Goal: Transaction & Acquisition: Purchase product/service

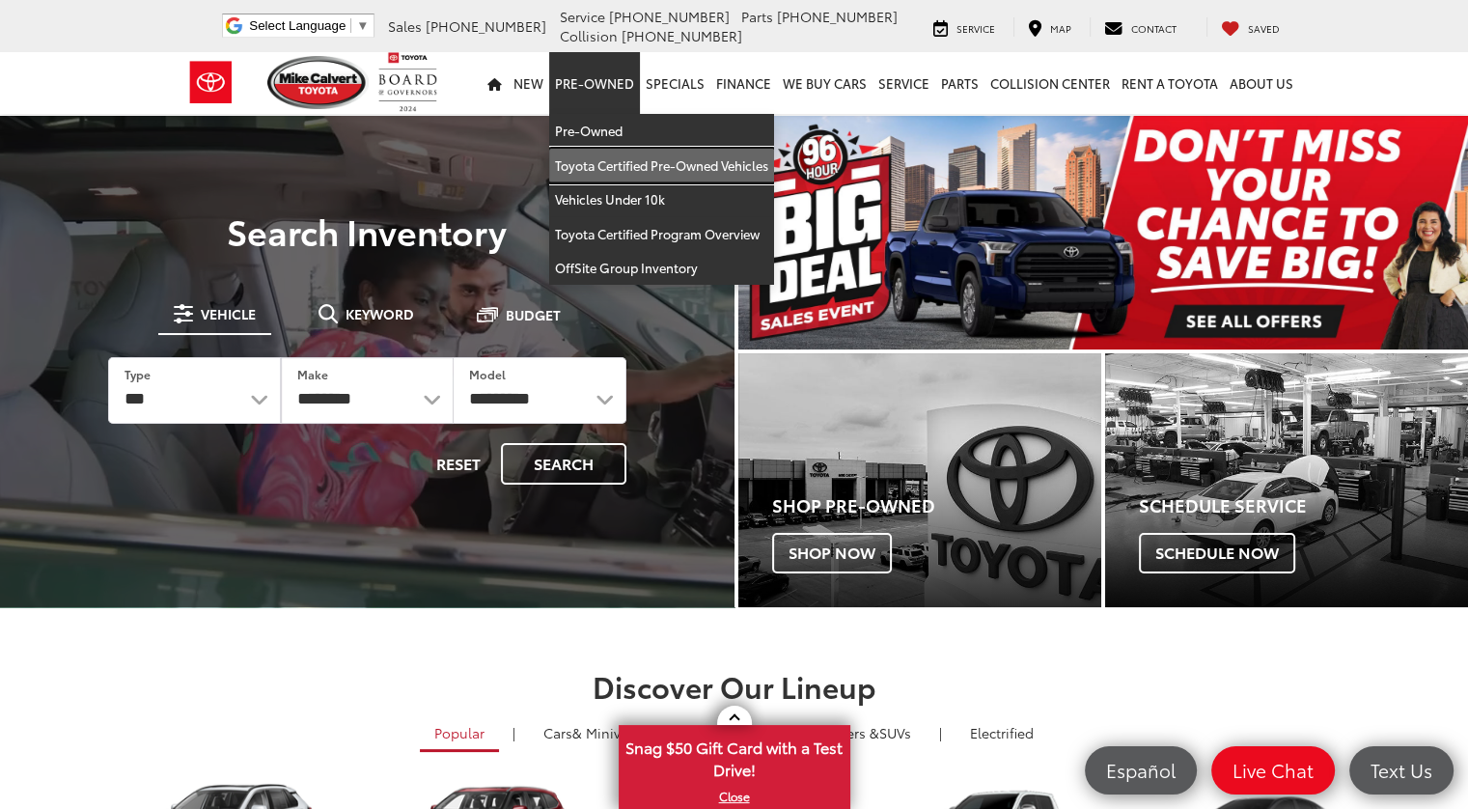
click at [590, 156] on link "Toyota Certified Pre-Owned Vehicles" at bounding box center [661, 166] width 225 height 35
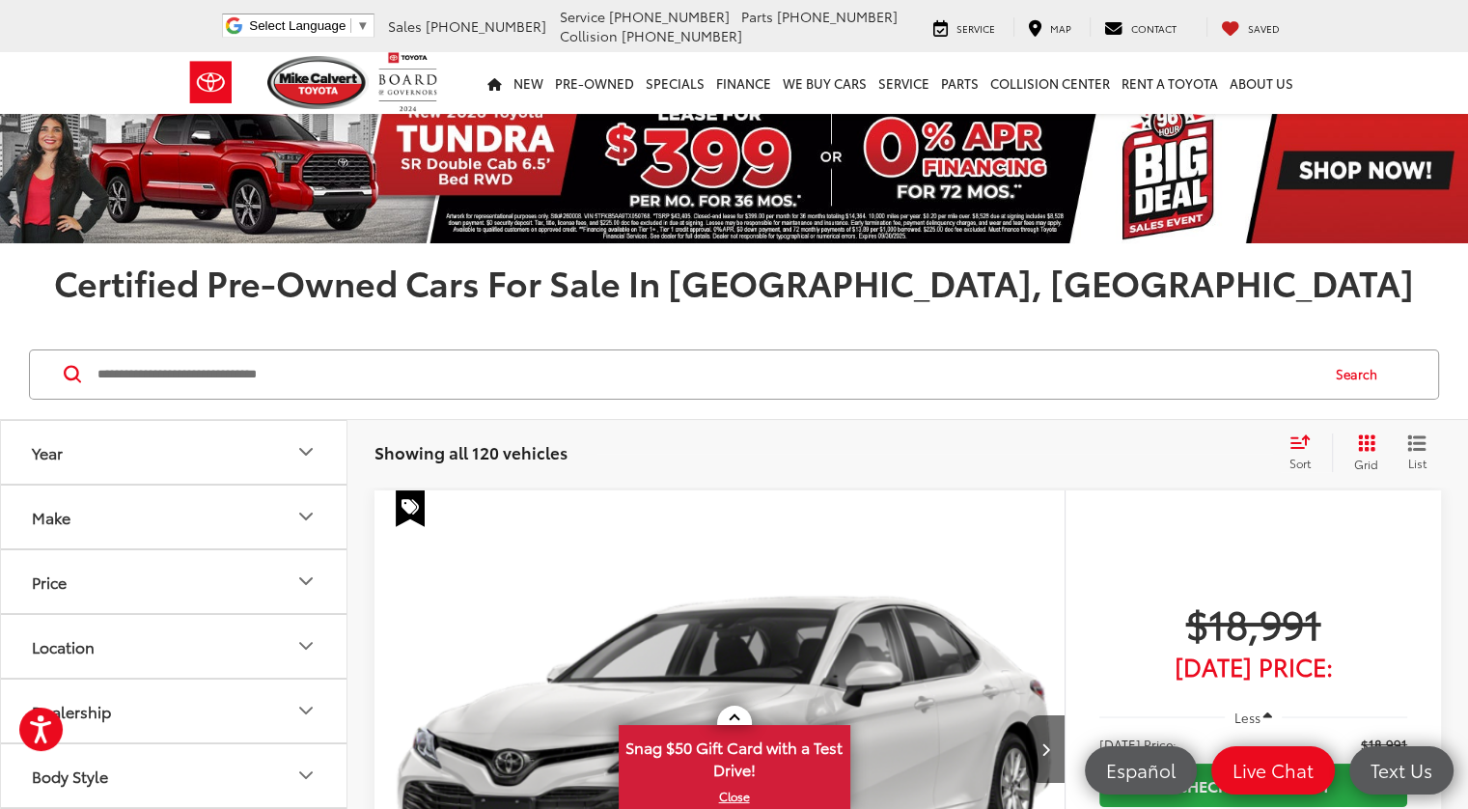
scroll to position [290, 0]
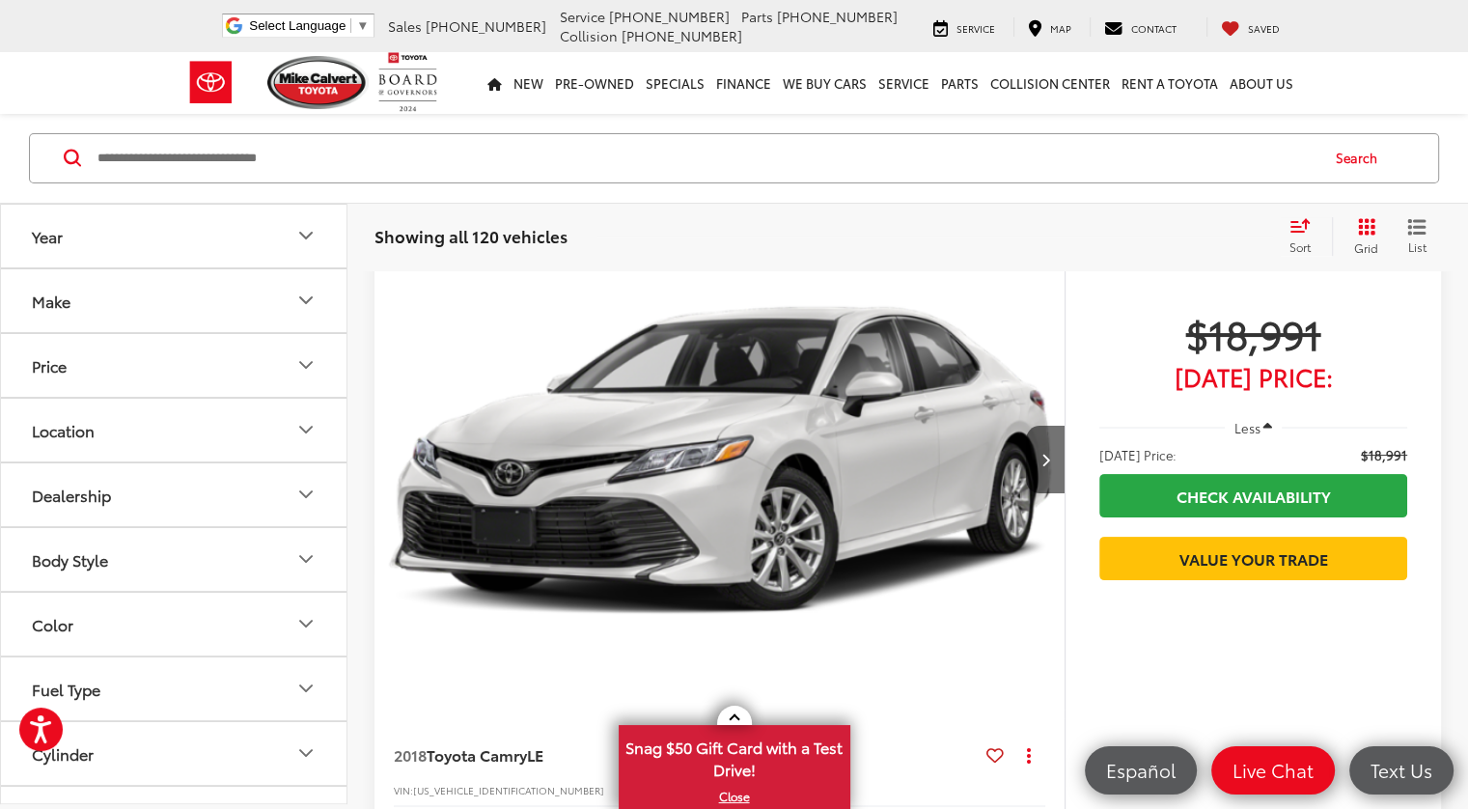
click at [305, 235] on icon "Year" at bounding box center [305, 235] width 23 height 23
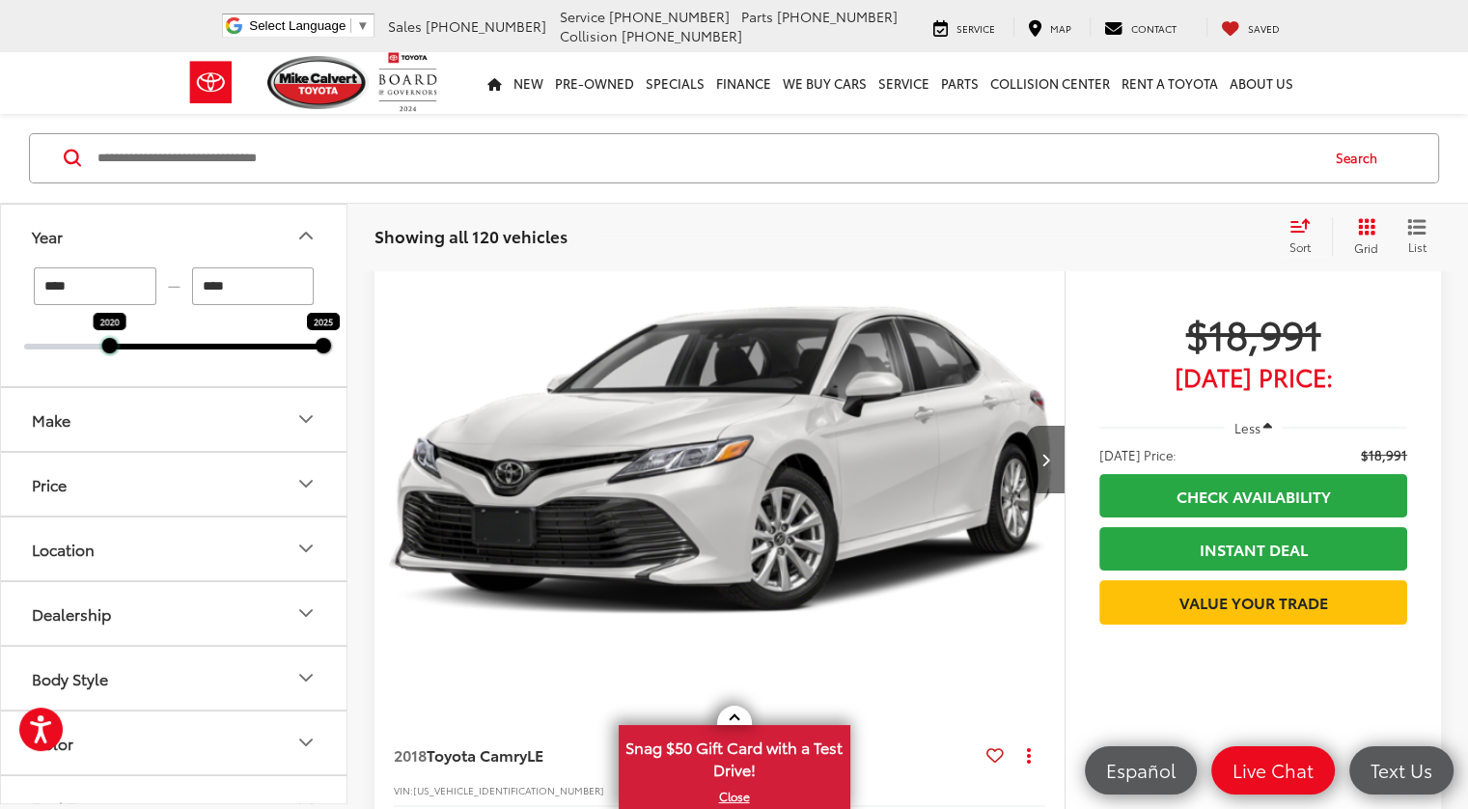
drag, startPoint x: 21, startPoint y: 344, endPoint x: 98, endPoint y: 350, distance: 77.5
click at [98, 350] on div "**** — **** 2020 2025" at bounding box center [174, 325] width 346 height 119
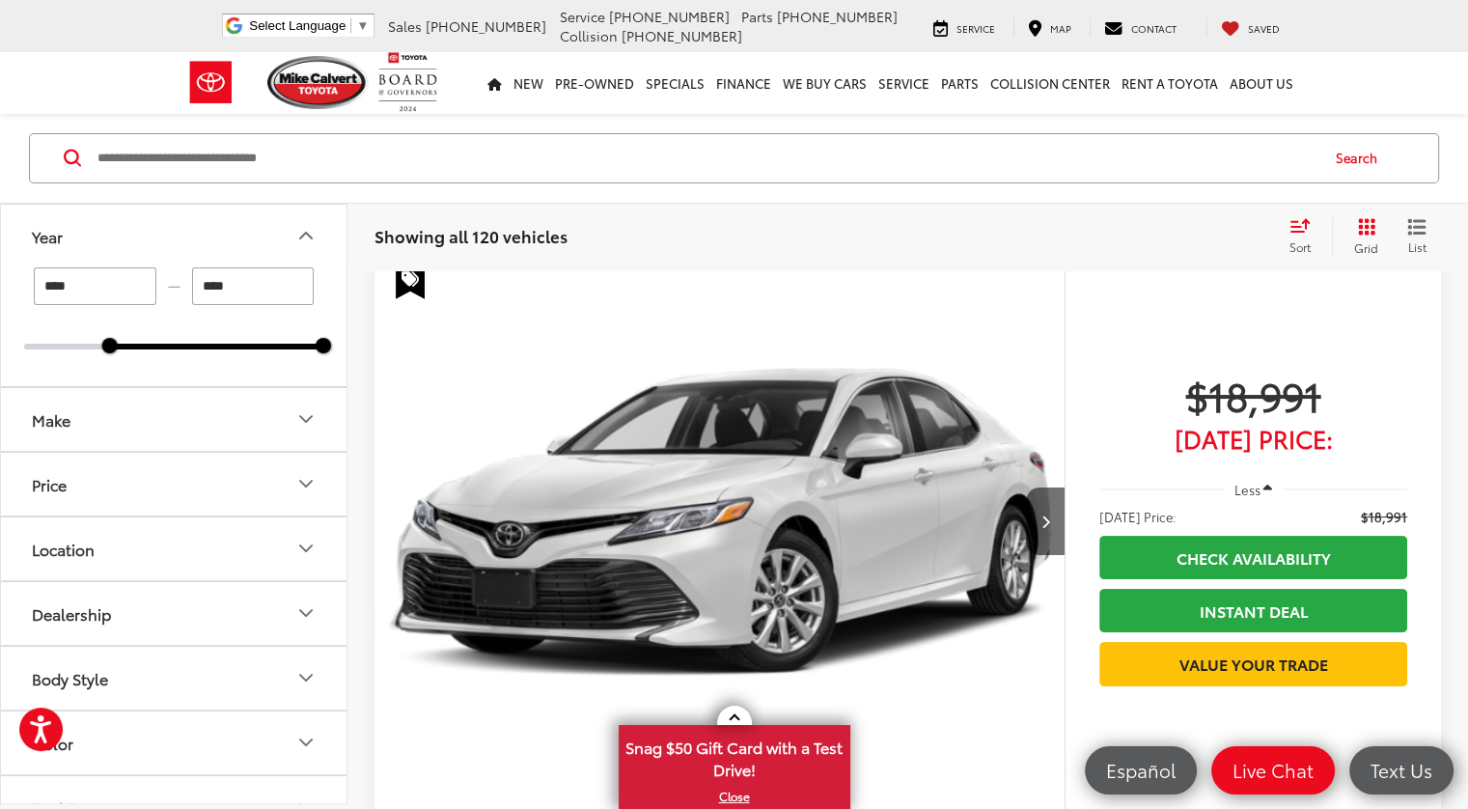
scroll to position [216, 0]
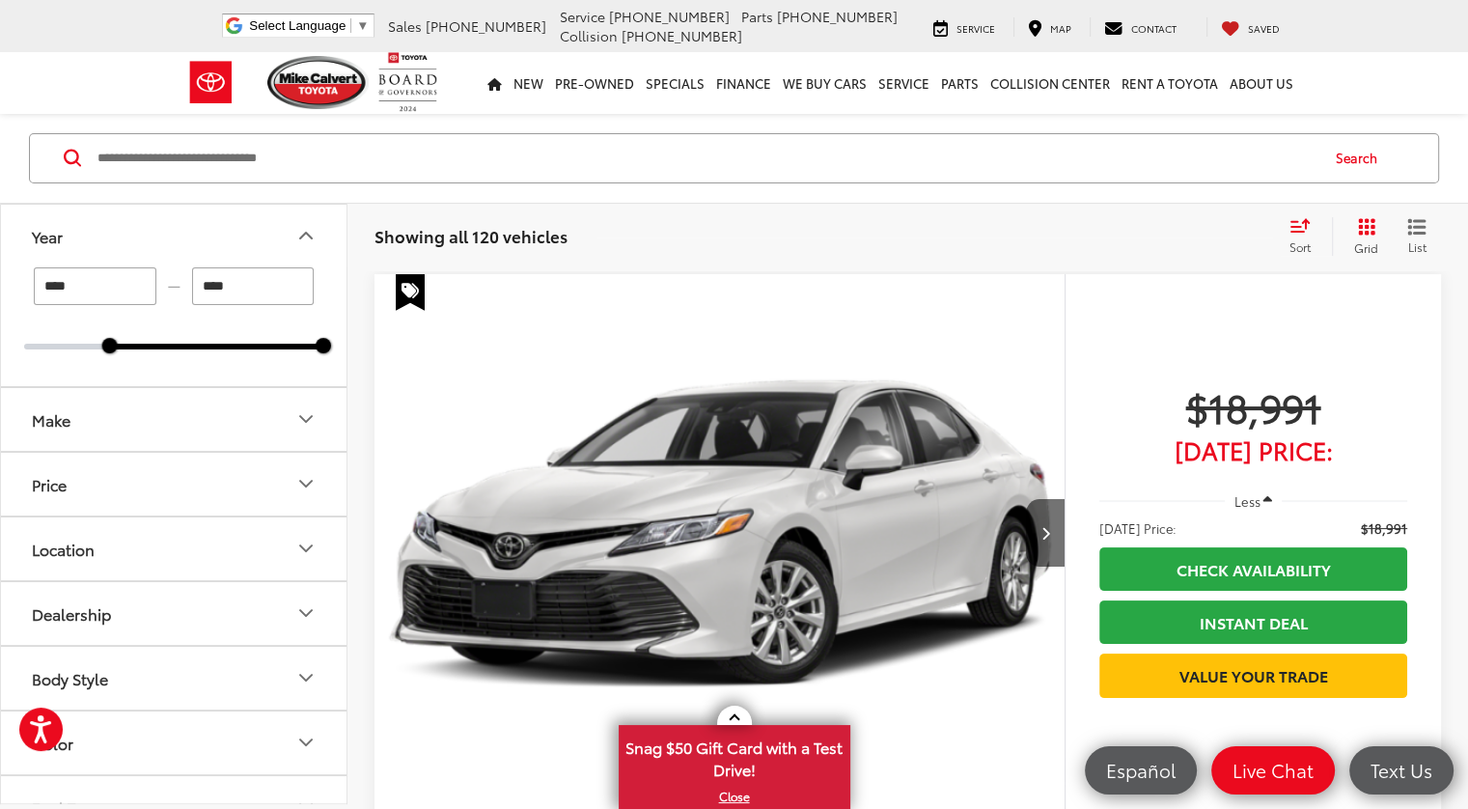
click at [100, 350] on div "**** — **** 2020 2025" at bounding box center [174, 326] width 346 height 119
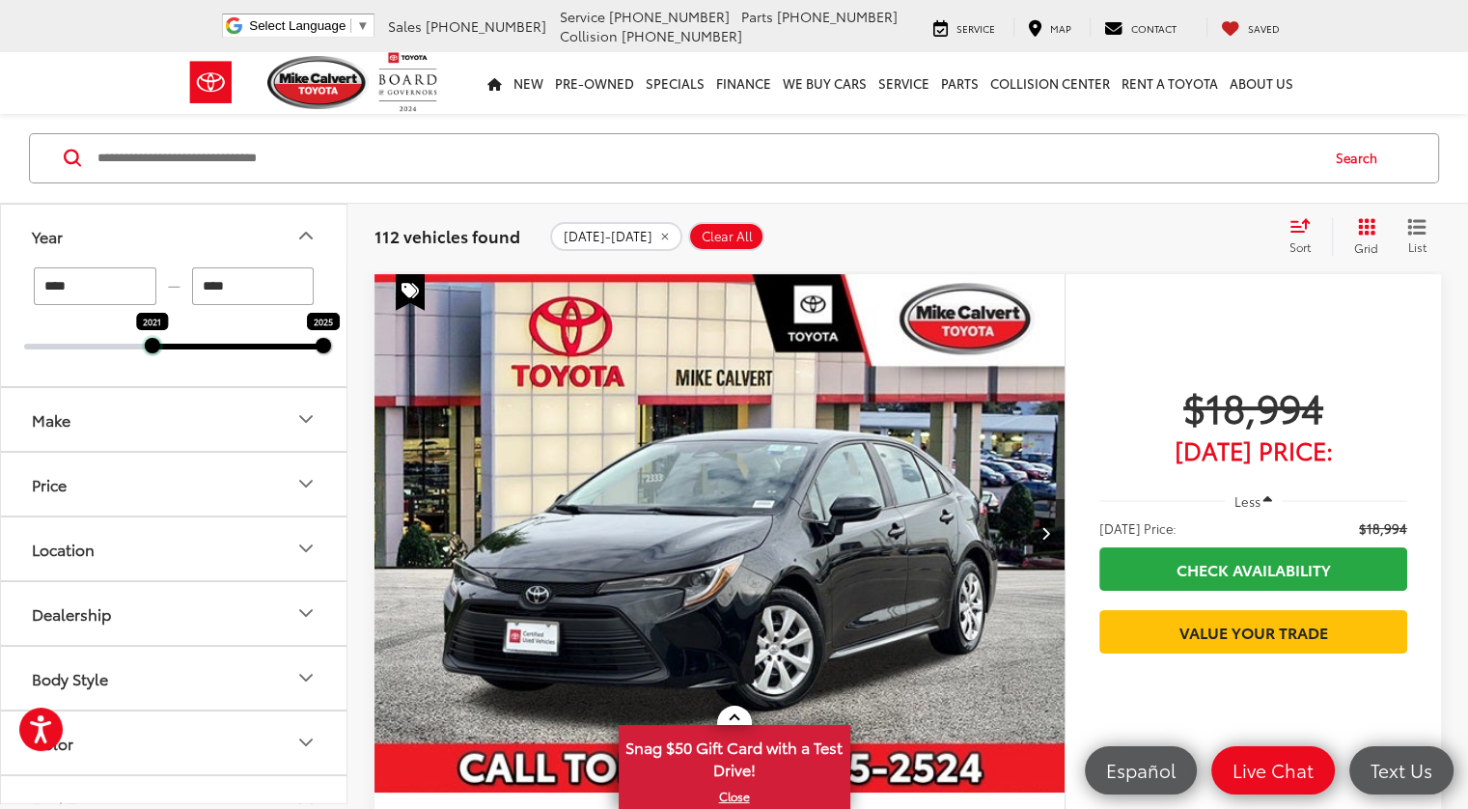
drag, startPoint x: 107, startPoint y: 348, endPoint x: 143, endPoint y: 348, distance: 35.7
click at [143, 348] on div "2021 2025" at bounding box center [173, 347] width 299 height 6
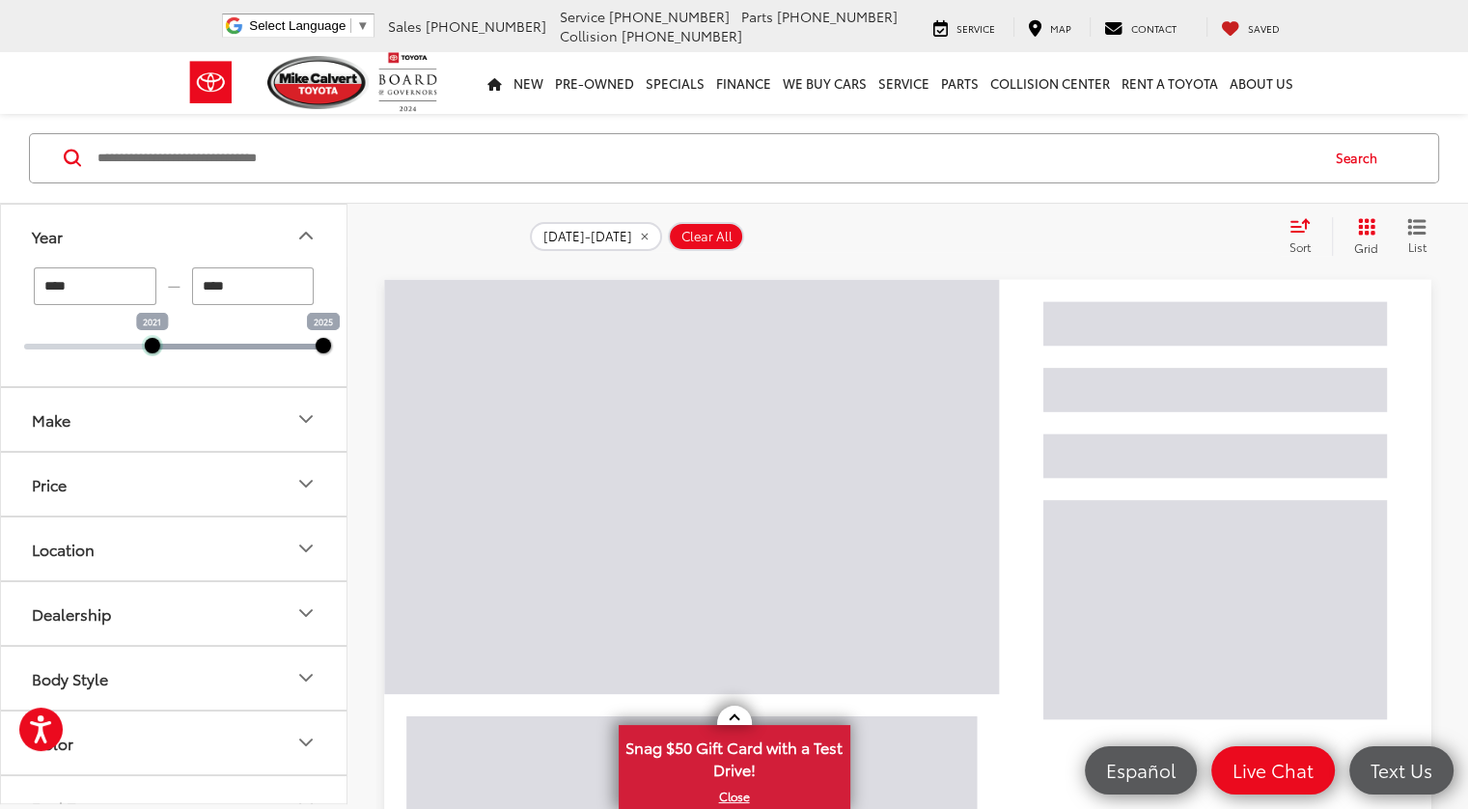
drag, startPoint x: 147, startPoint y: 346, endPoint x: 162, endPoint y: 347, distance: 15.5
click at [162, 347] on div "2021 2025" at bounding box center [173, 347] width 299 height 6
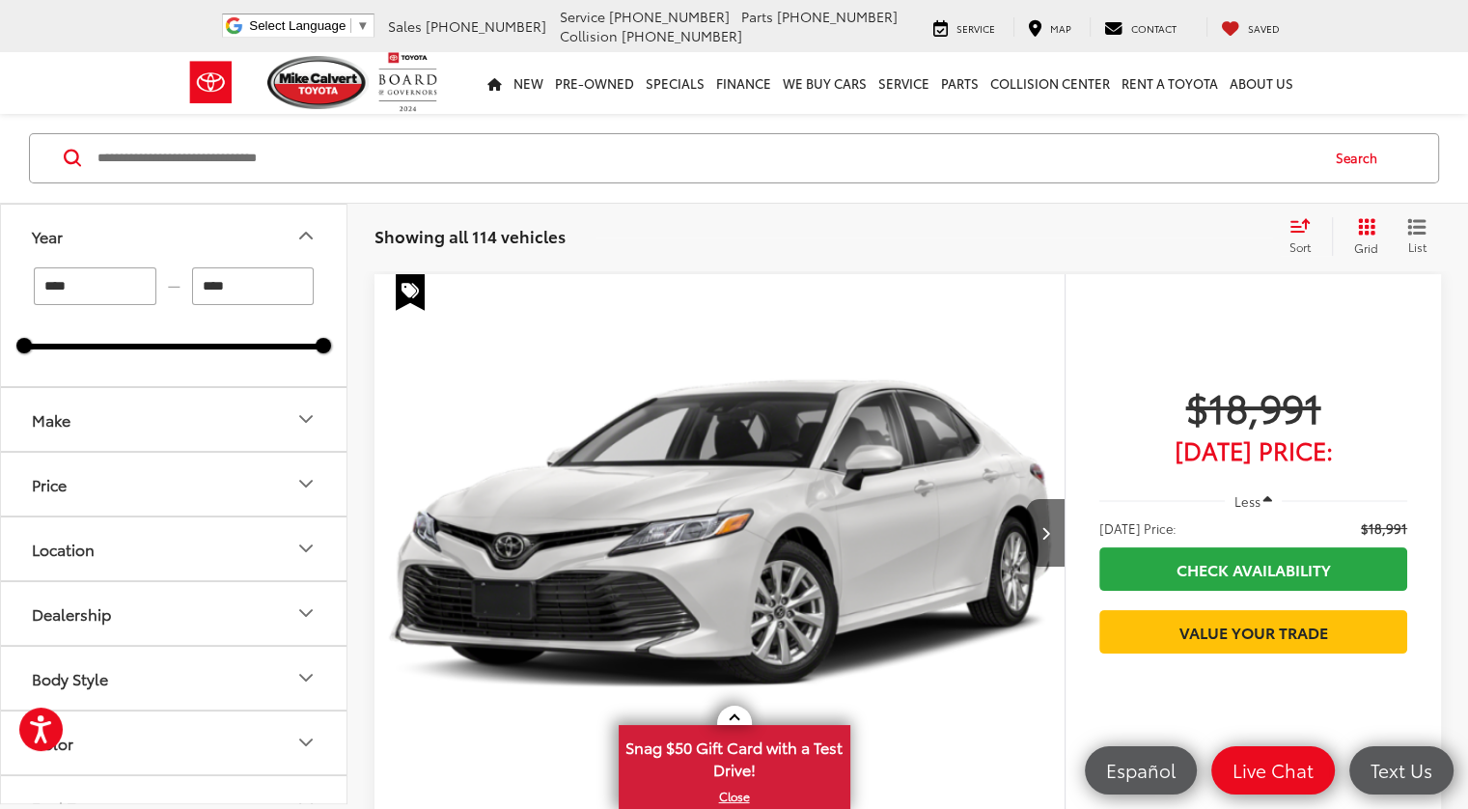
click at [135, 348] on div at bounding box center [173, 347] width 299 height 6
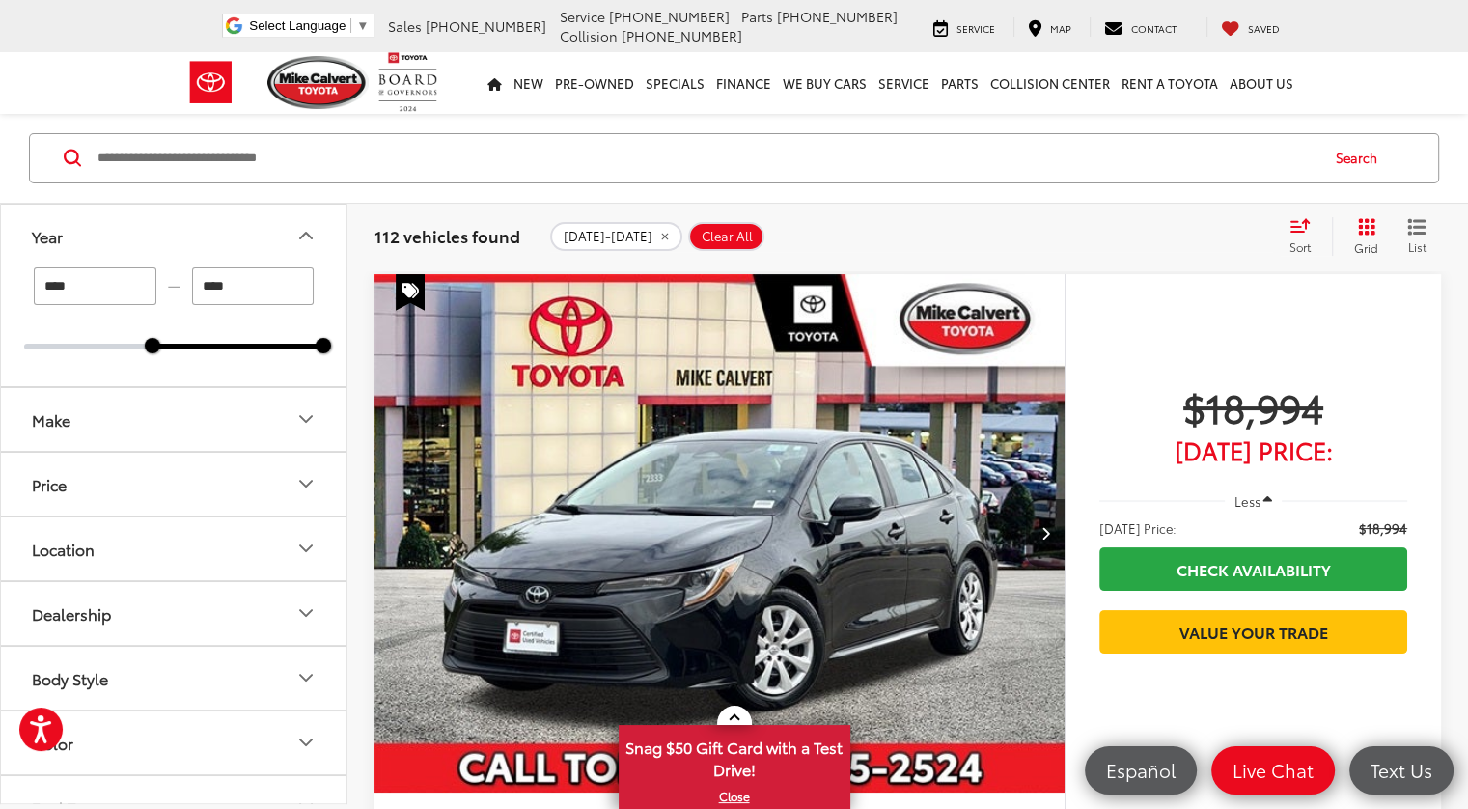
click at [104, 297] on input "****" at bounding box center [95, 286] width 123 height 38
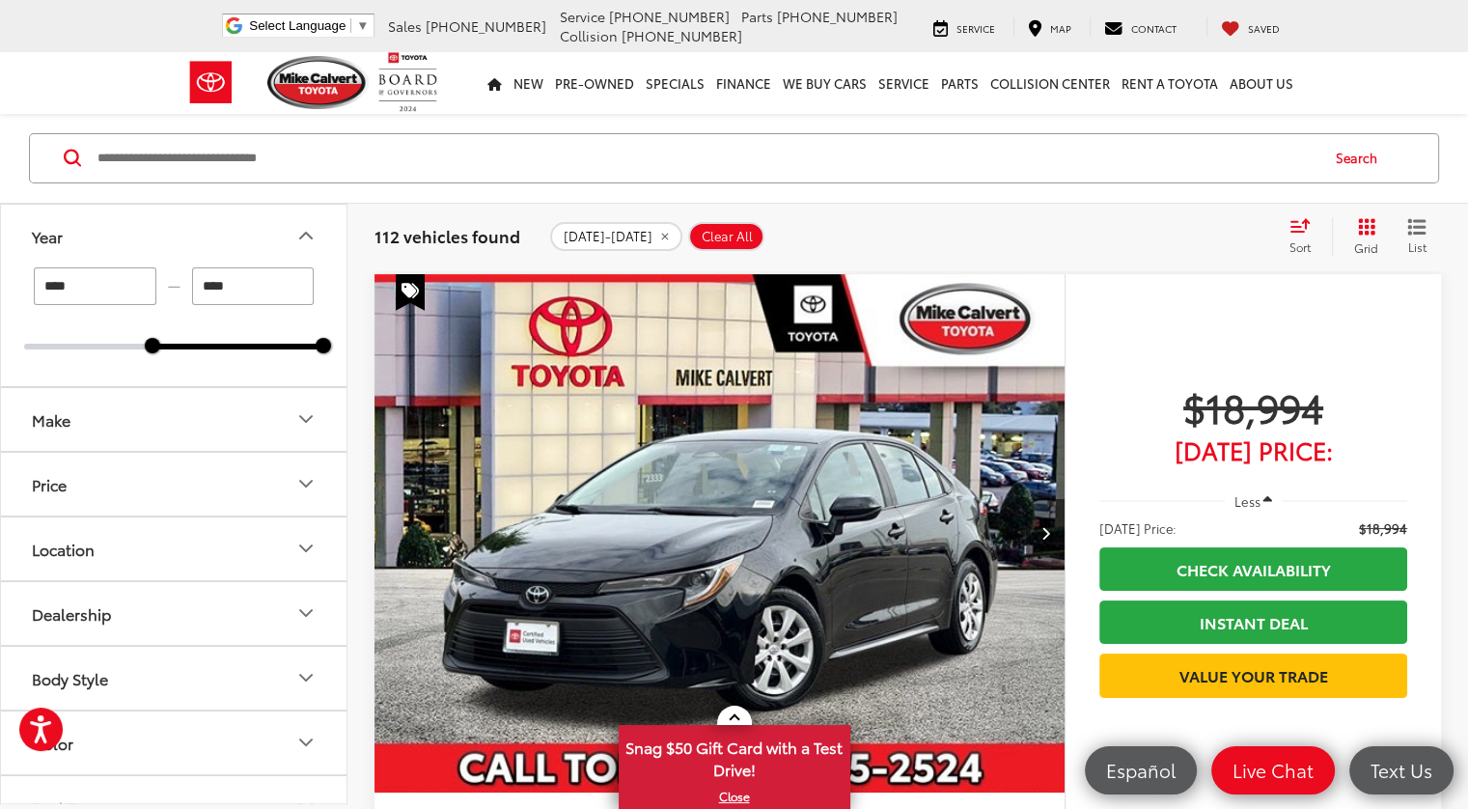
type input "****"
click at [142, 401] on button "Make" at bounding box center [175, 419] width 348 height 63
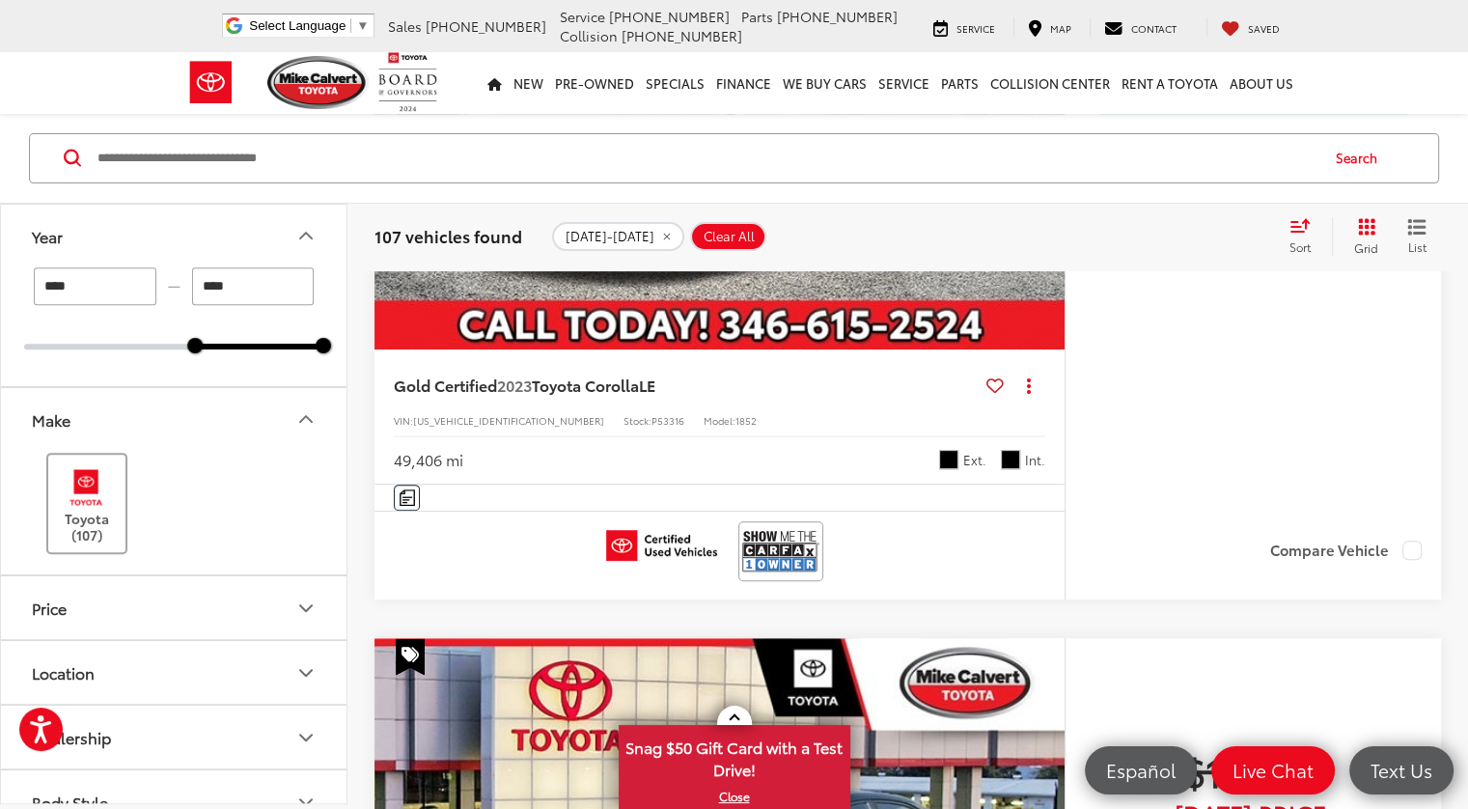
scroll to position [602, 0]
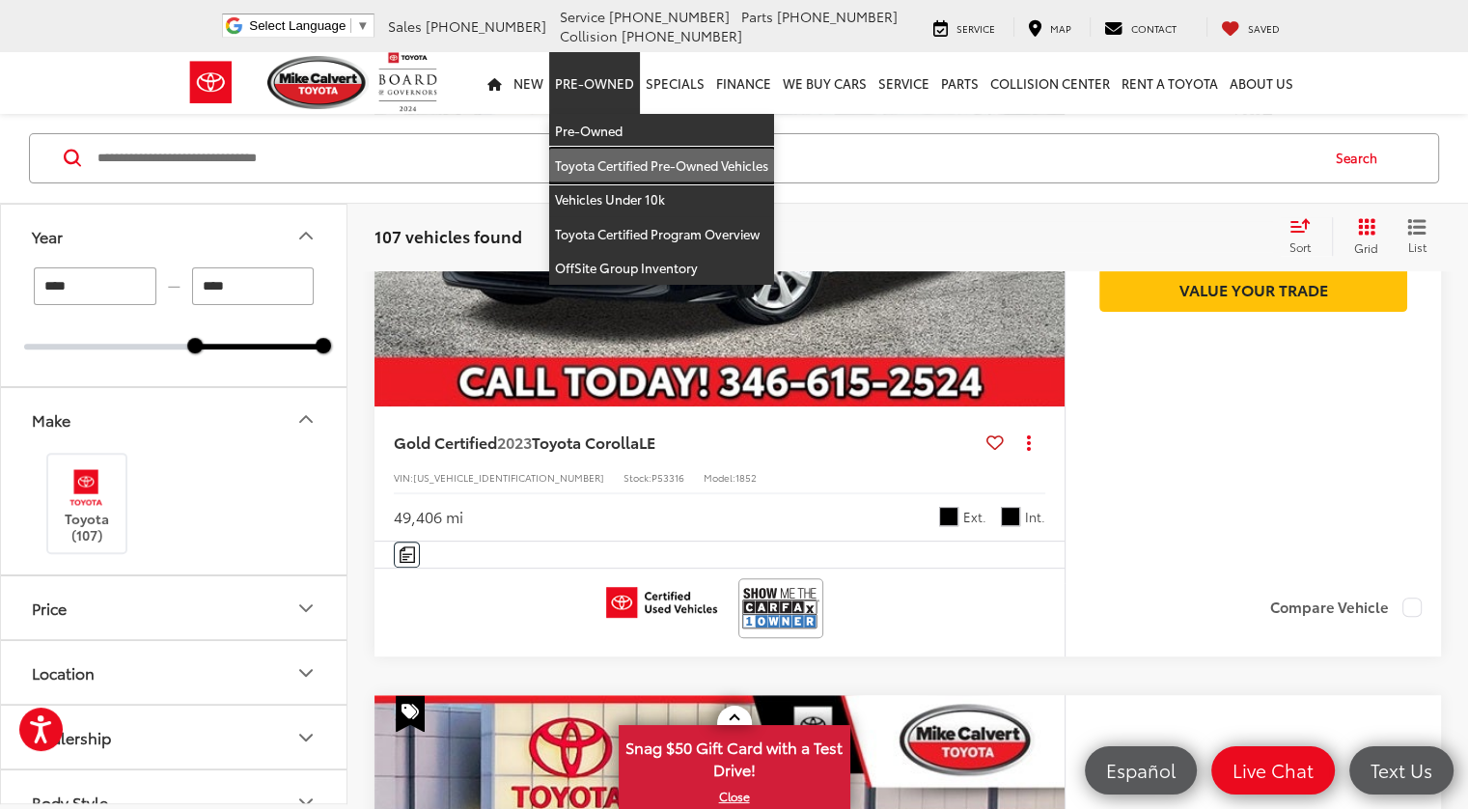
click at [600, 158] on link "Toyota Certified Pre-Owned Vehicles" at bounding box center [661, 166] width 225 height 35
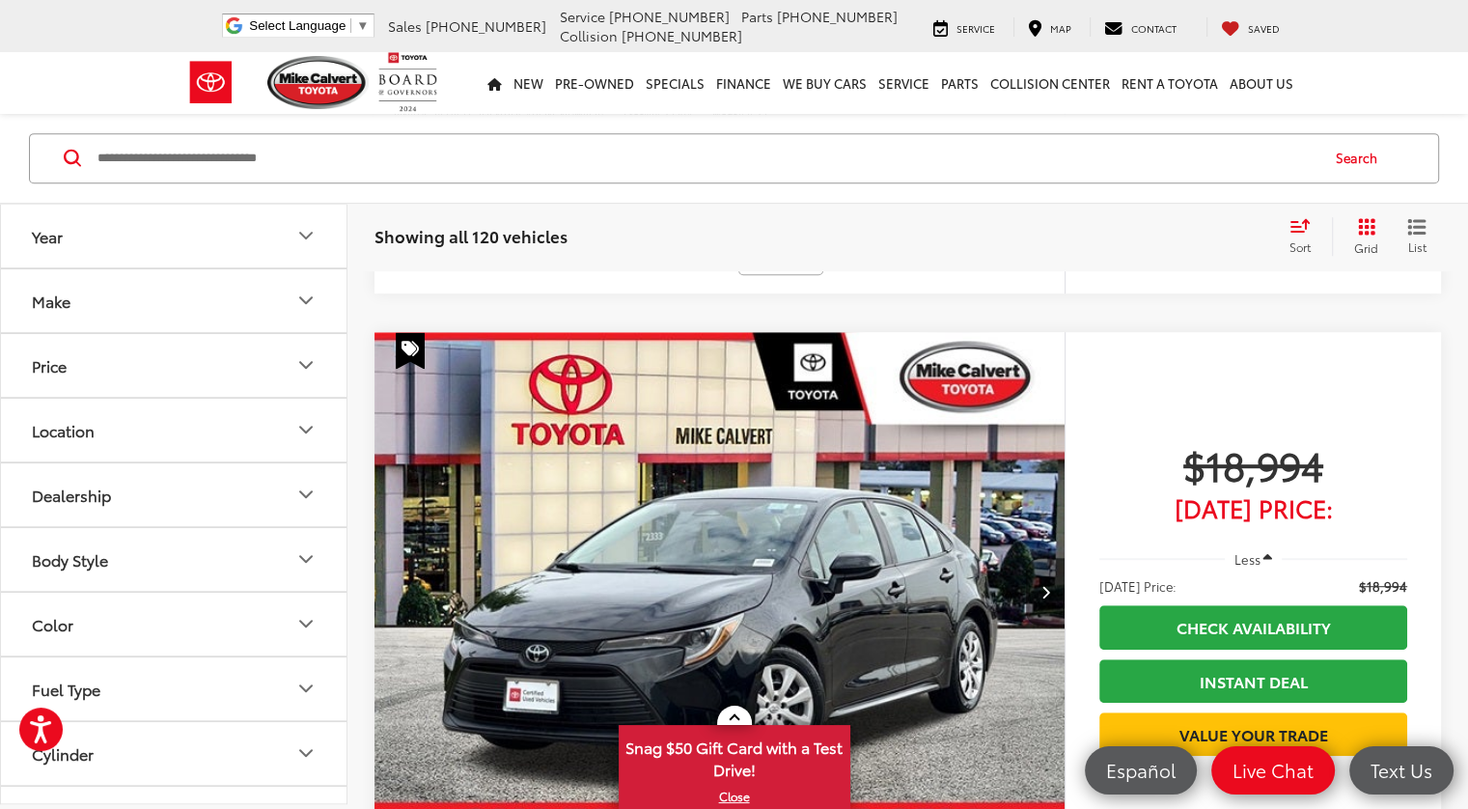
click at [321, 237] on button "Year" at bounding box center [175, 235] width 348 height 63
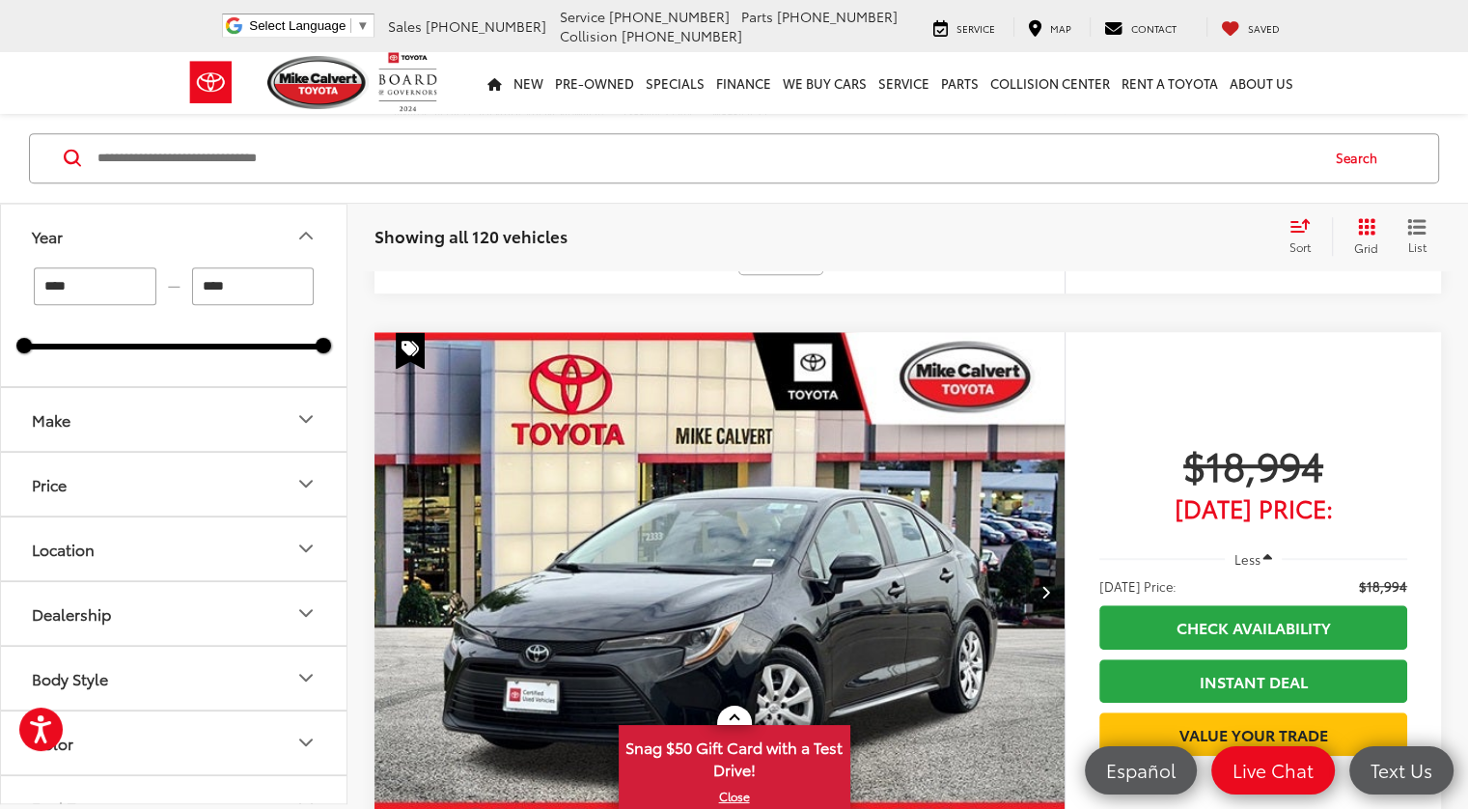
click at [73, 287] on input "****" at bounding box center [95, 285] width 123 height 38
type input "****"
click at [1295, 236] on div "Sort" at bounding box center [1306, 236] width 52 height 39
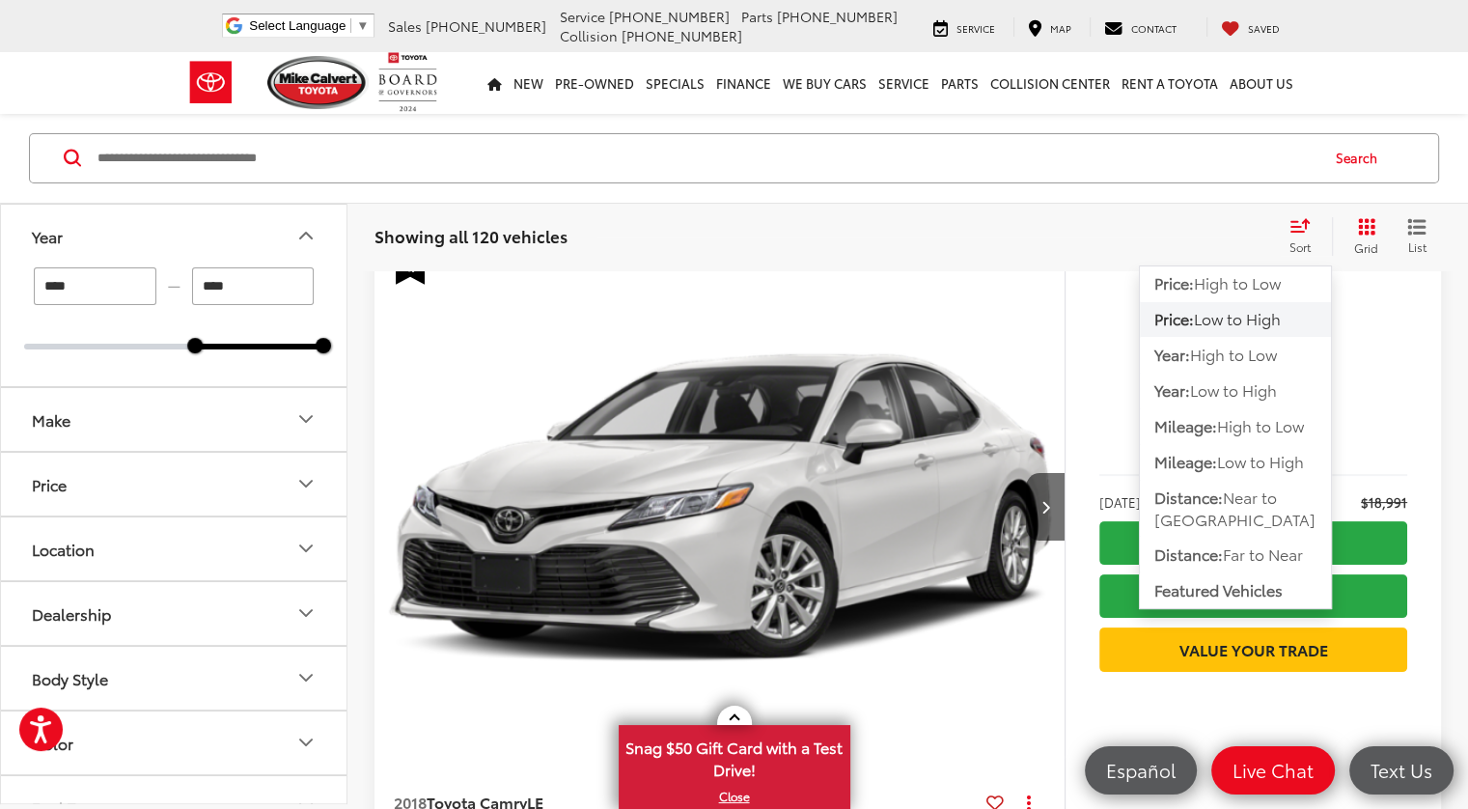
click at [1242, 316] on span "Low to High" at bounding box center [1237, 319] width 87 height 22
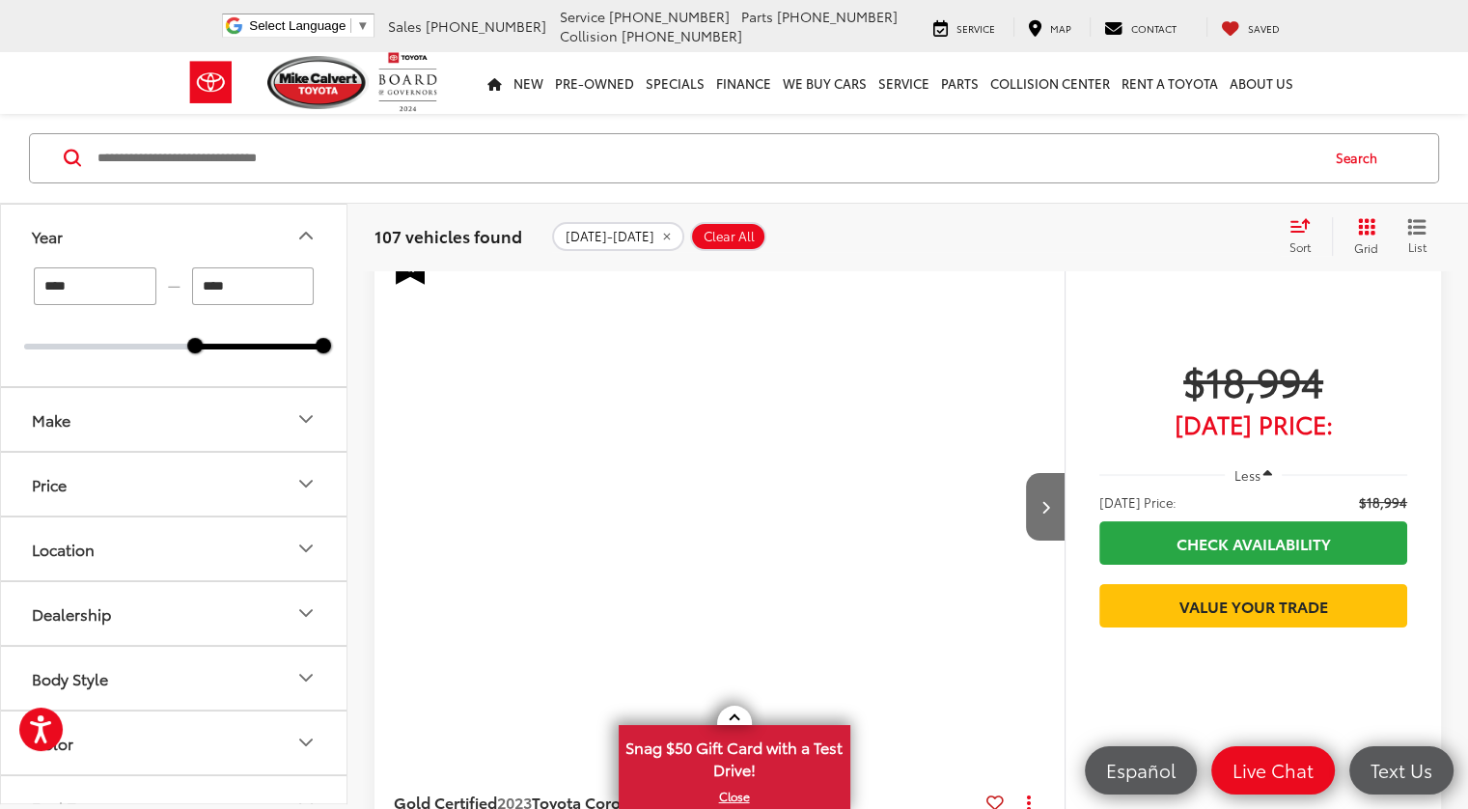
scroll to position [216, 0]
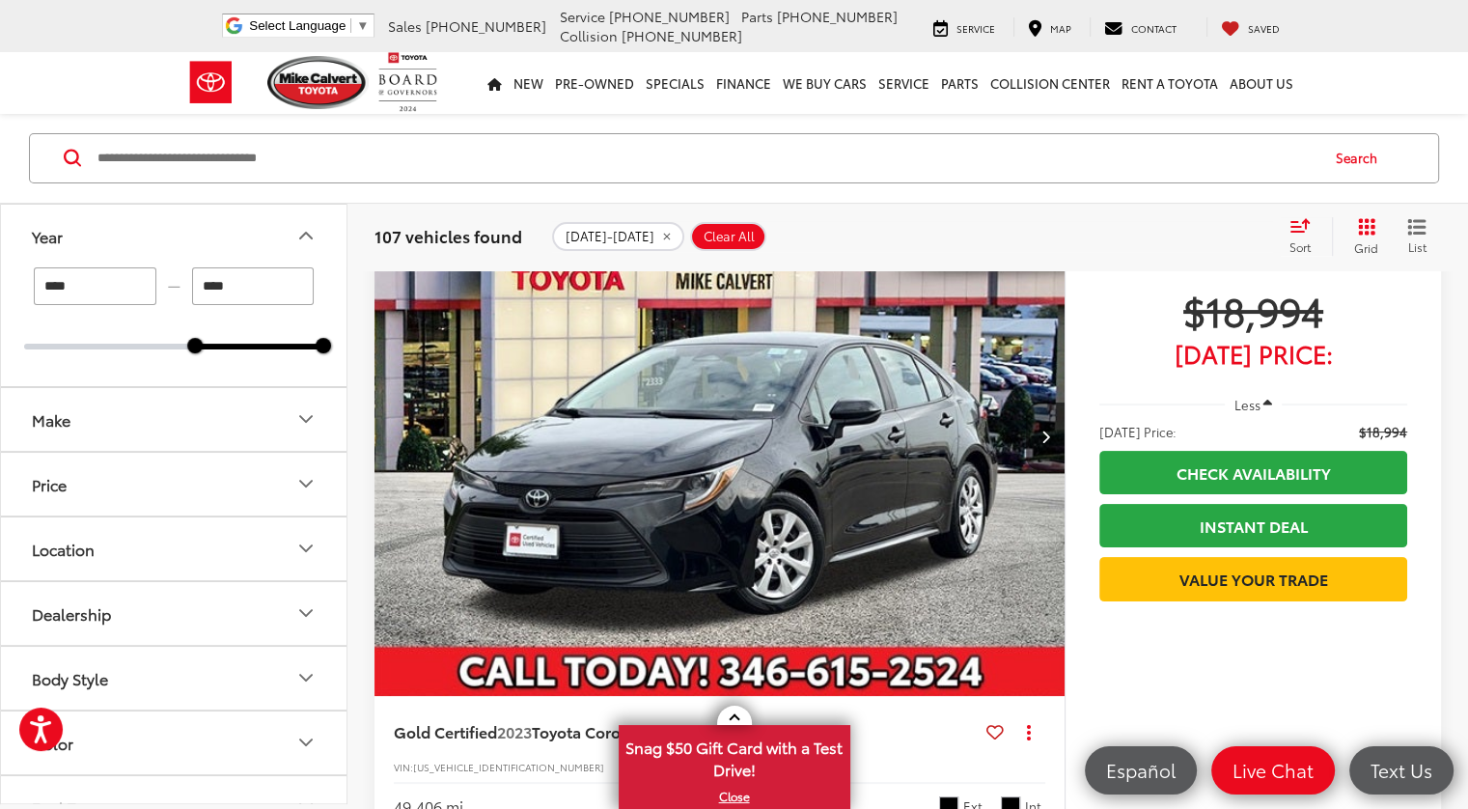
scroll to position [216, 0]
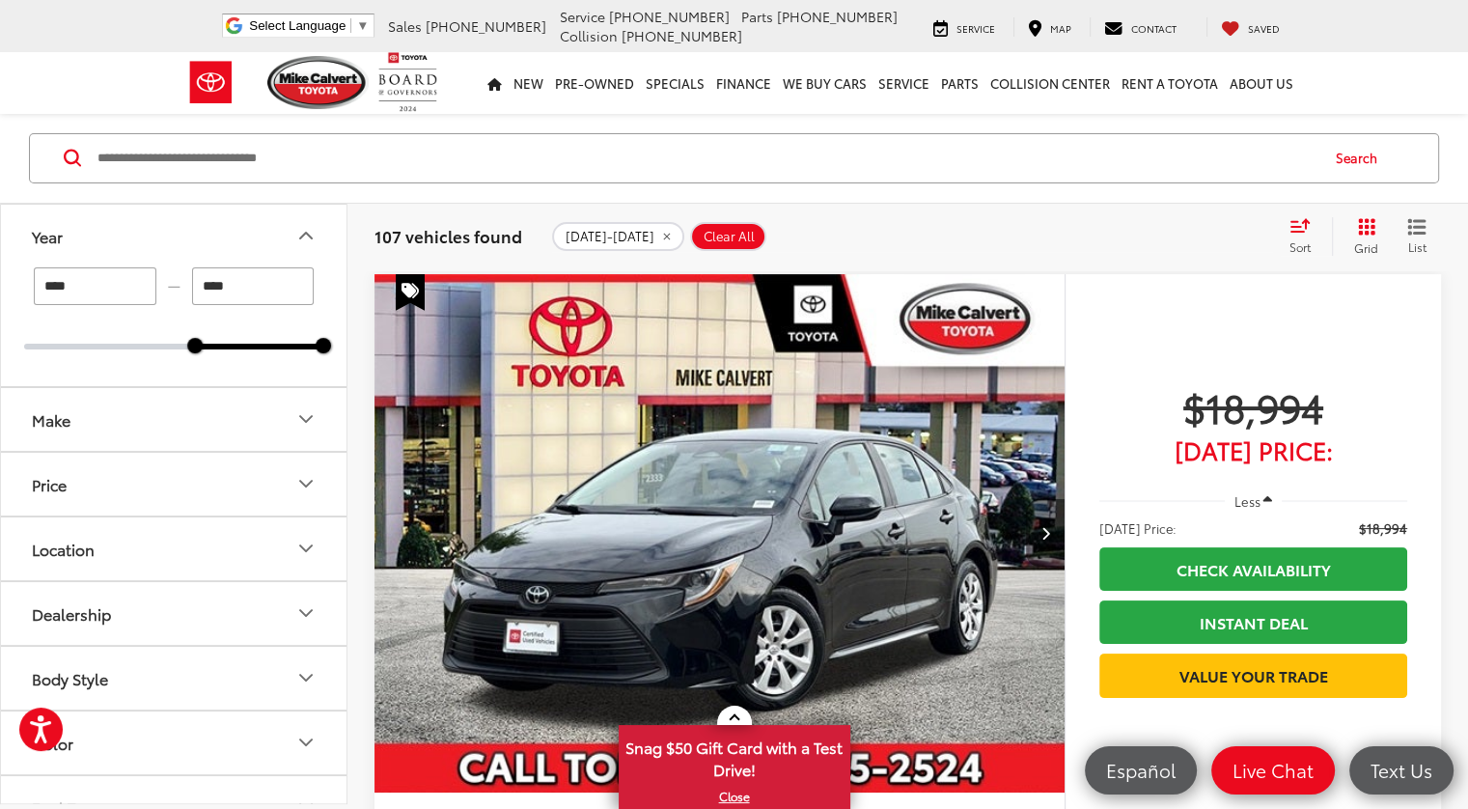
click at [1041, 526] on icon "Next image" at bounding box center [1045, 533] width 9 height 14
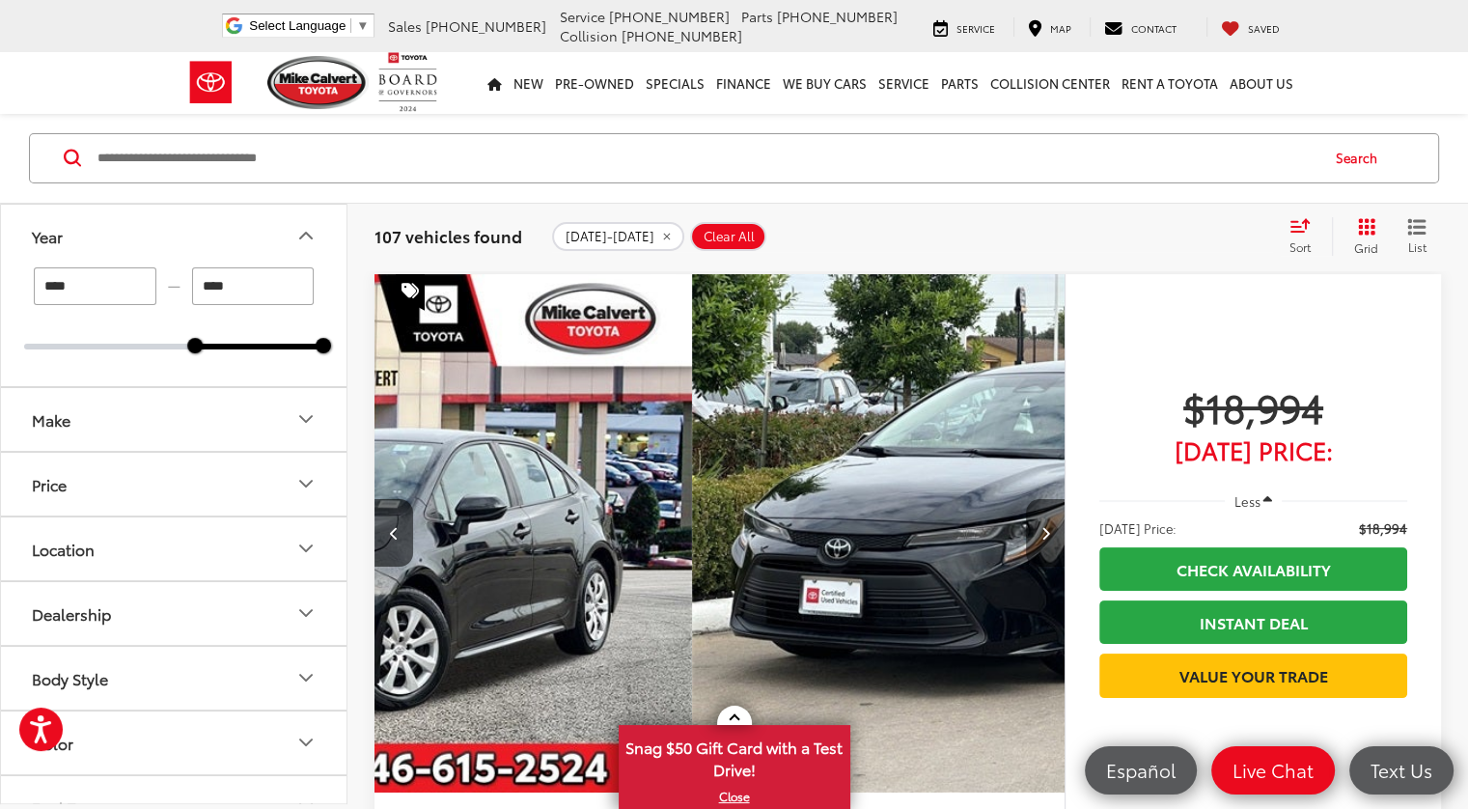
click at [1041, 526] on icon "Next image" at bounding box center [1045, 533] width 9 height 14
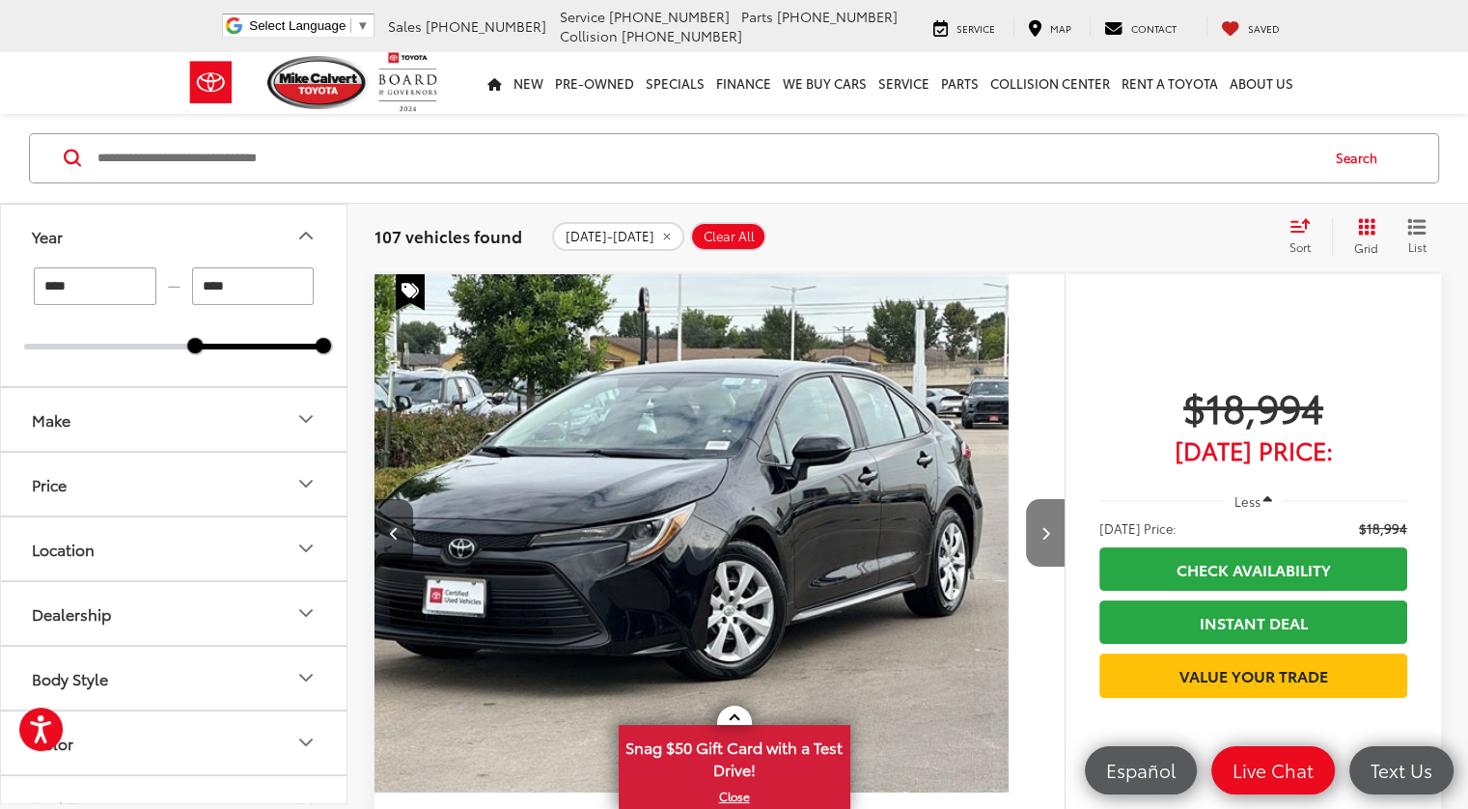
click at [1041, 526] on icon "Next image" at bounding box center [1045, 533] width 9 height 14
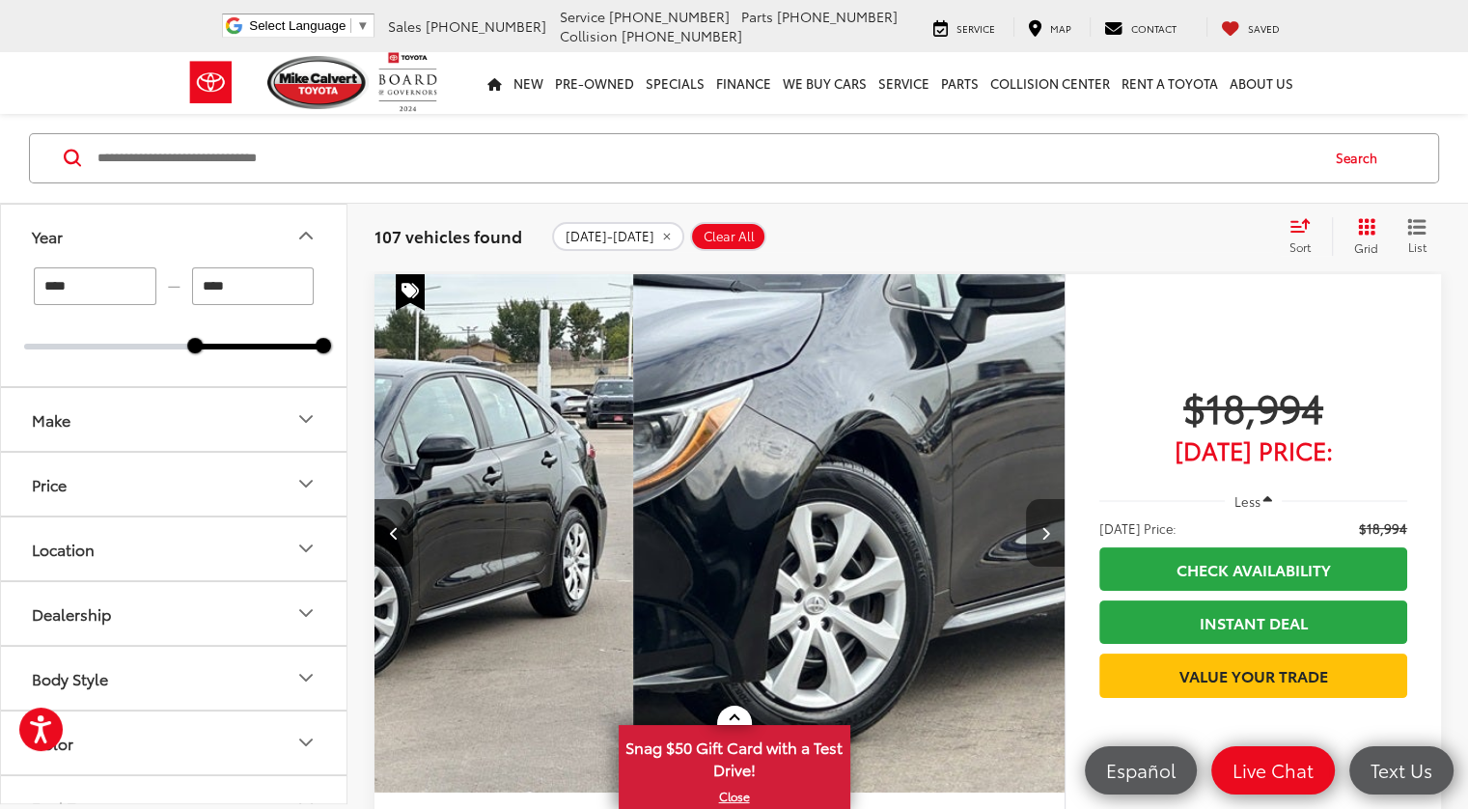
click at [1041, 526] on icon "Next image" at bounding box center [1045, 533] width 9 height 14
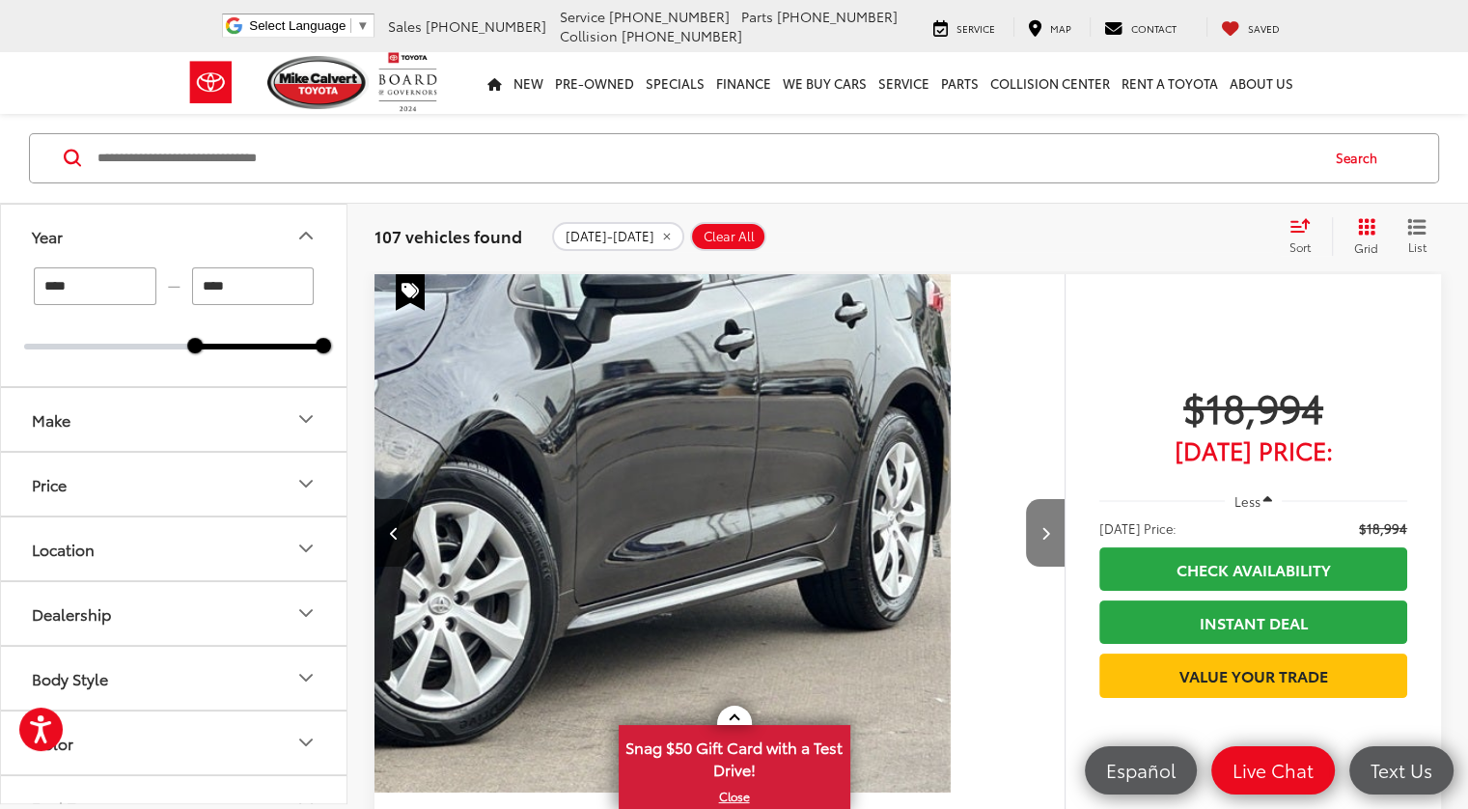
click at [1041, 526] on icon "Next image" at bounding box center [1045, 533] width 9 height 14
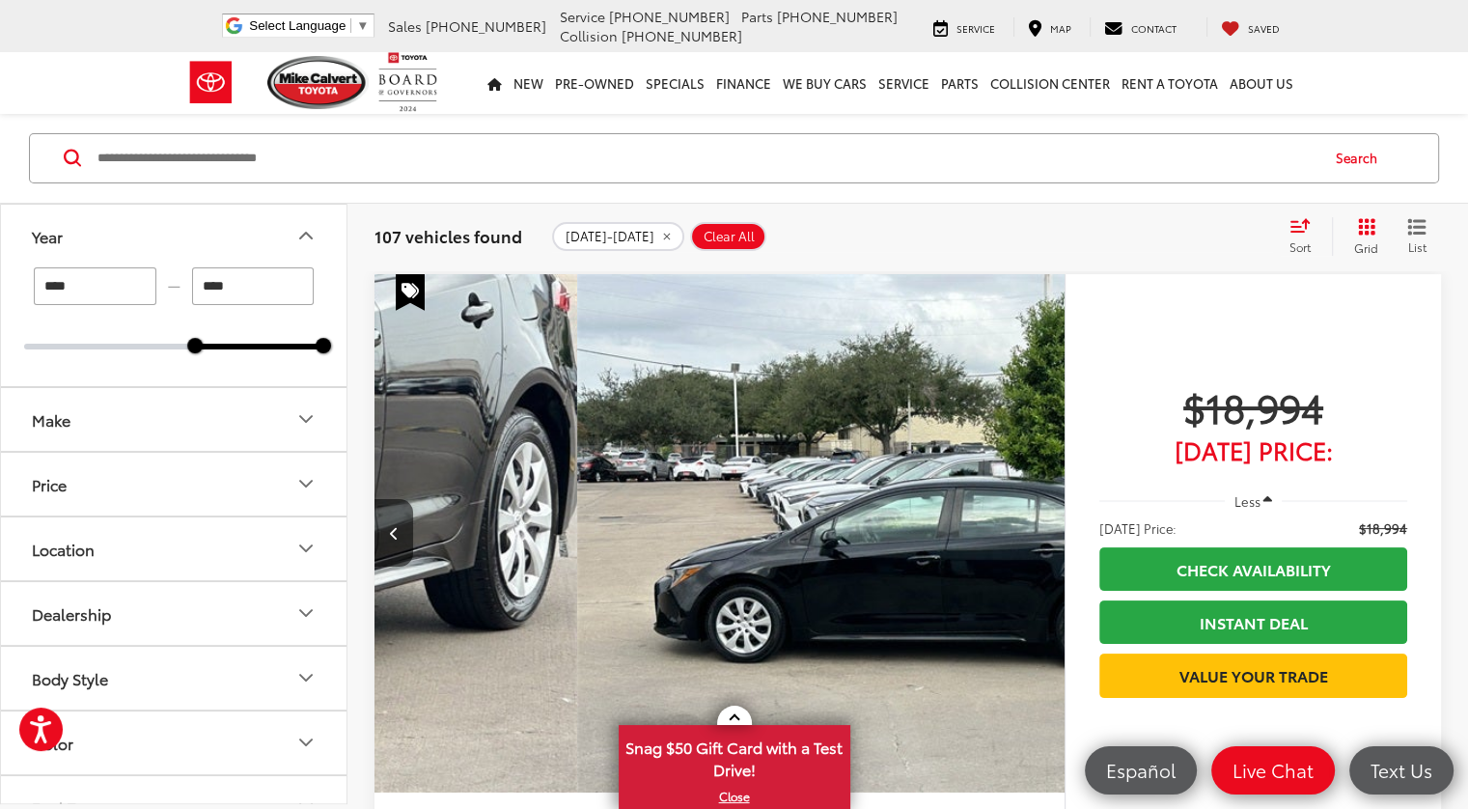
scroll to position [0, 1877]
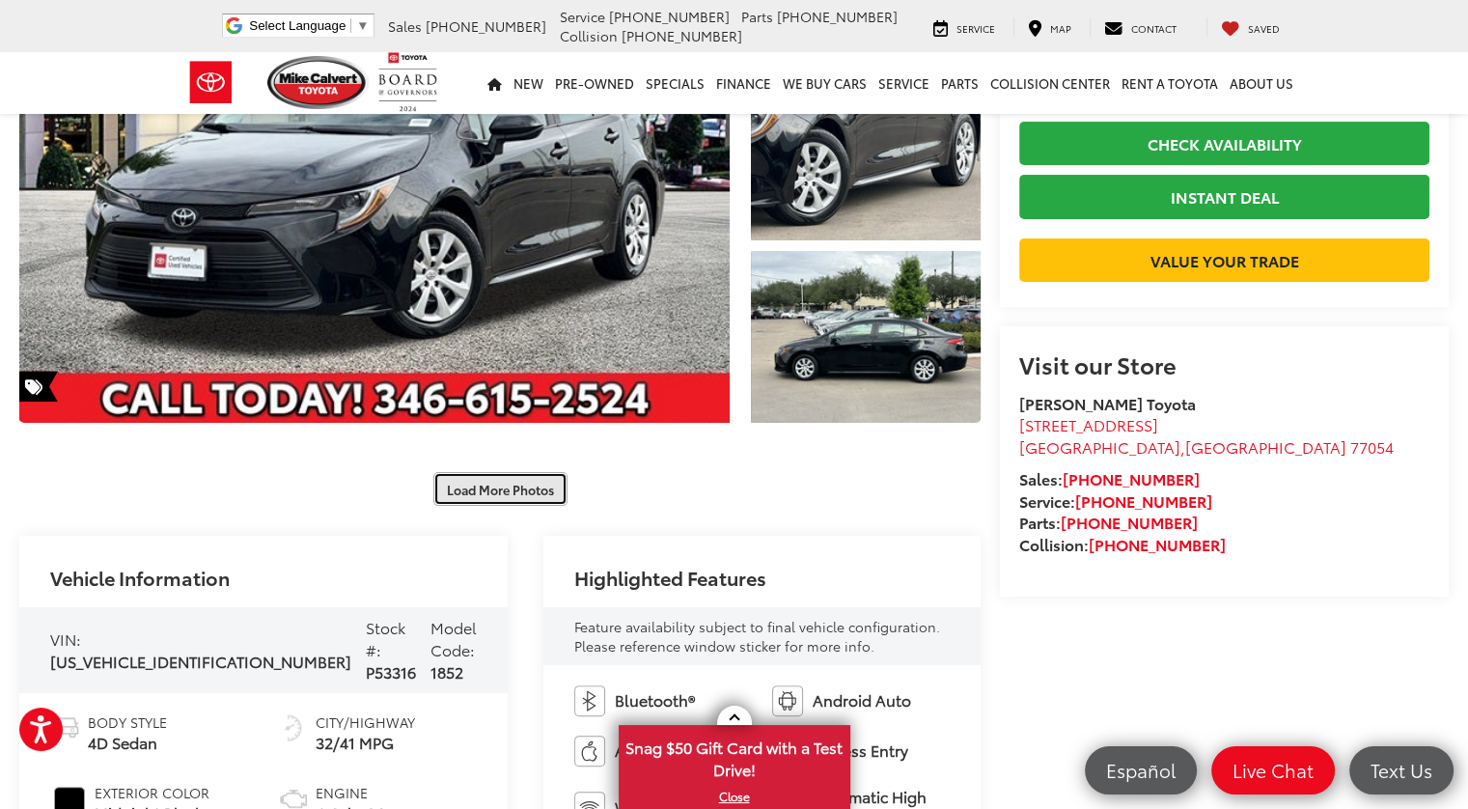
click at [475, 499] on button "Load More Photos" at bounding box center [500, 489] width 134 height 34
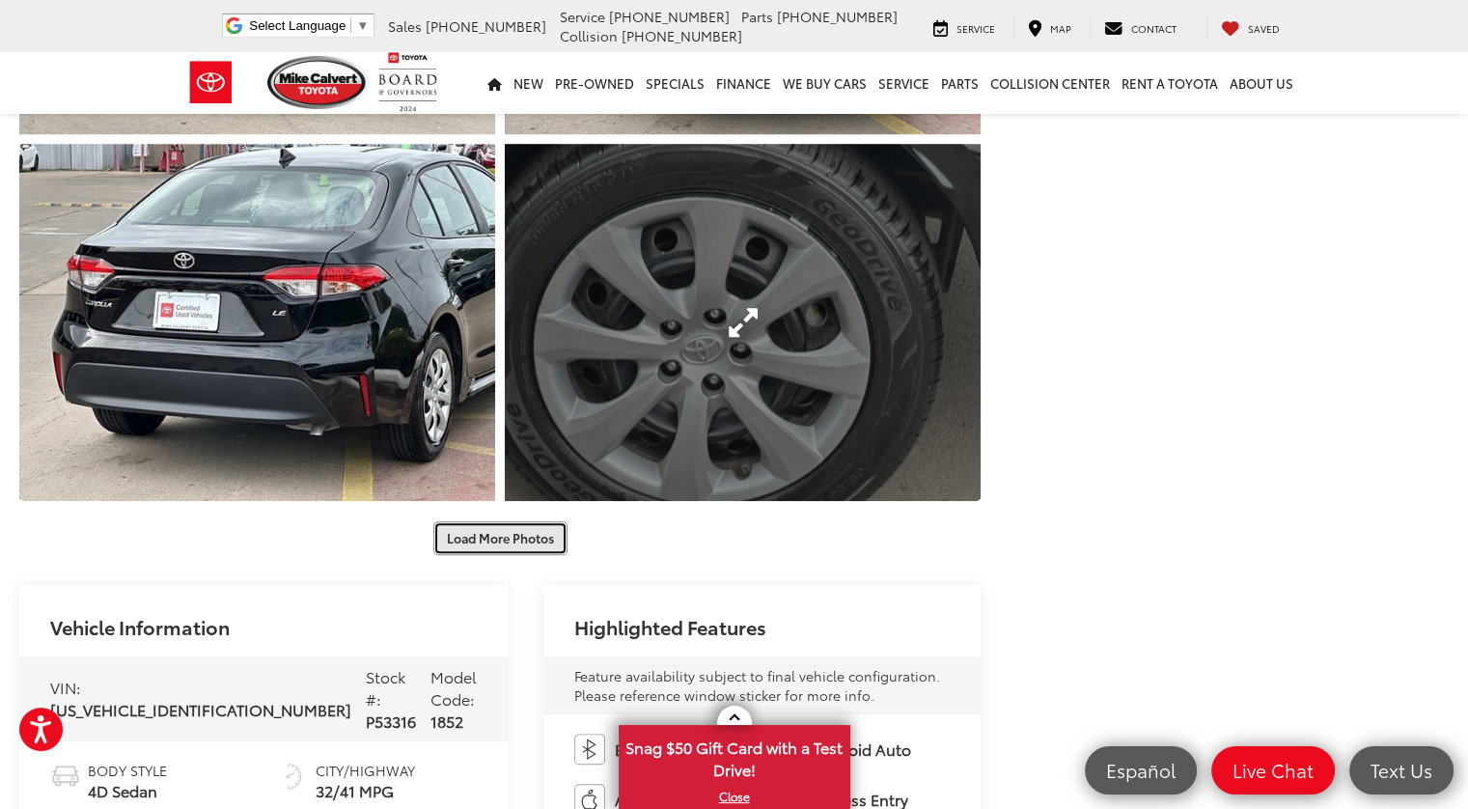
scroll to position [1158, 0]
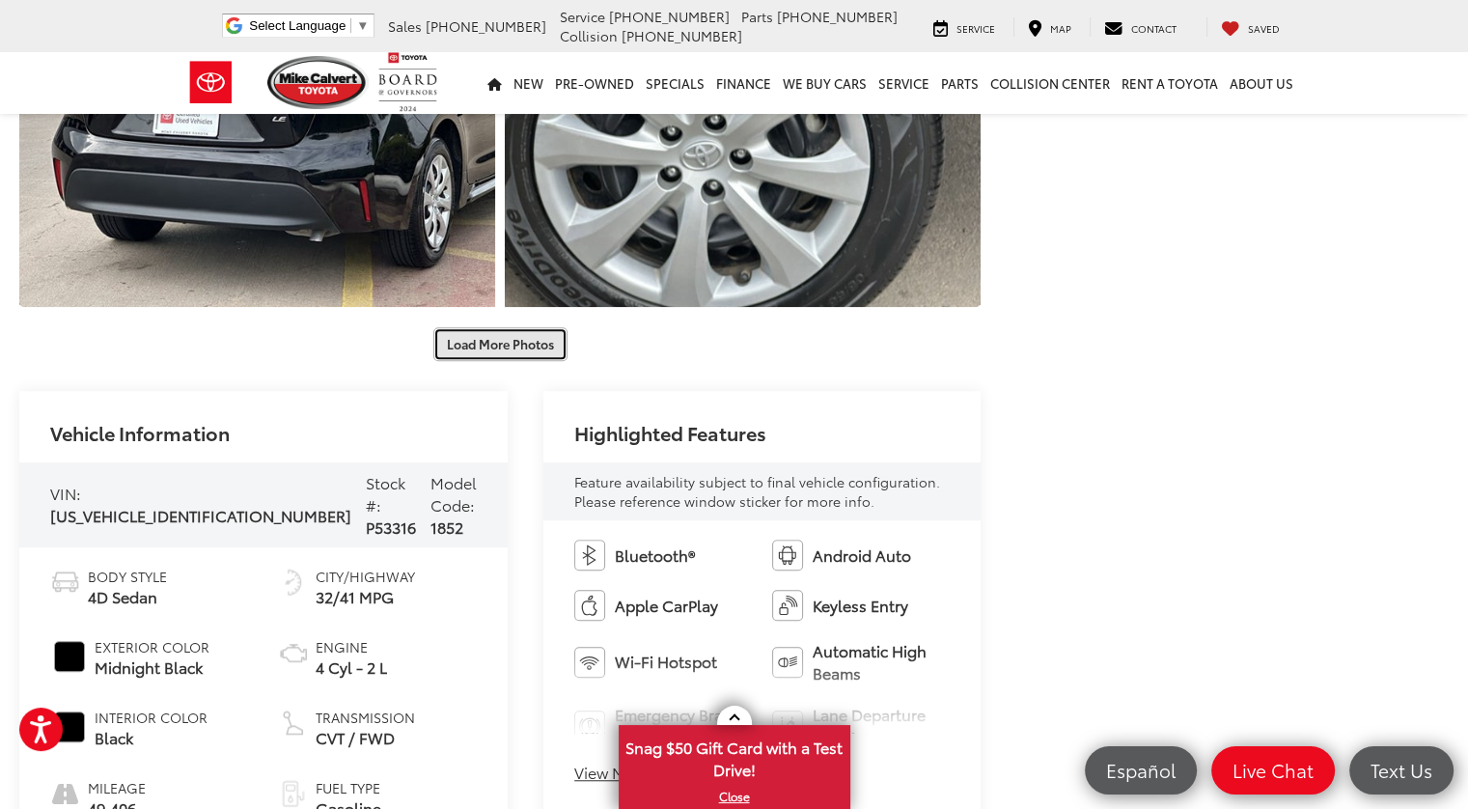
click at [502, 332] on button "Load More Photos" at bounding box center [500, 344] width 134 height 34
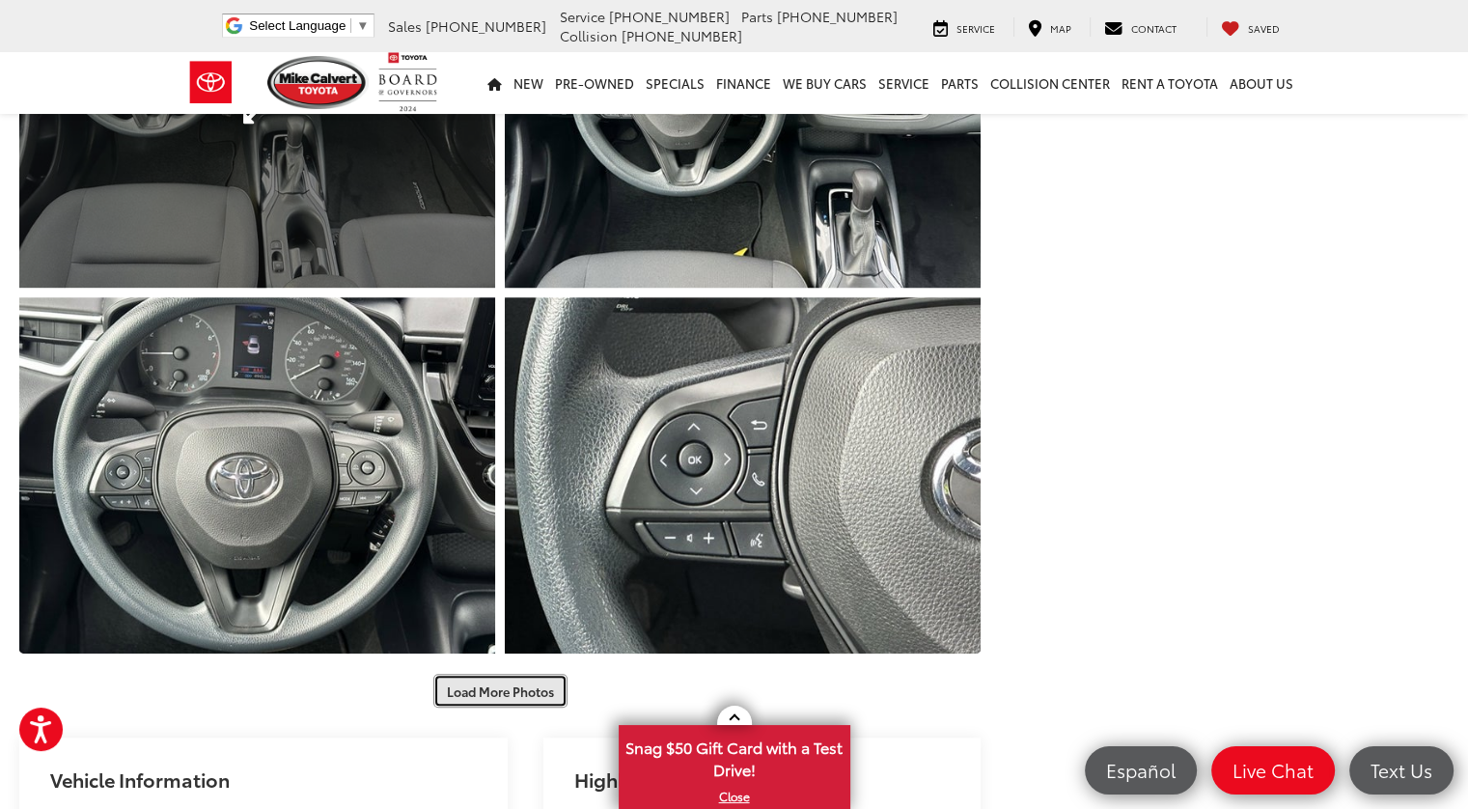
scroll to position [1834, 0]
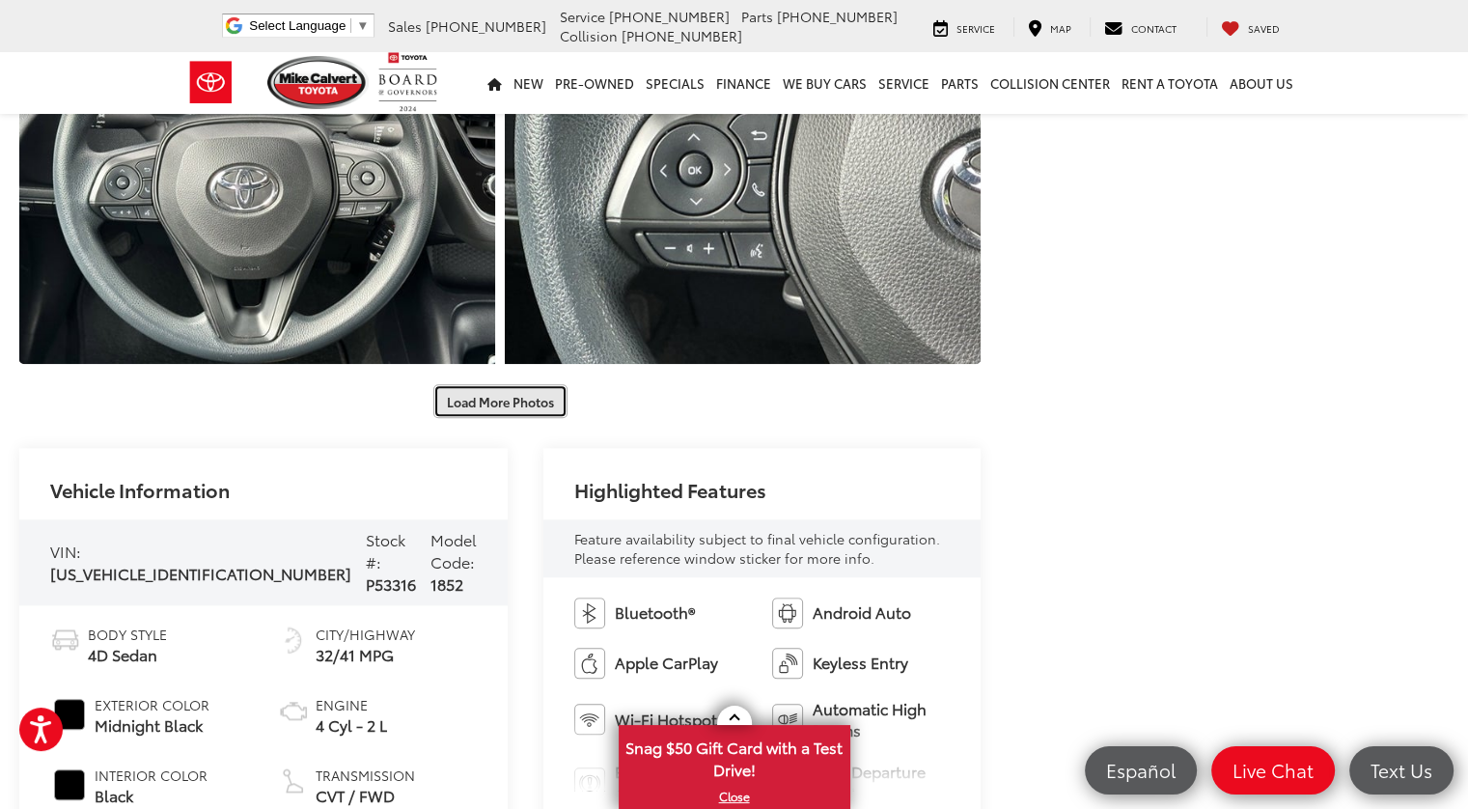
click at [479, 409] on button "Load More Photos" at bounding box center [500, 401] width 134 height 34
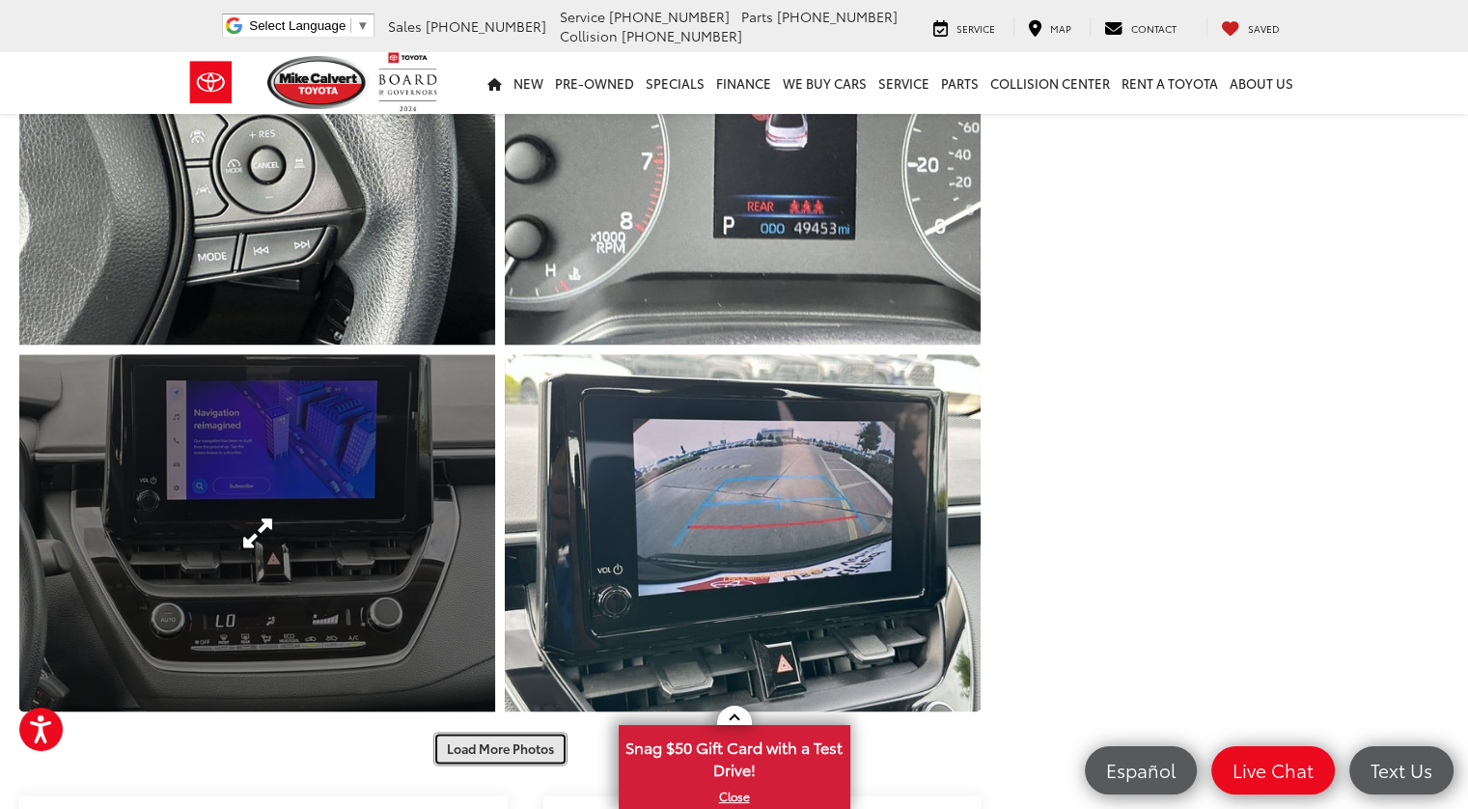
scroll to position [2510, 0]
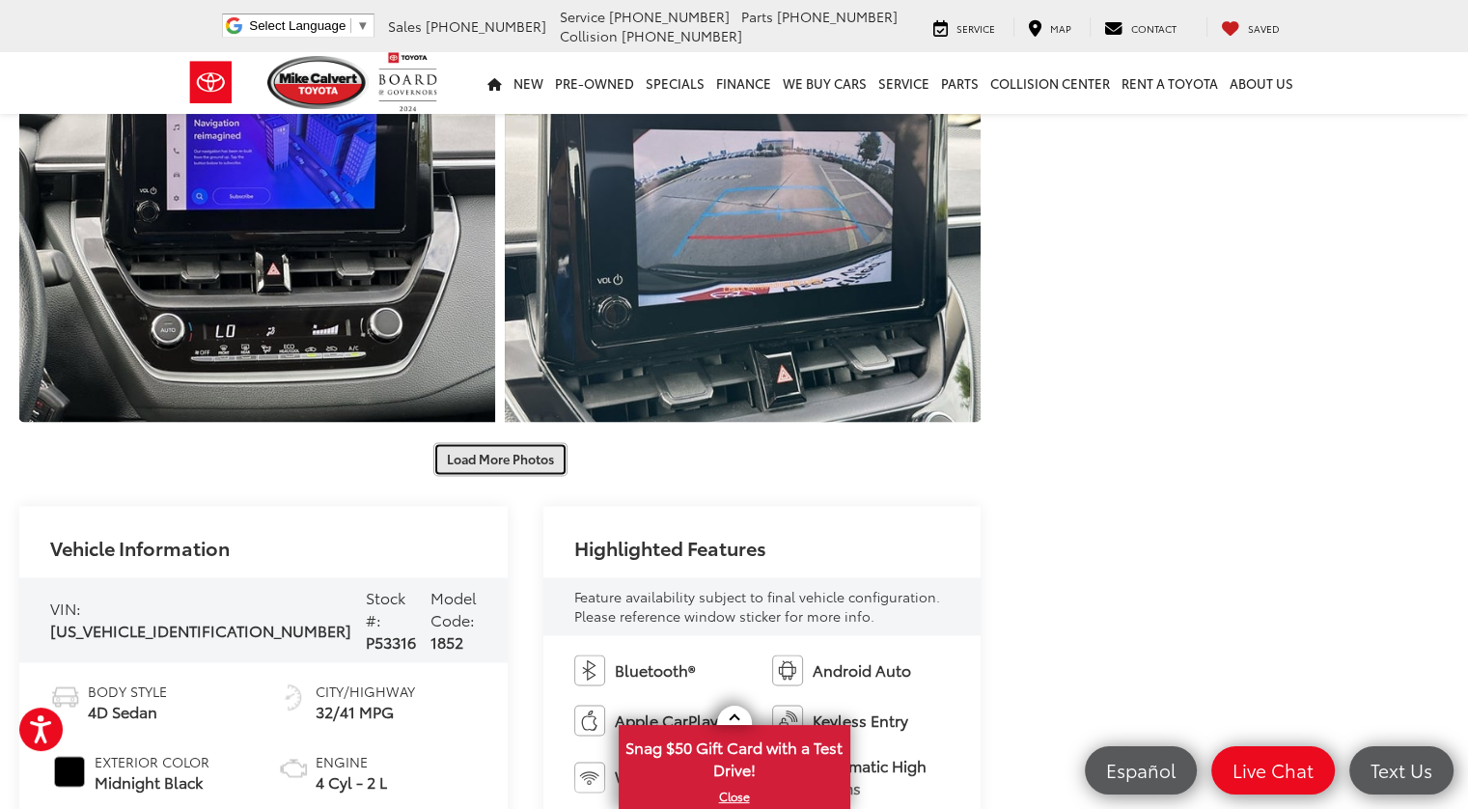
click at [470, 454] on button "Load More Photos" at bounding box center [500, 459] width 134 height 34
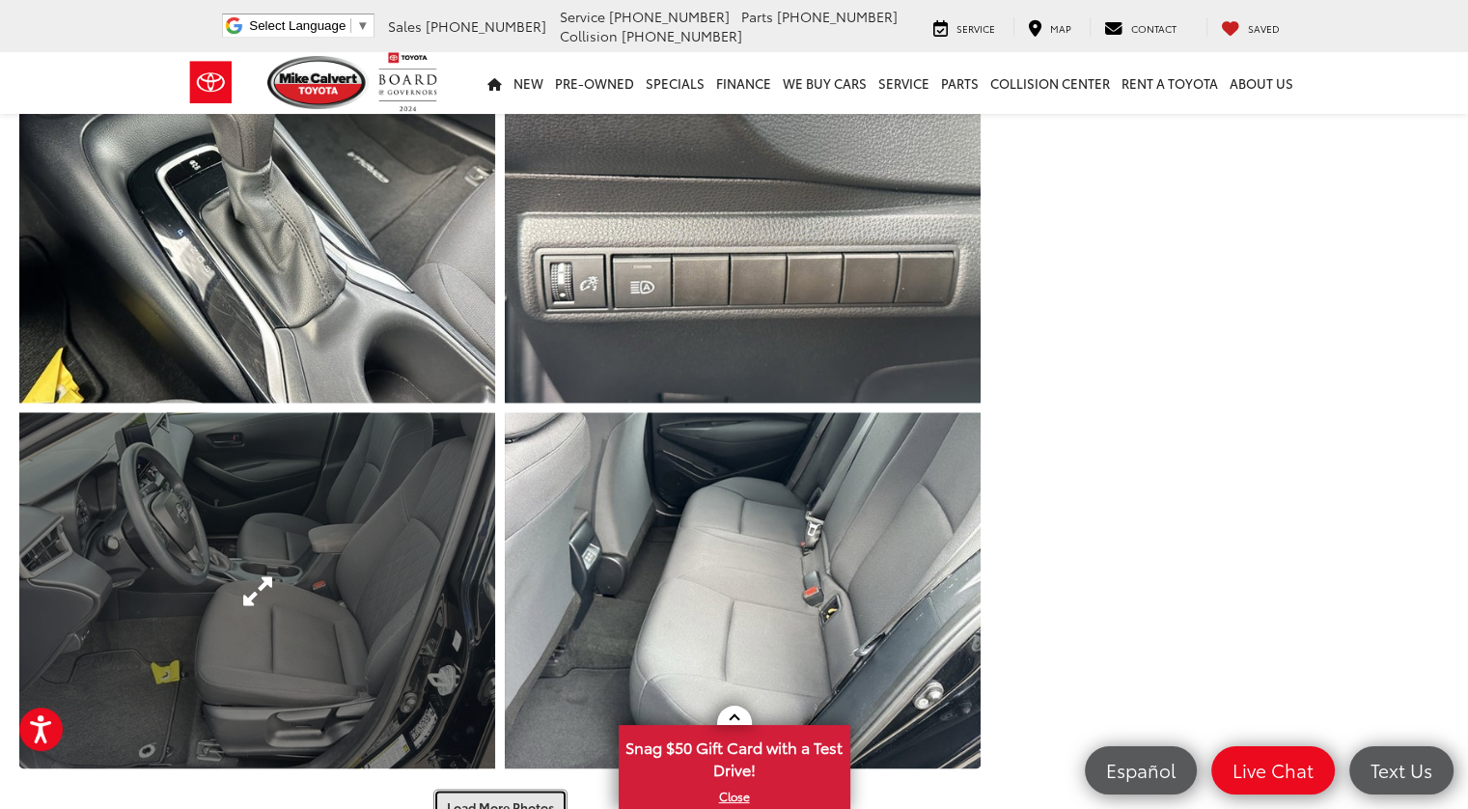
scroll to position [3089, 0]
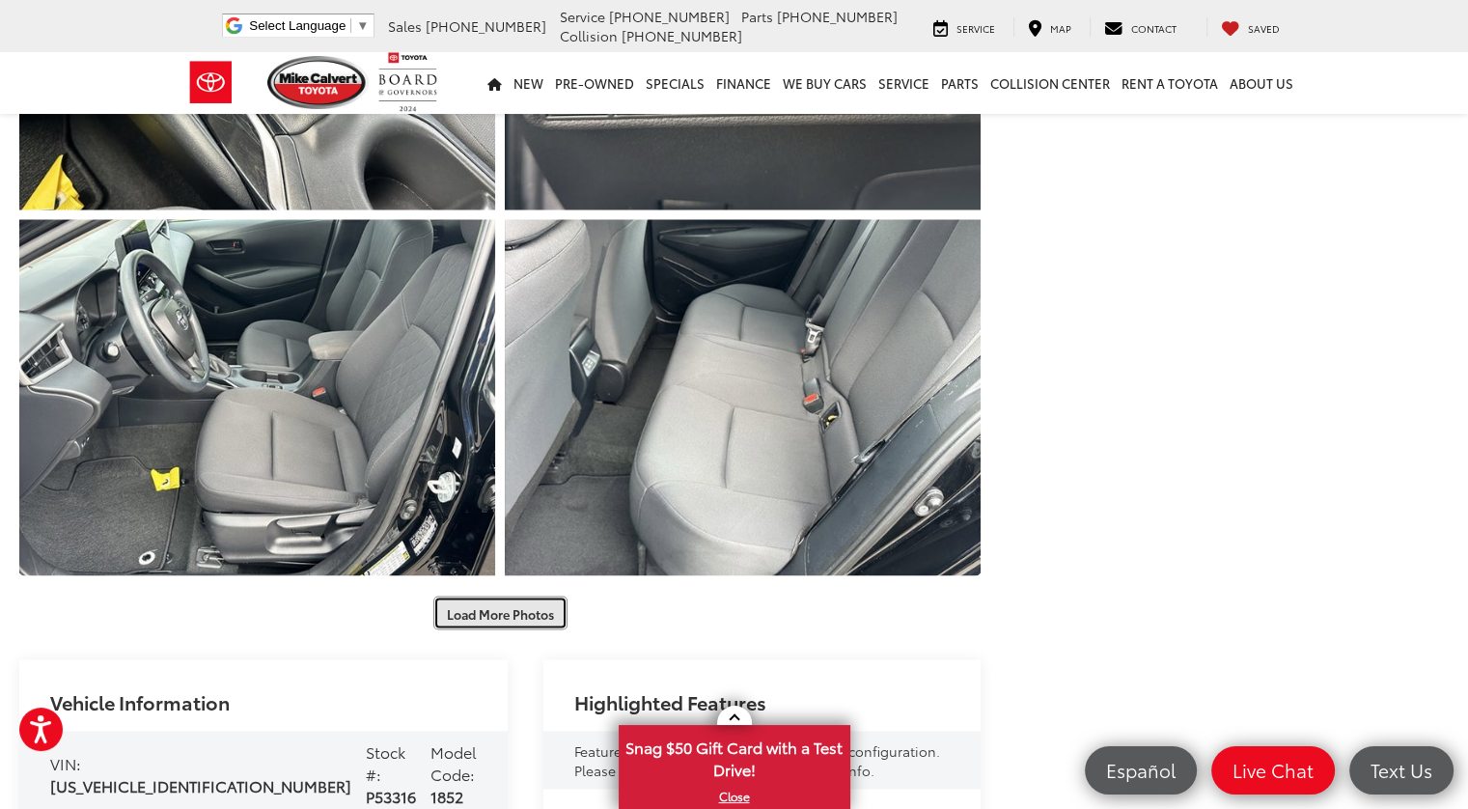
click at [467, 618] on button "Load More Photos" at bounding box center [500, 613] width 134 height 34
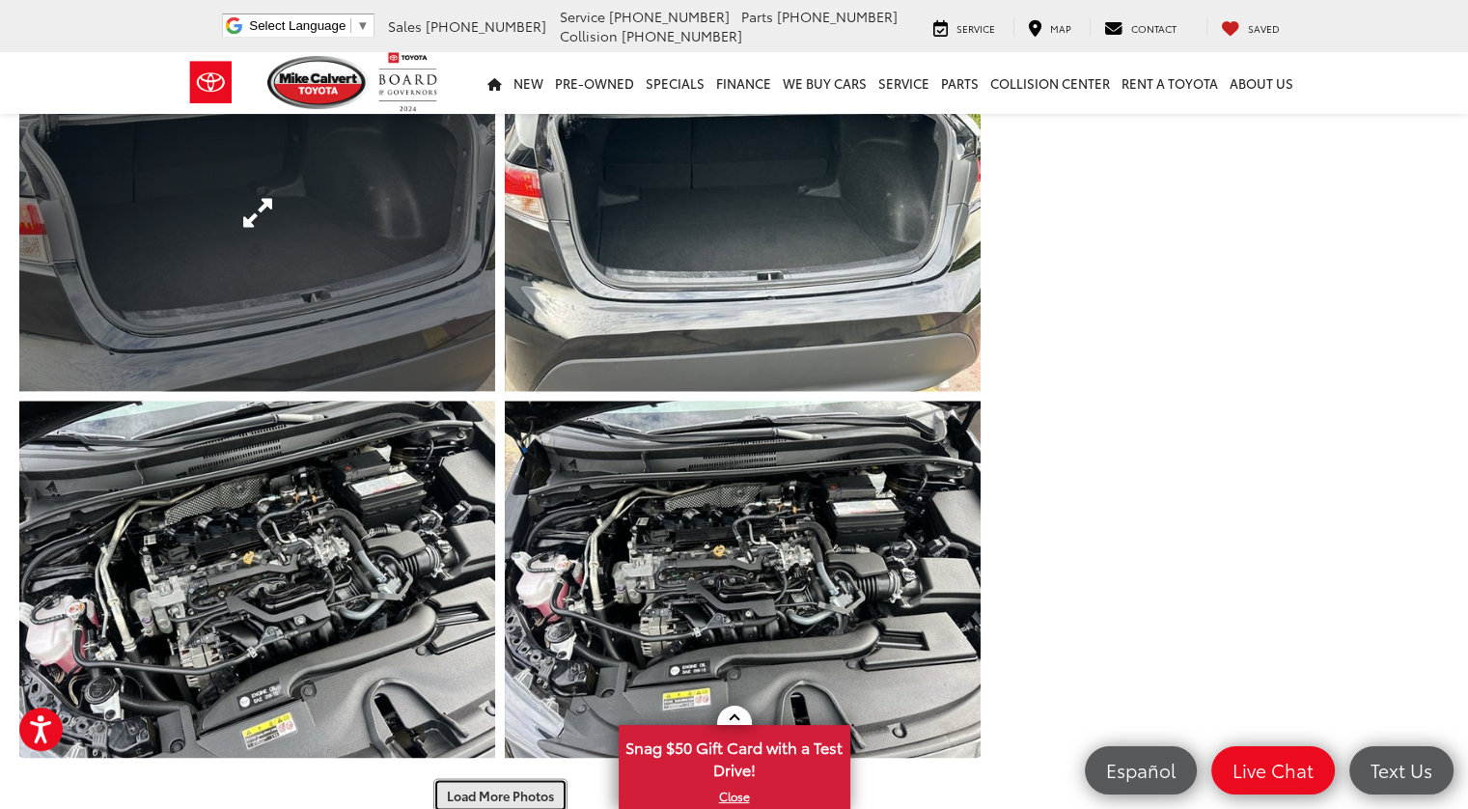
scroll to position [3765, 0]
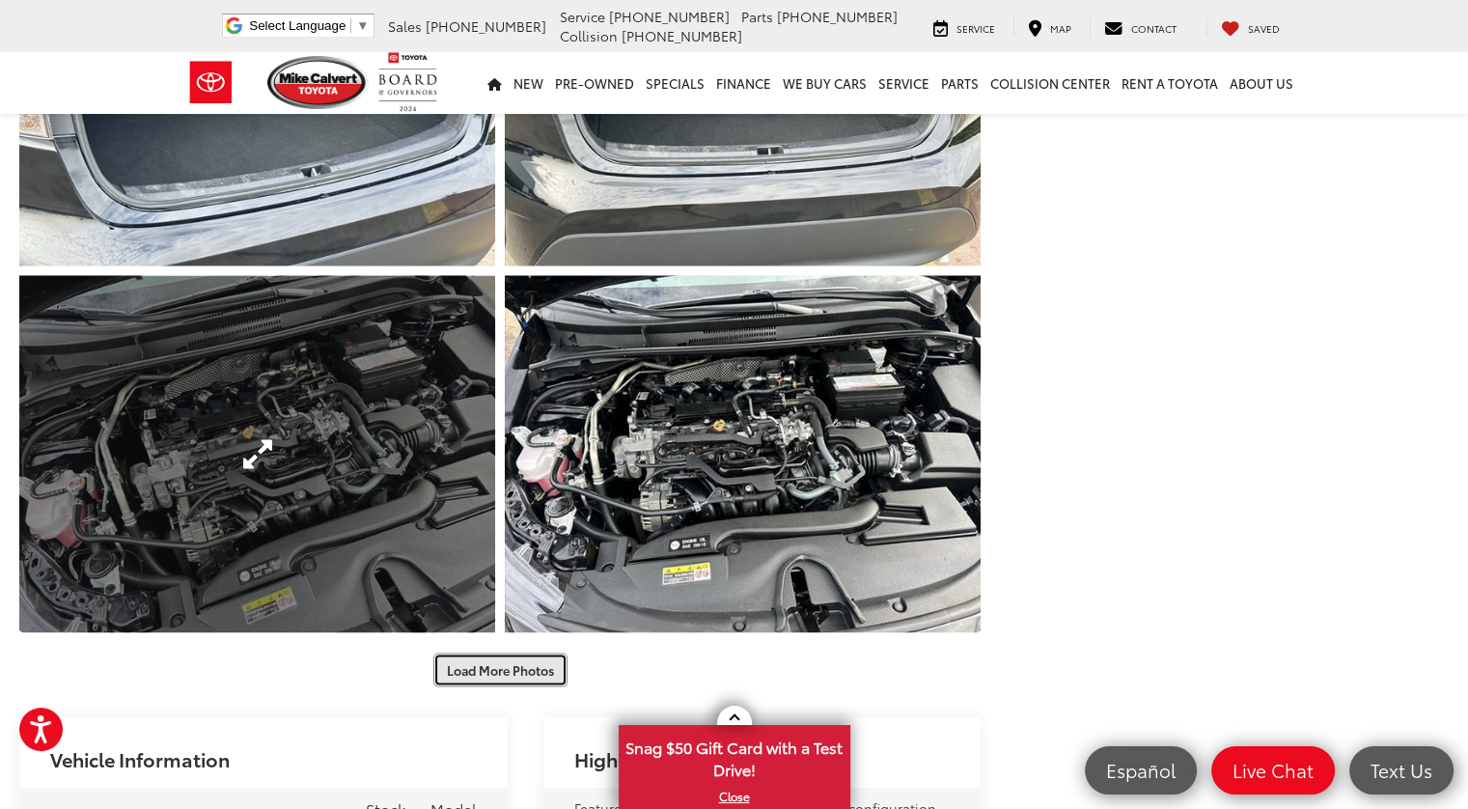
drag, startPoint x: 477, startPoint y: 662, endPoint x: 478, endPoint y: 630, distance: 31.9
click at [478, 662] on button "Load More Photos" at bounding box center [500, 671] width 134 height 34
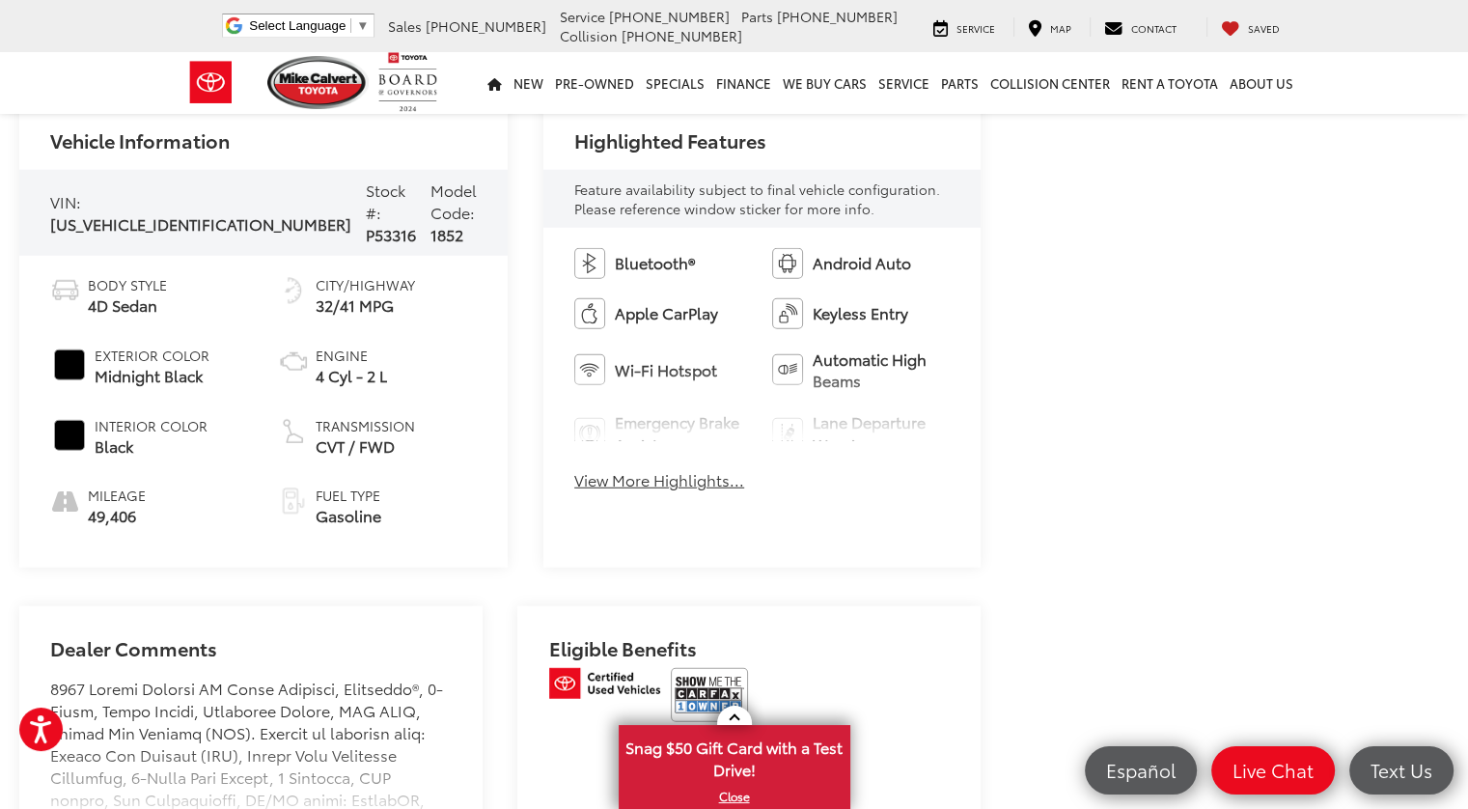
scroll to position [5310, 0]
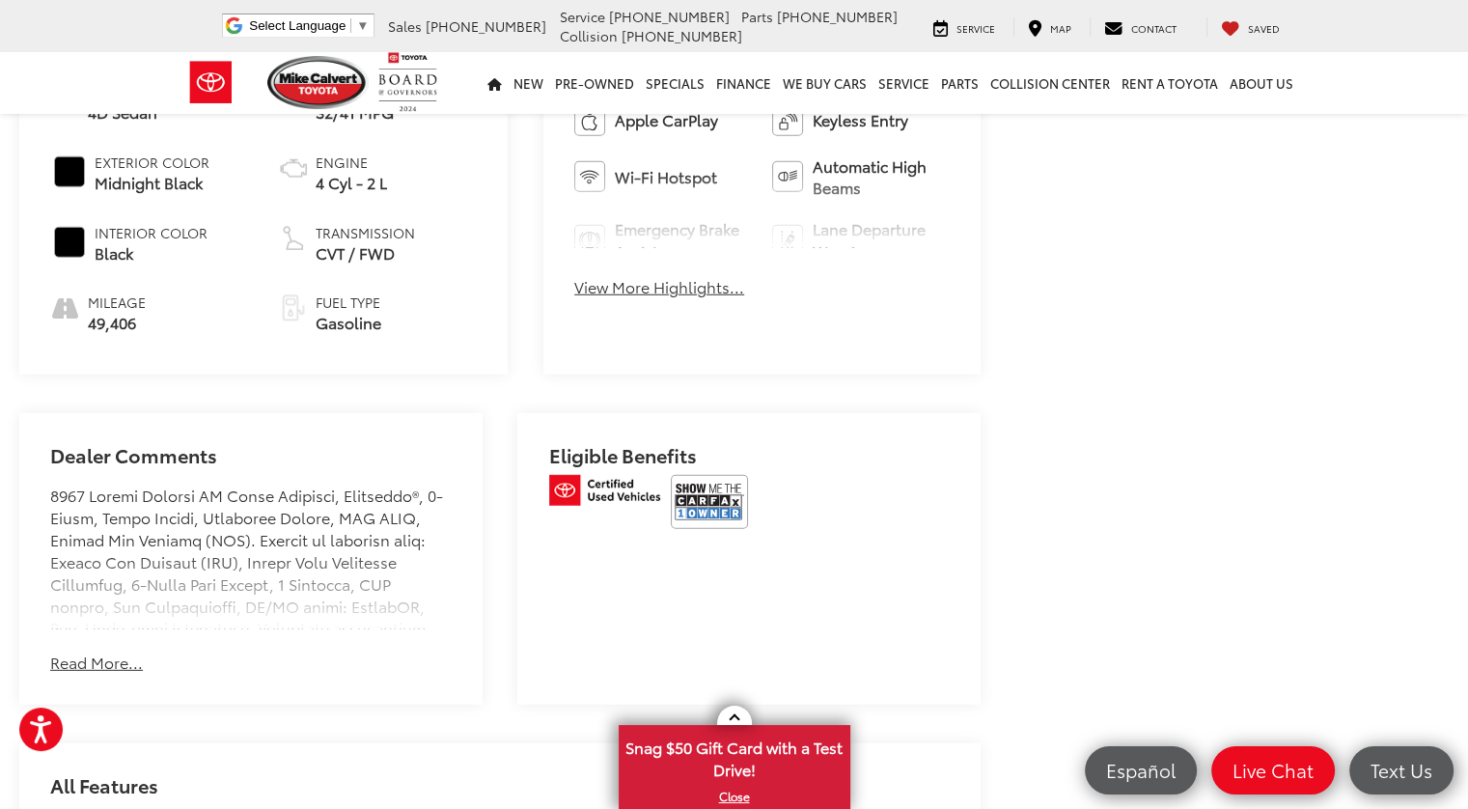
click at [98, 652] on button "Read More..." at bounding box center [96, 663] width 93 height 22
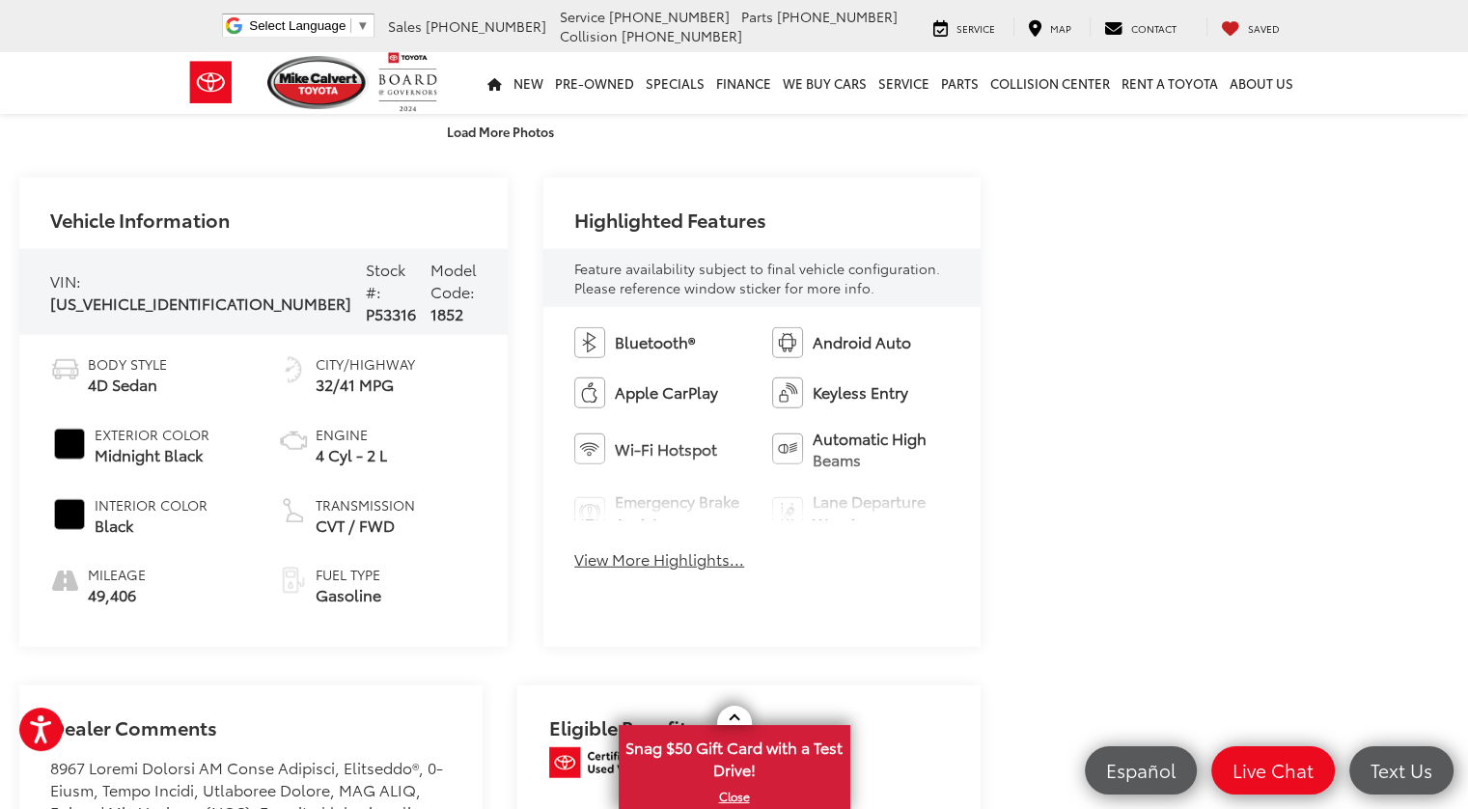
scroll to position [5117, 0]
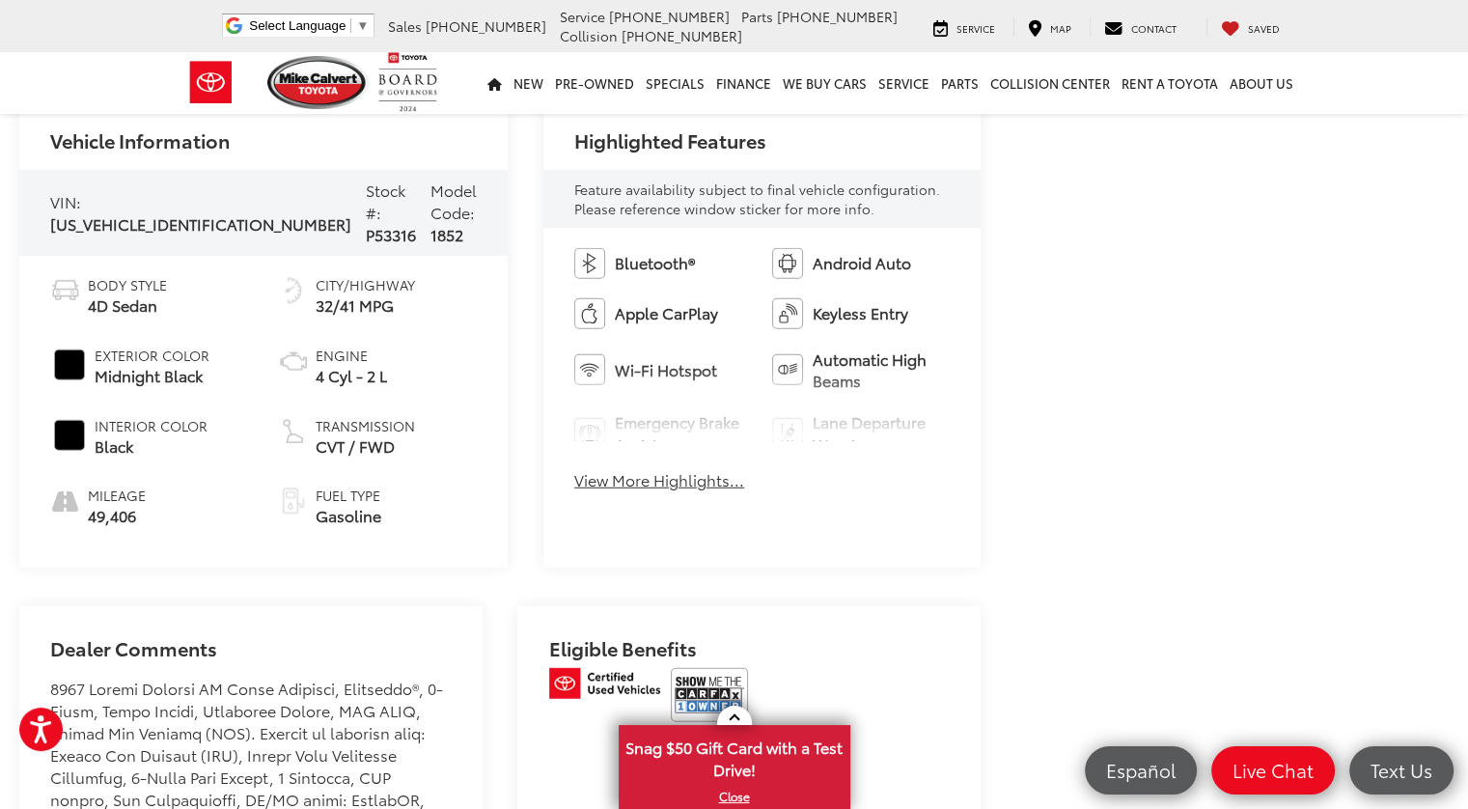
click at [614, 503] on div "Bluetooth® Android Auto Apple CarPlay Keyless Entry Wi-Fi Hotspot Automatic Hig…" at bounding box center [762, 375] width 437 height 294
click at [602, 484] on button "View More Highlights..." at bounding box center [659, 480] width 170 height 22
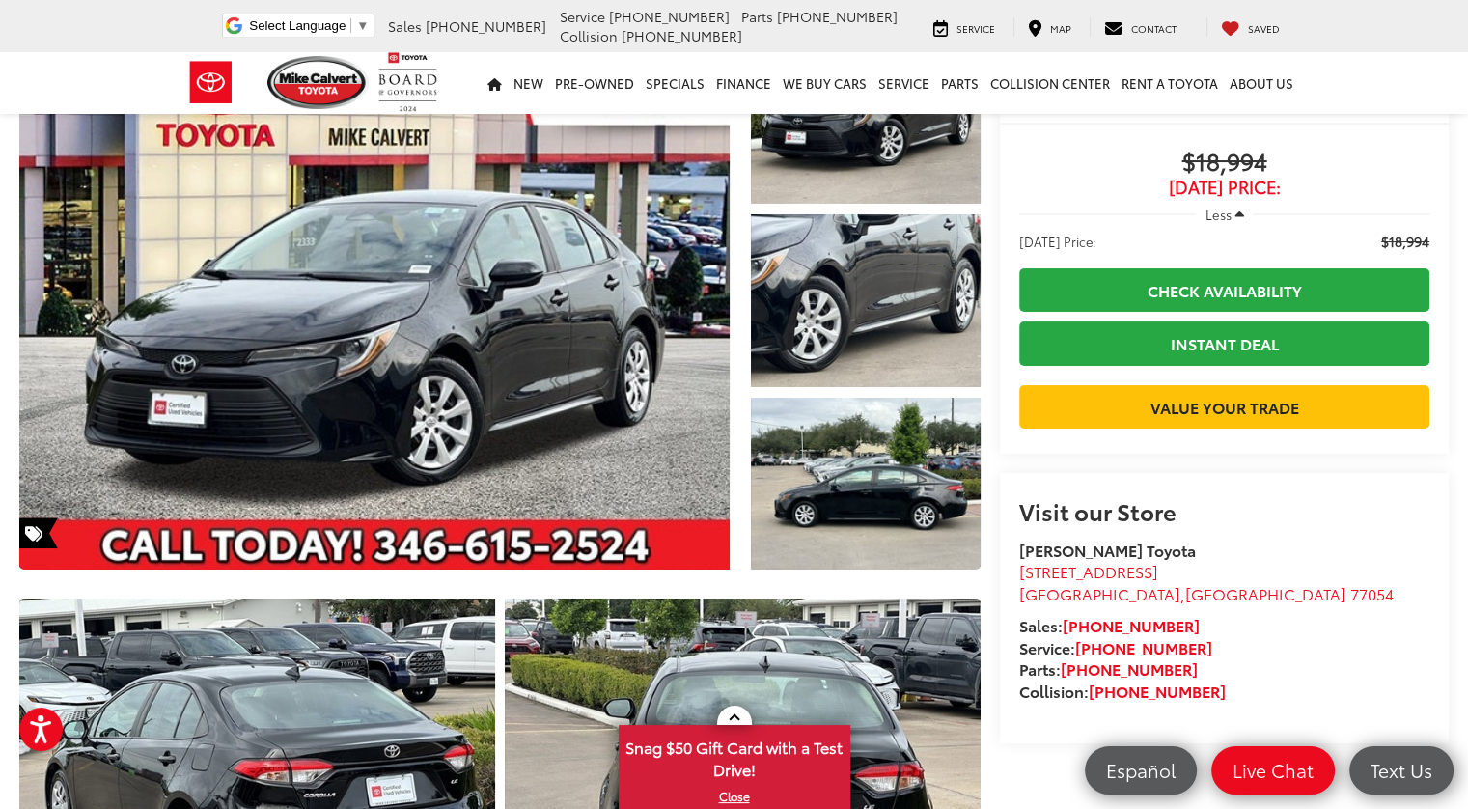
scroll to position [0, 0]
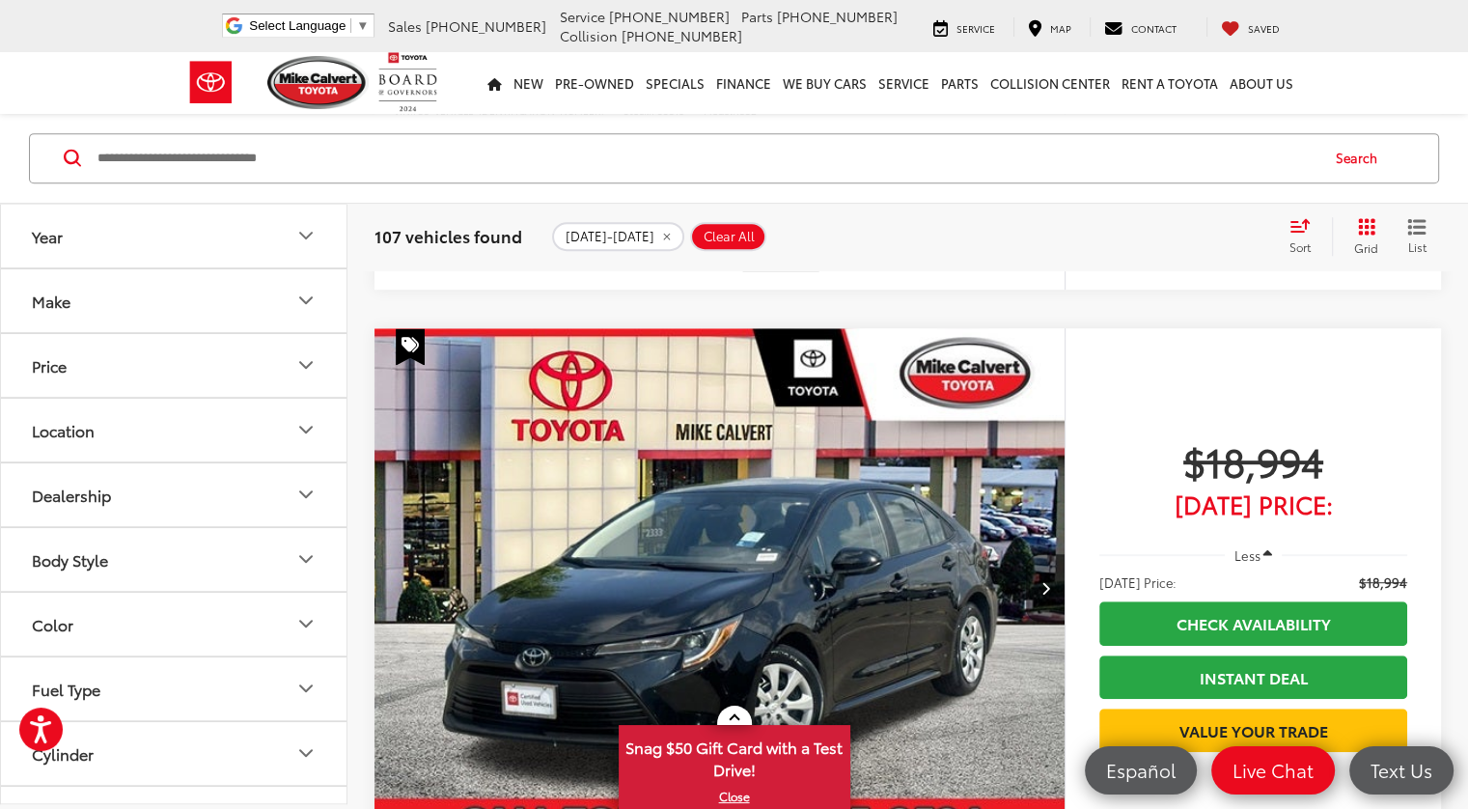
scroll to position [795, 0]
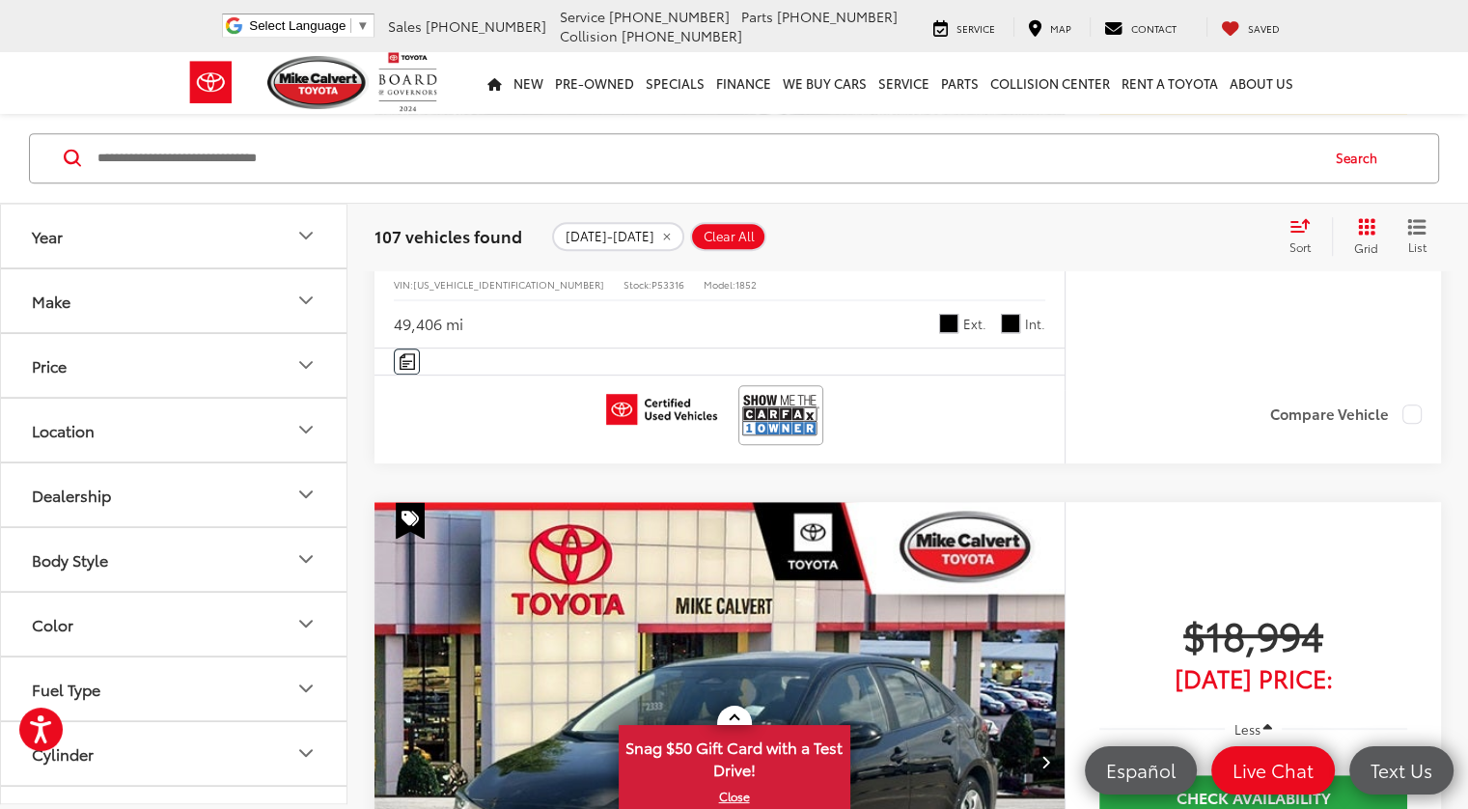
click at [1041, 755] on icon "Next image" at bounding box center [1045, 762] width 9 height 14
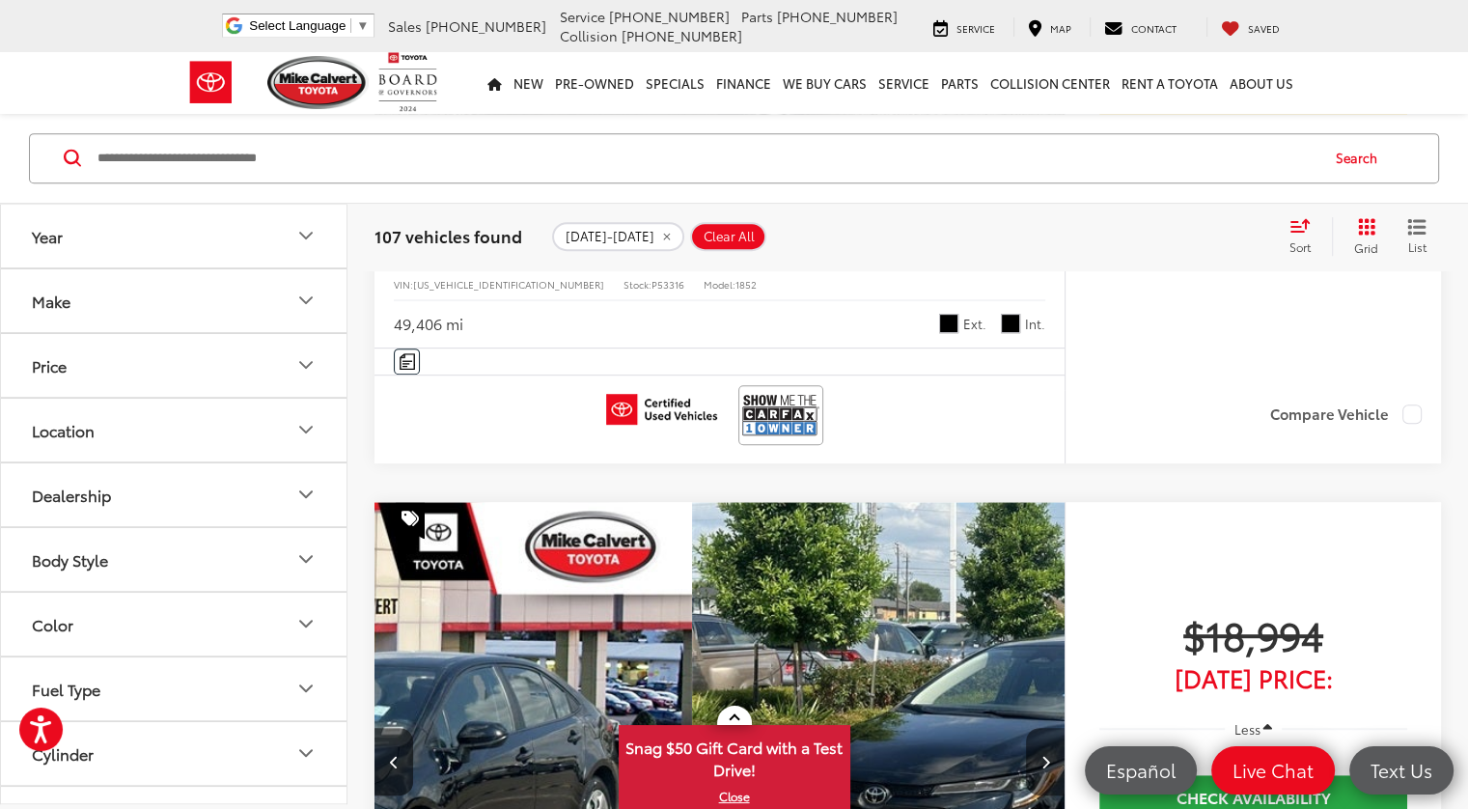
click at [1041, 755] on icon "Next image" at bounding box center [1045, 762] width 9 height 14
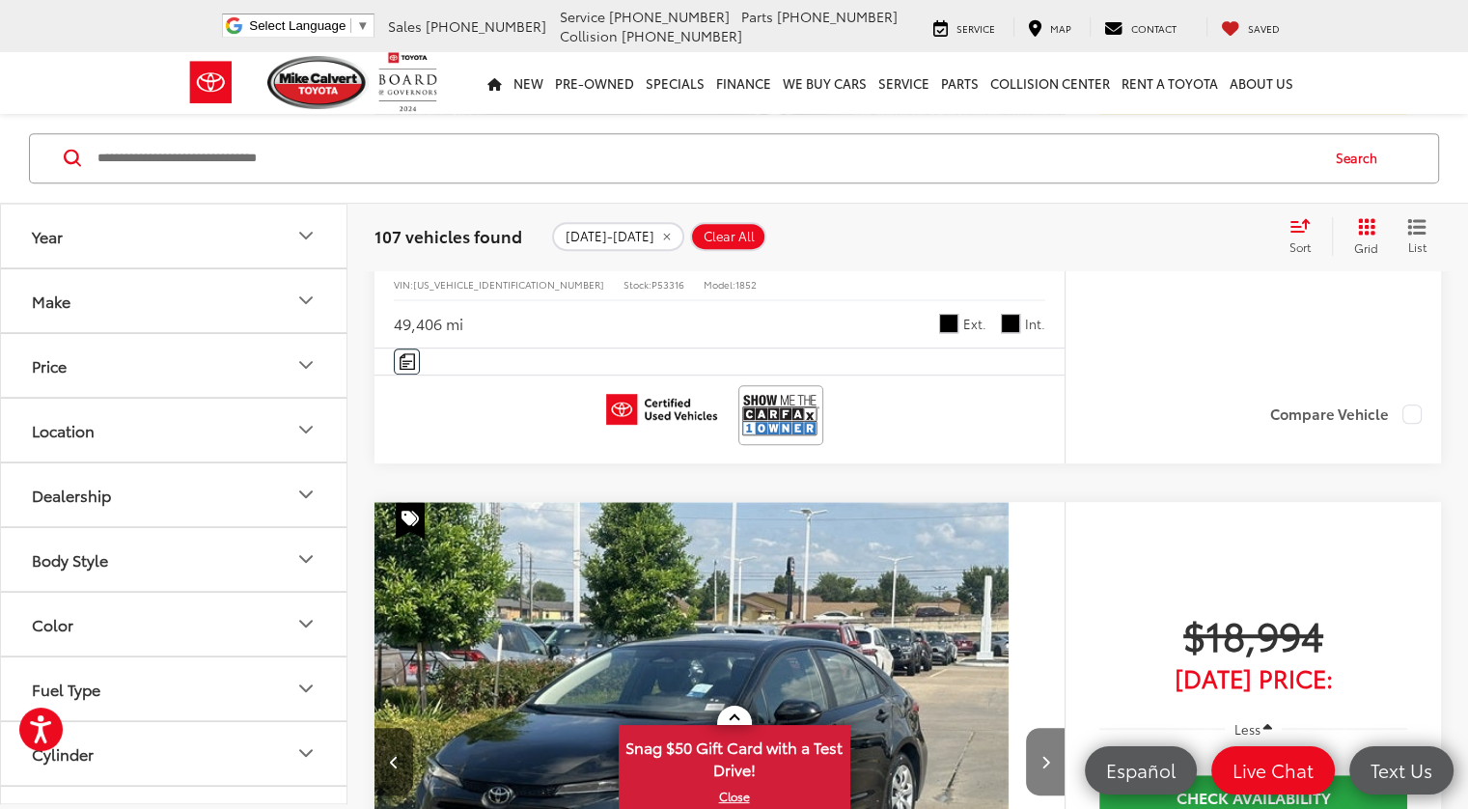
click at [1041, 755] on icon "Next image" at bounding box center [1045, 762] width 9 height 14
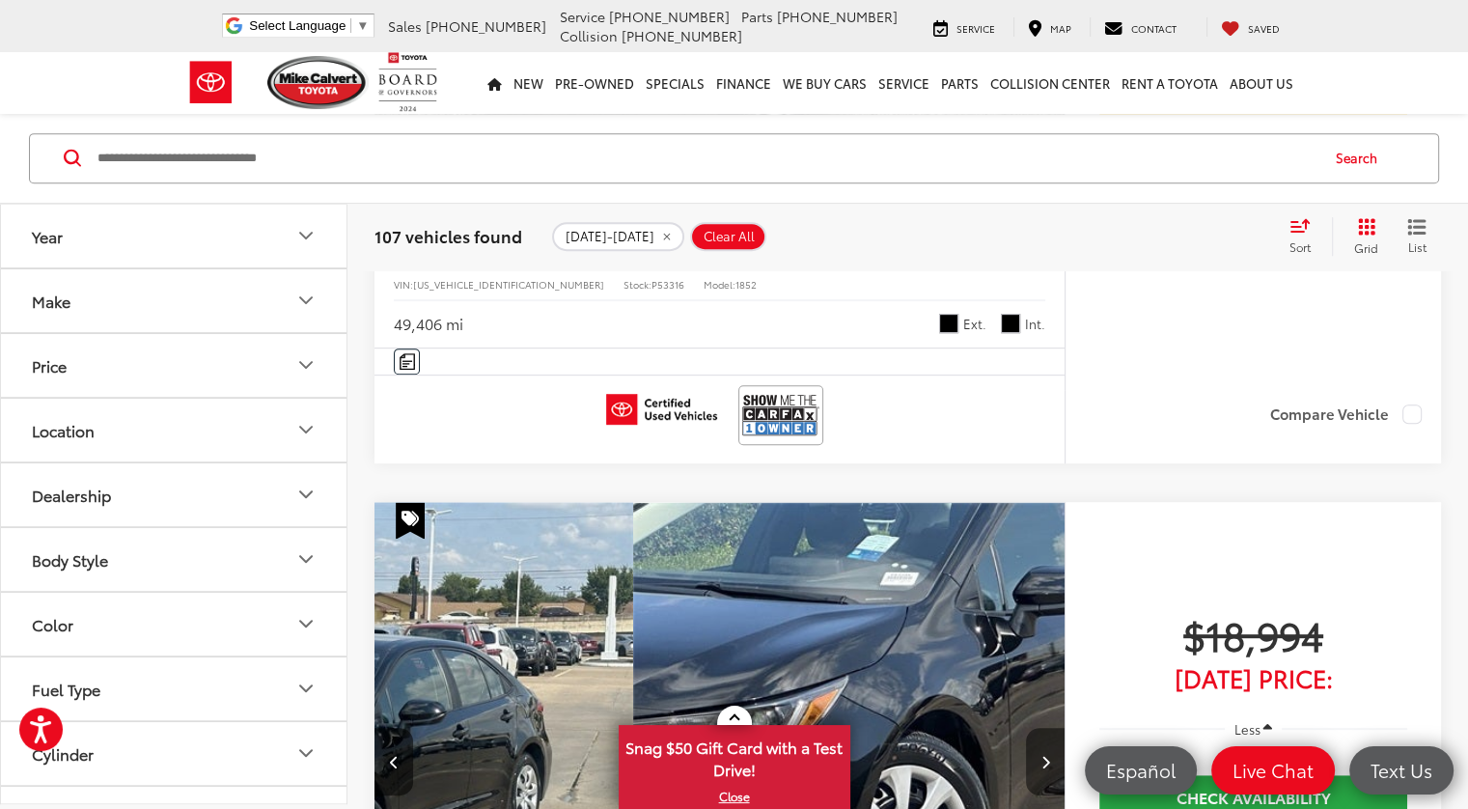
click at [1041, 755] on icon "Next image" at bounding box center [1045, 762] width 9 height 14
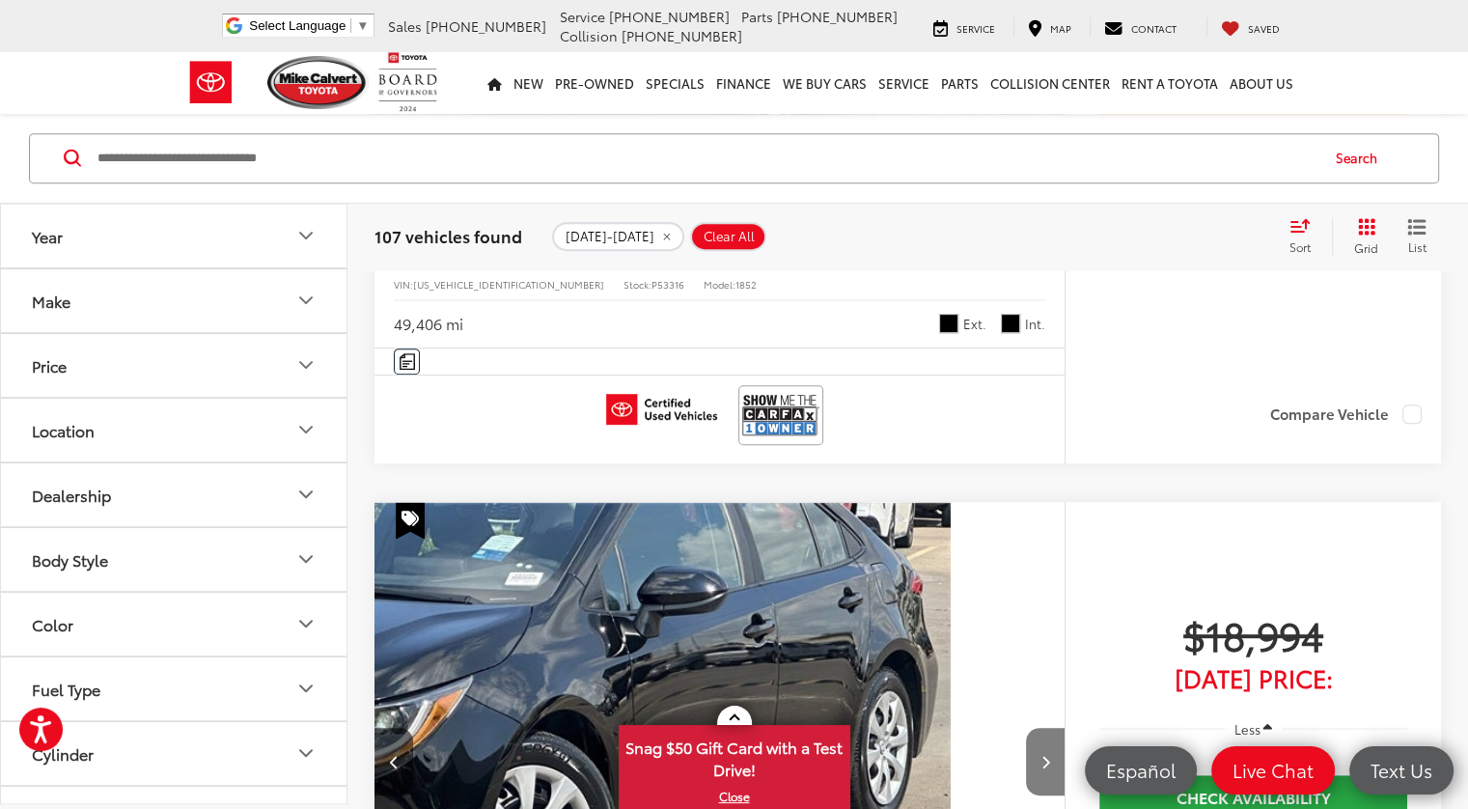
click at [1041, 755] on icon "Next image" at bounding box center [1045, 762] width 9 height 14
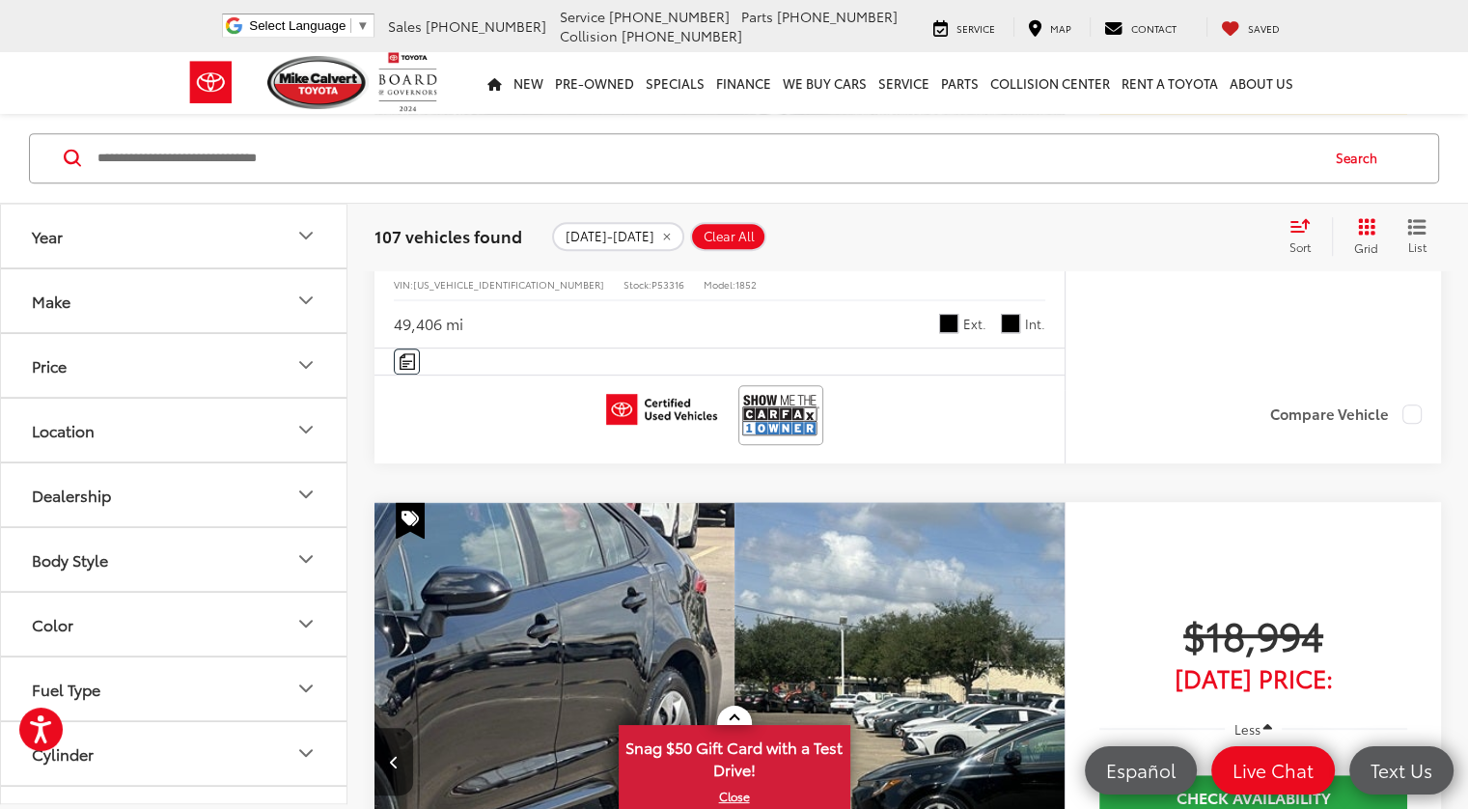
scroll to position [0, 1877]
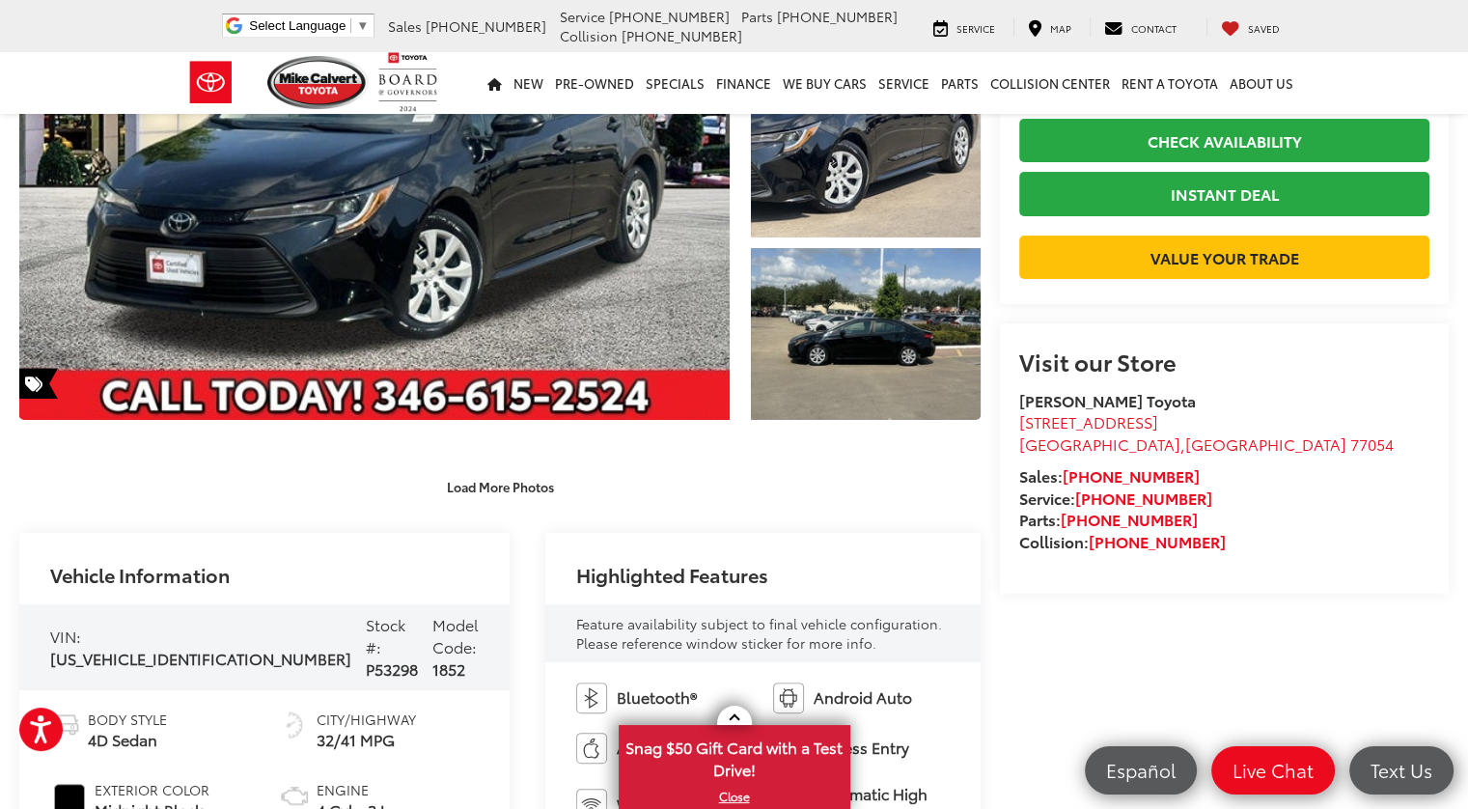
scroll to position [386, 0]
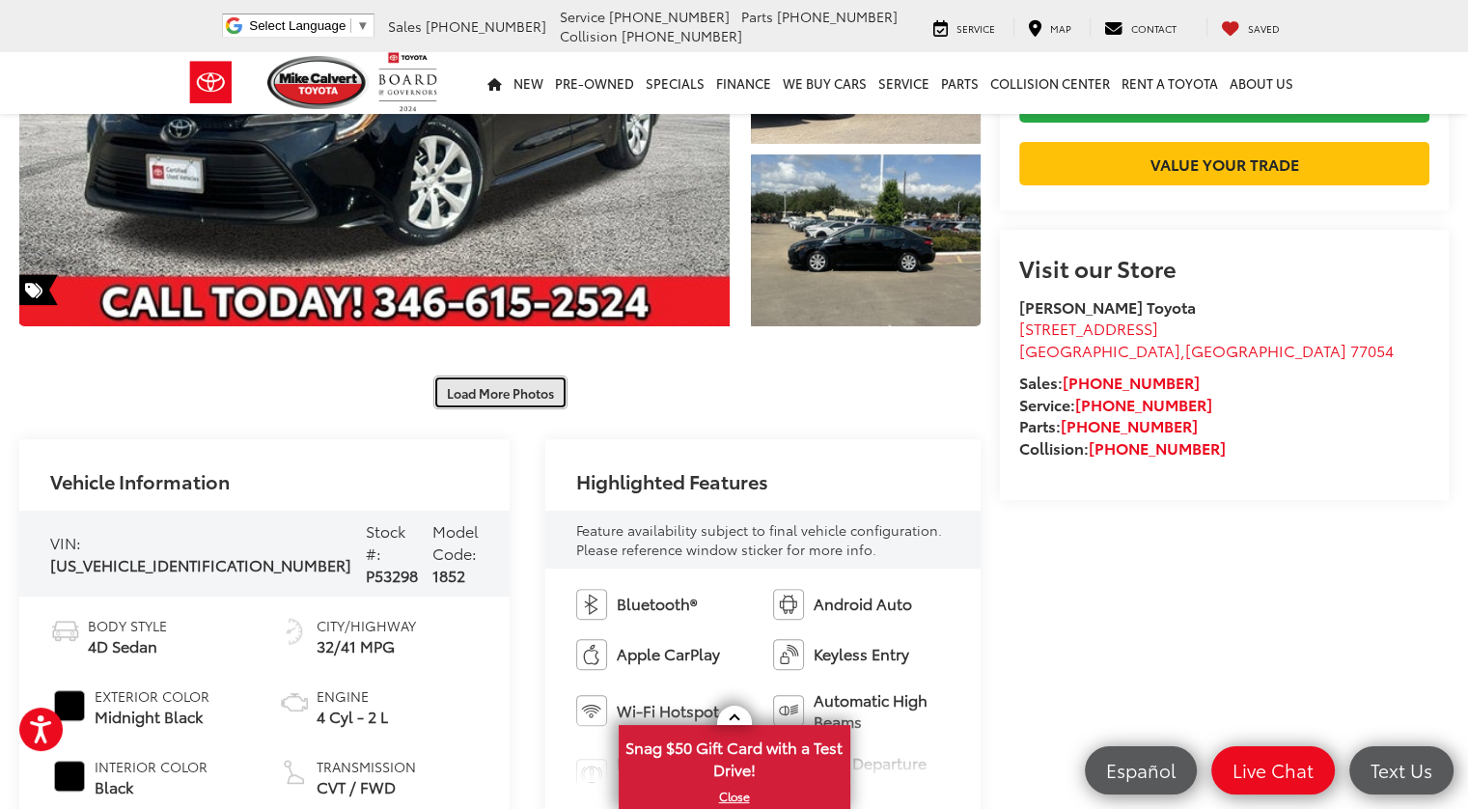
click at [499, 398] on button "Load More Photos" at bounding box center [500, 393] width 134 height 34
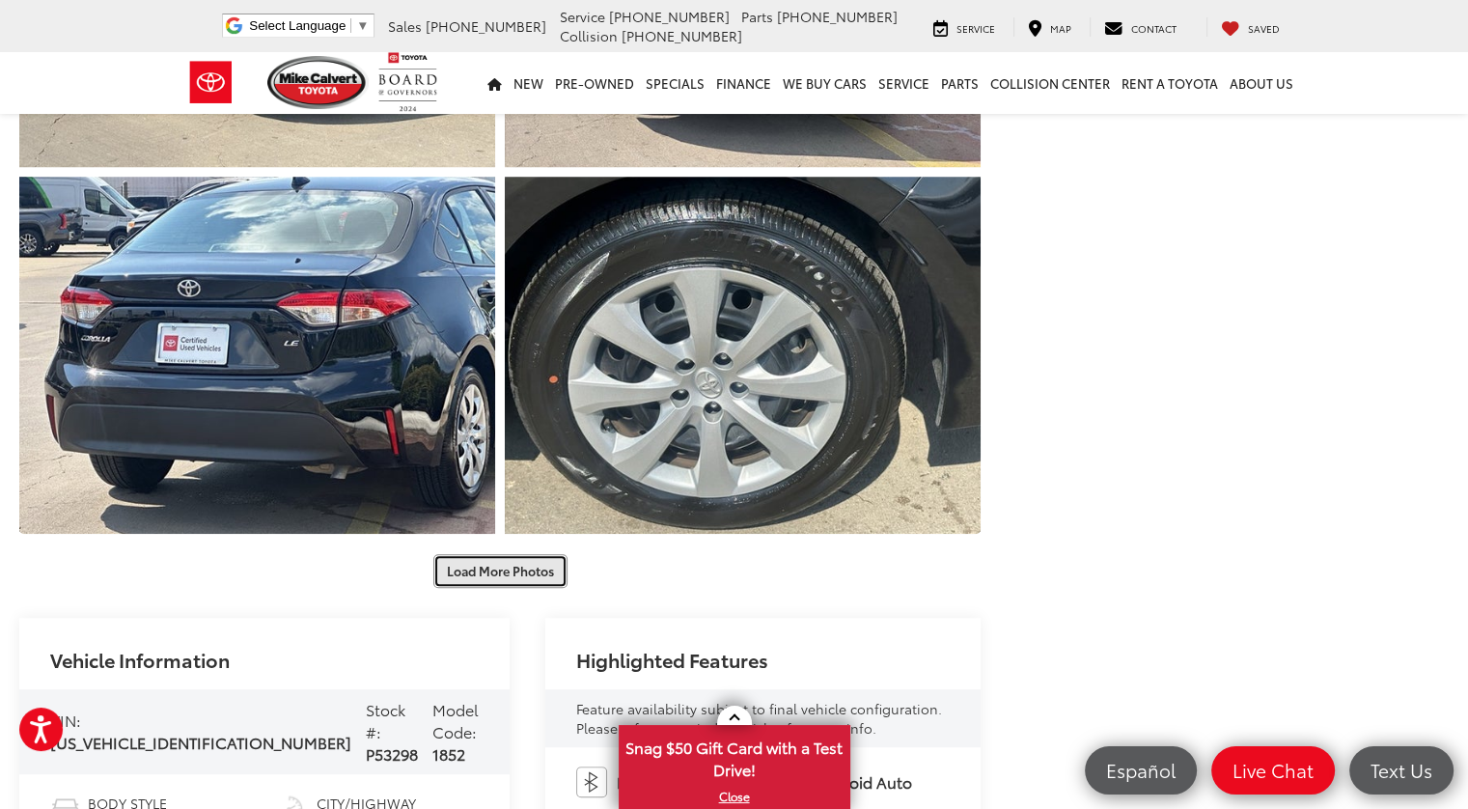
scroll to position [965, 0]
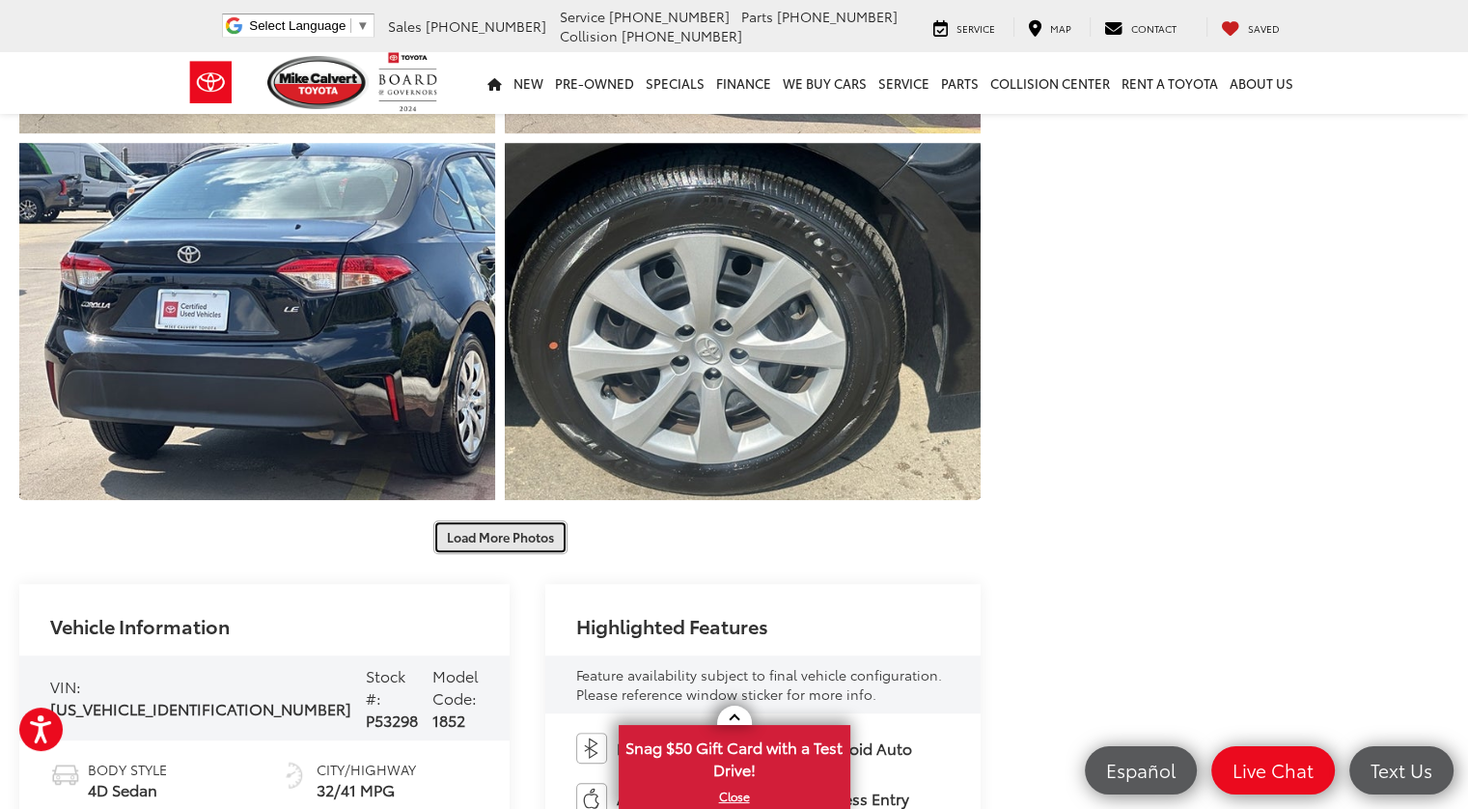
click at [498, 532] on button "Load More Photos" at bounding box center [500, 537] width 134 height 34
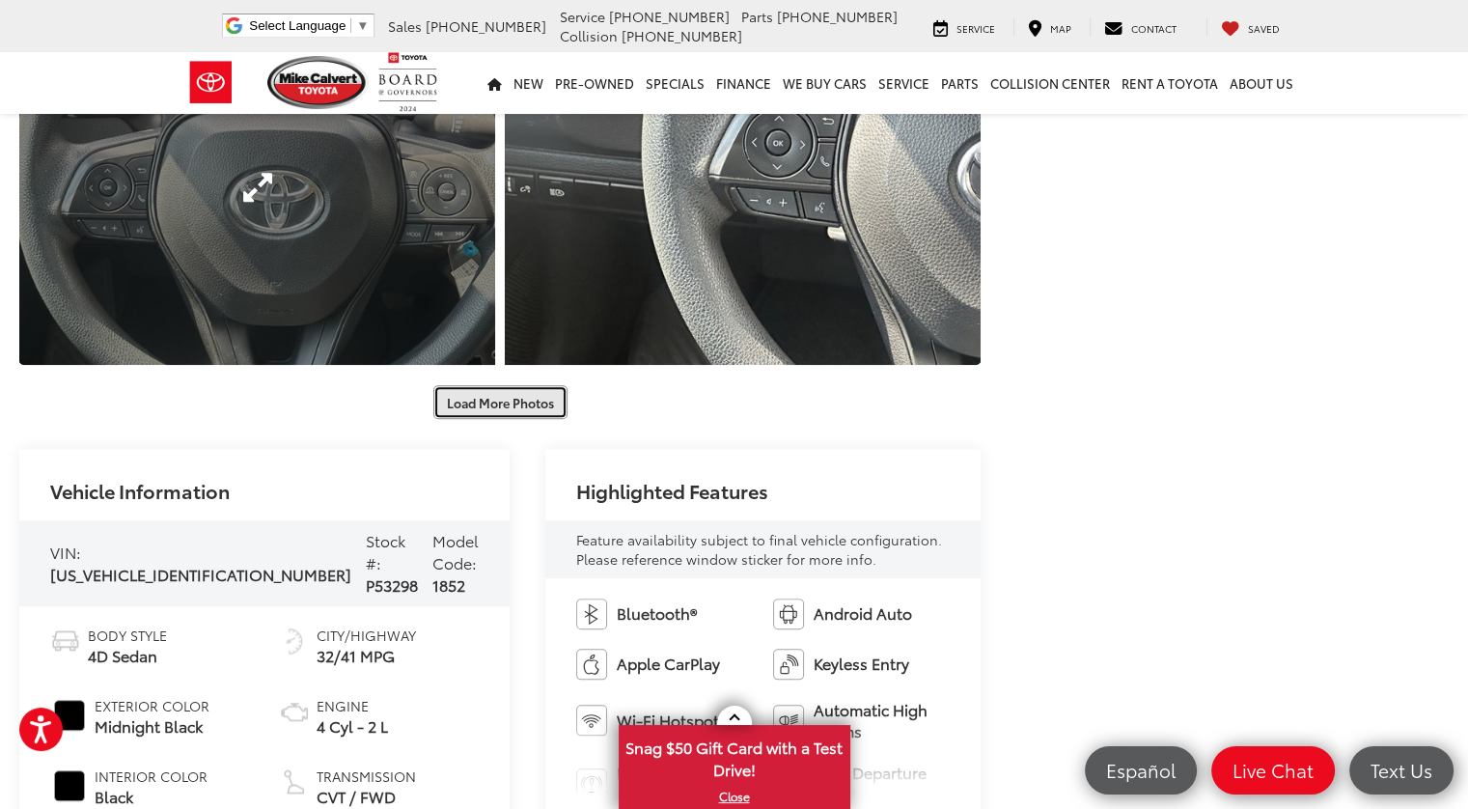
scroll to position [1834, 0]
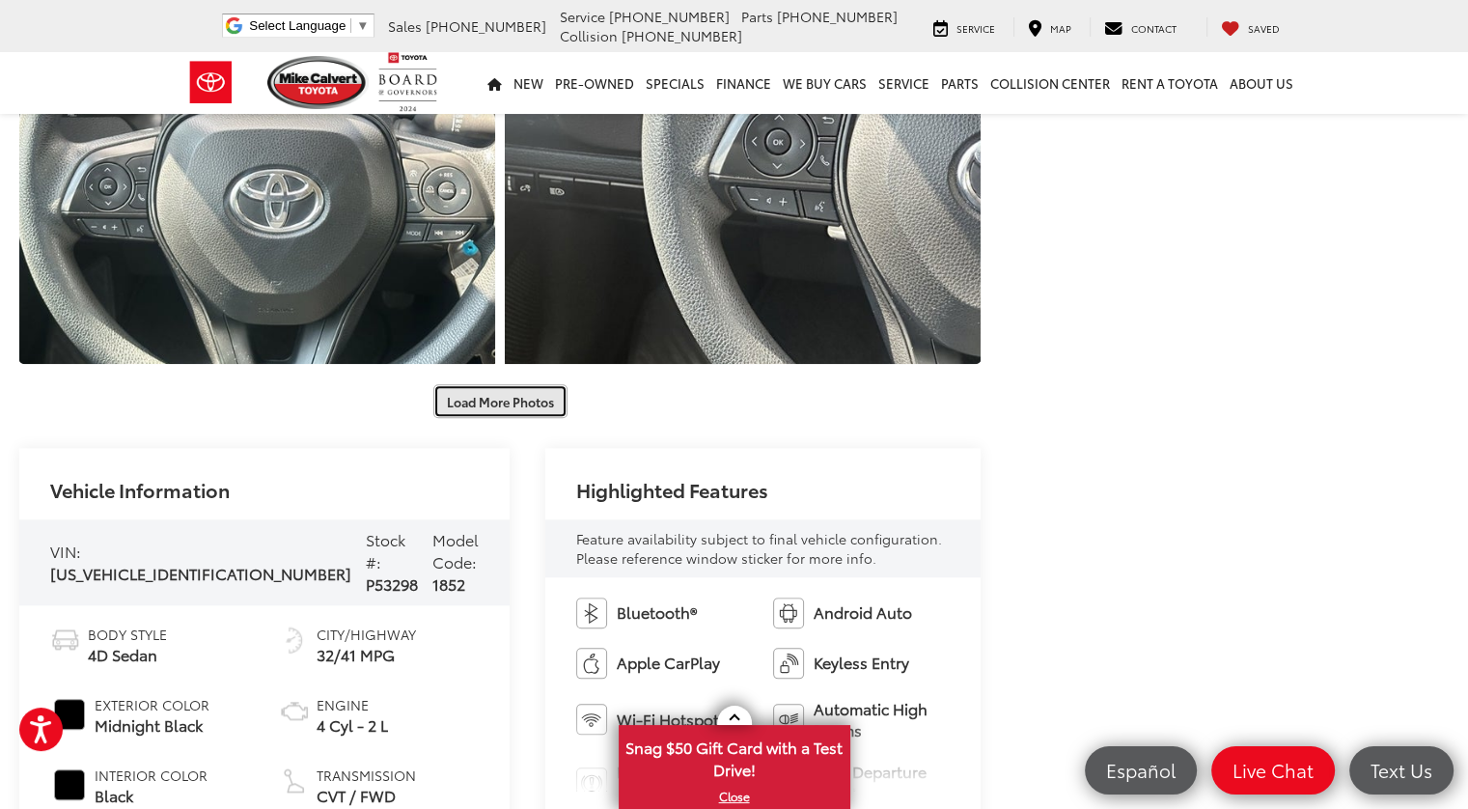
click at [440, 405] on button "Load More Photos" at bounding box center [500, 401] width 134 height 34
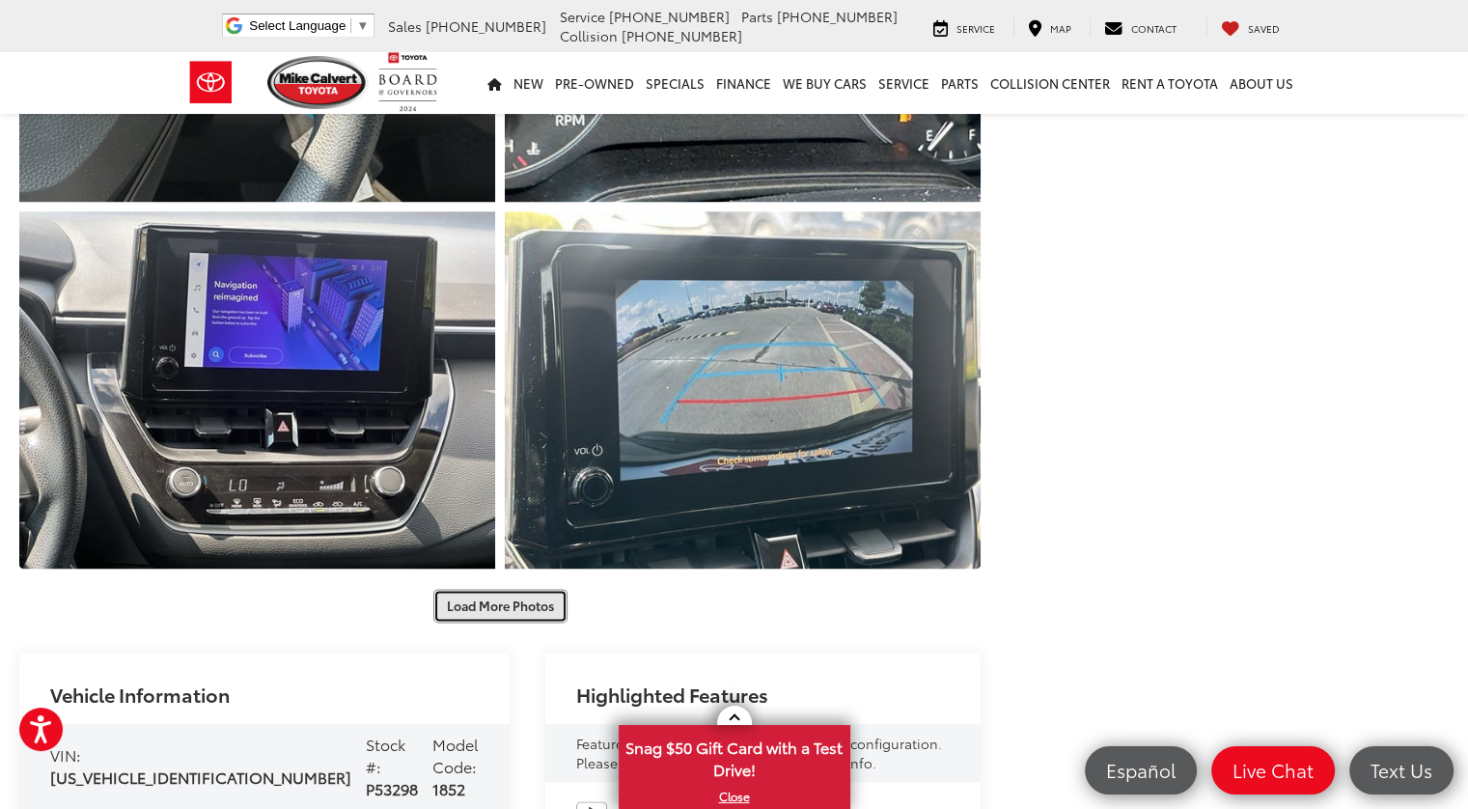
scroll to position [2510, 0]
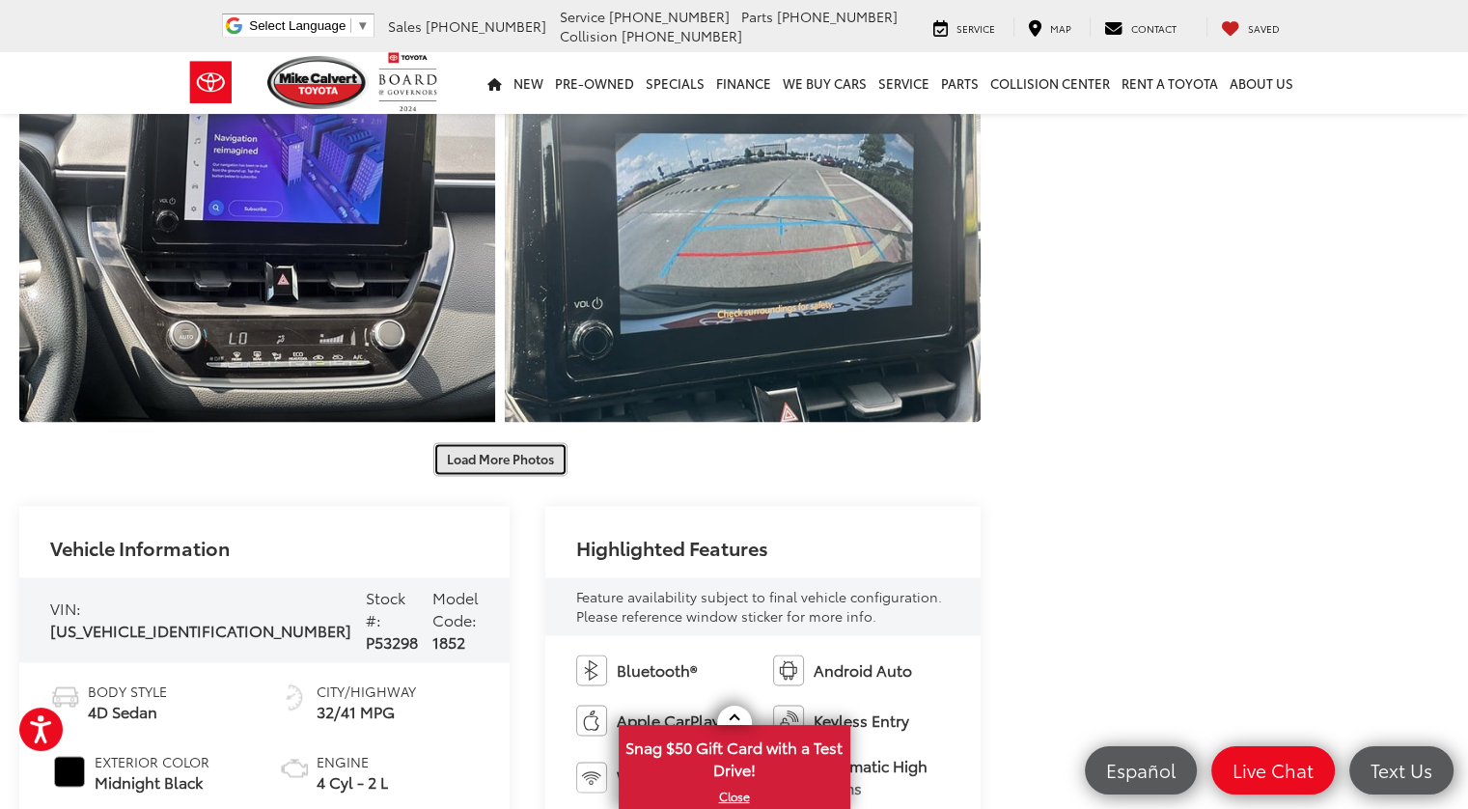
click at [495, 464] on button "Load More Photos" at bounding box center [500, 459] width 134 height 34
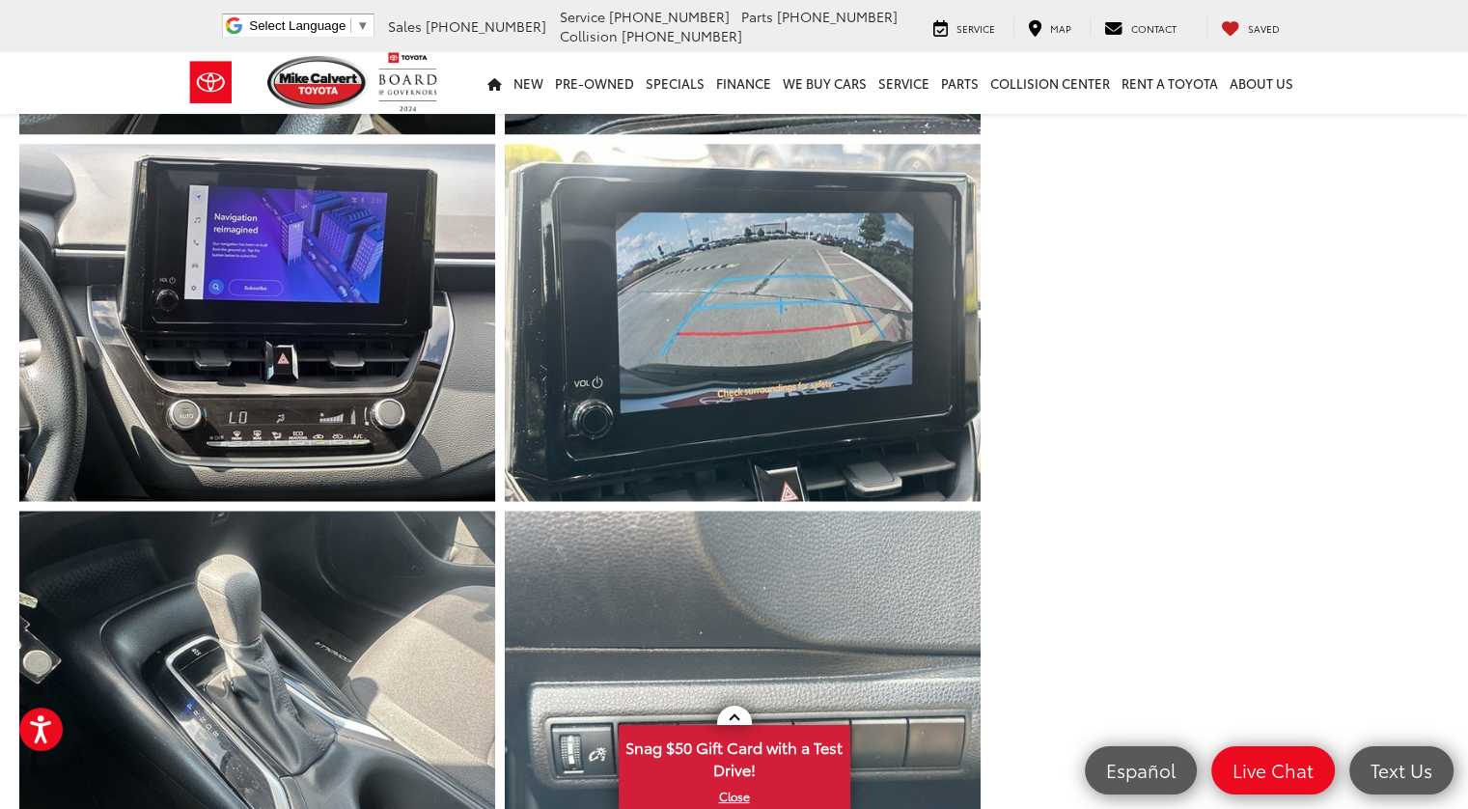
scroll to position [2124, 0]
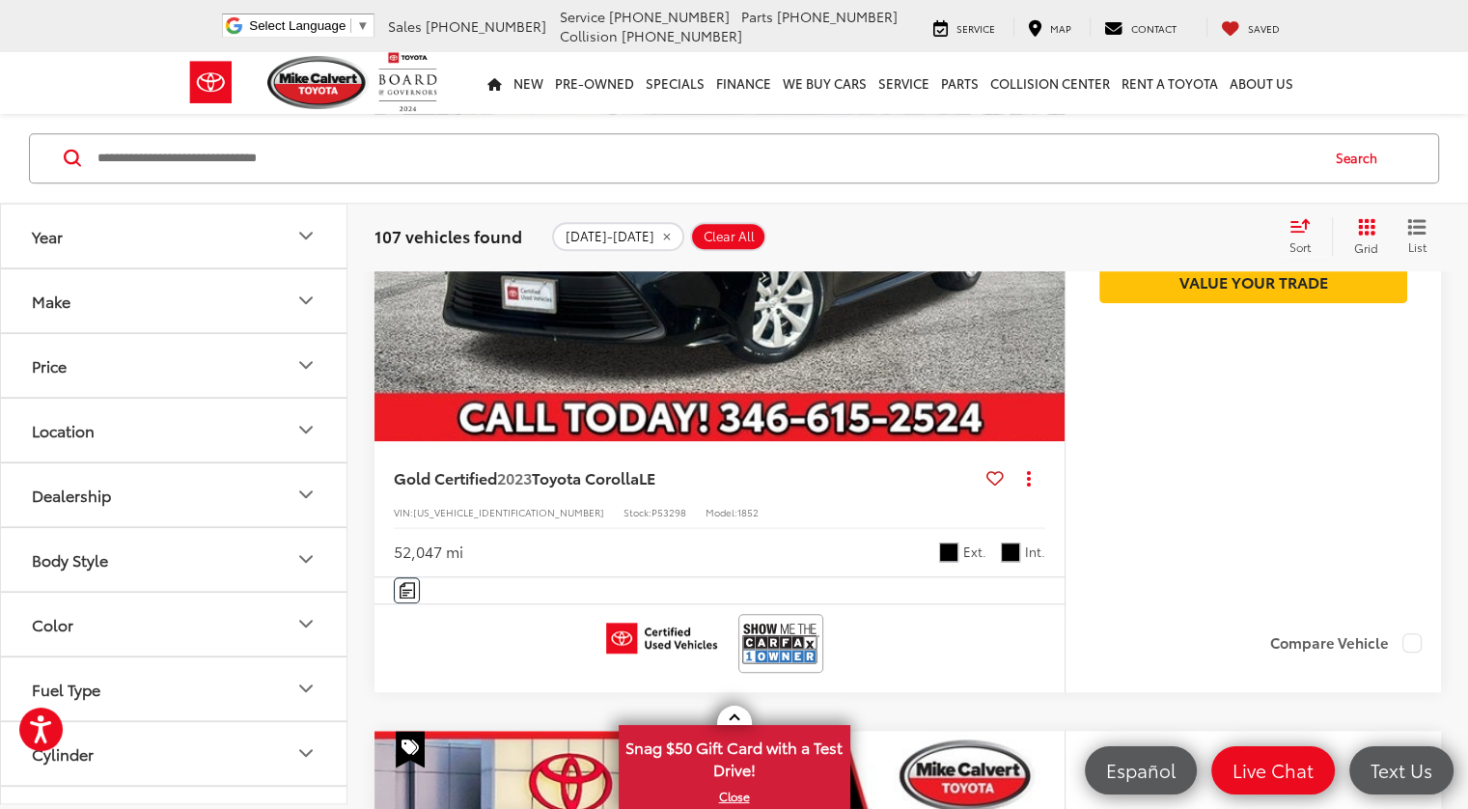
scroll to position [1471, 0]
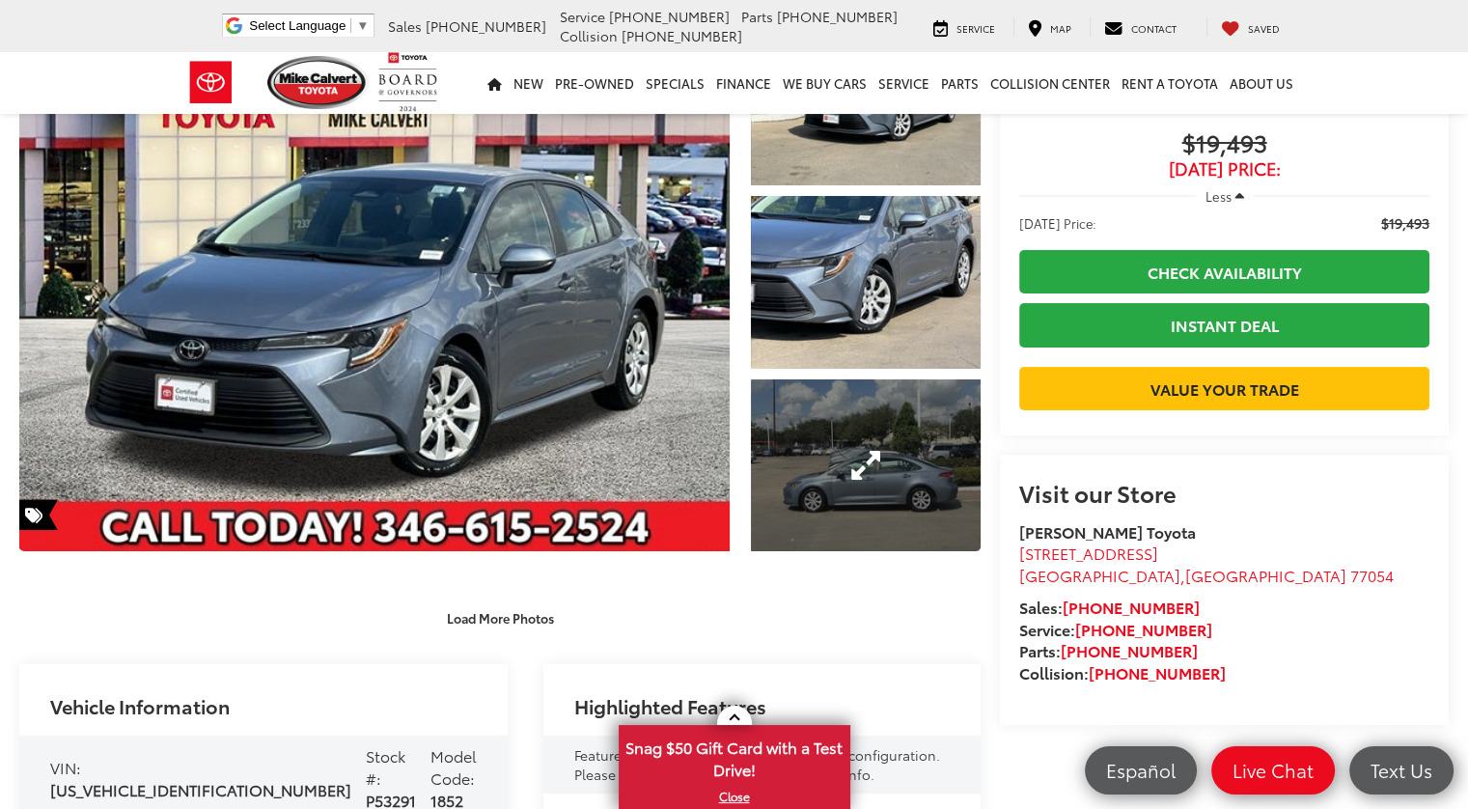
scroll to position [193, 0]
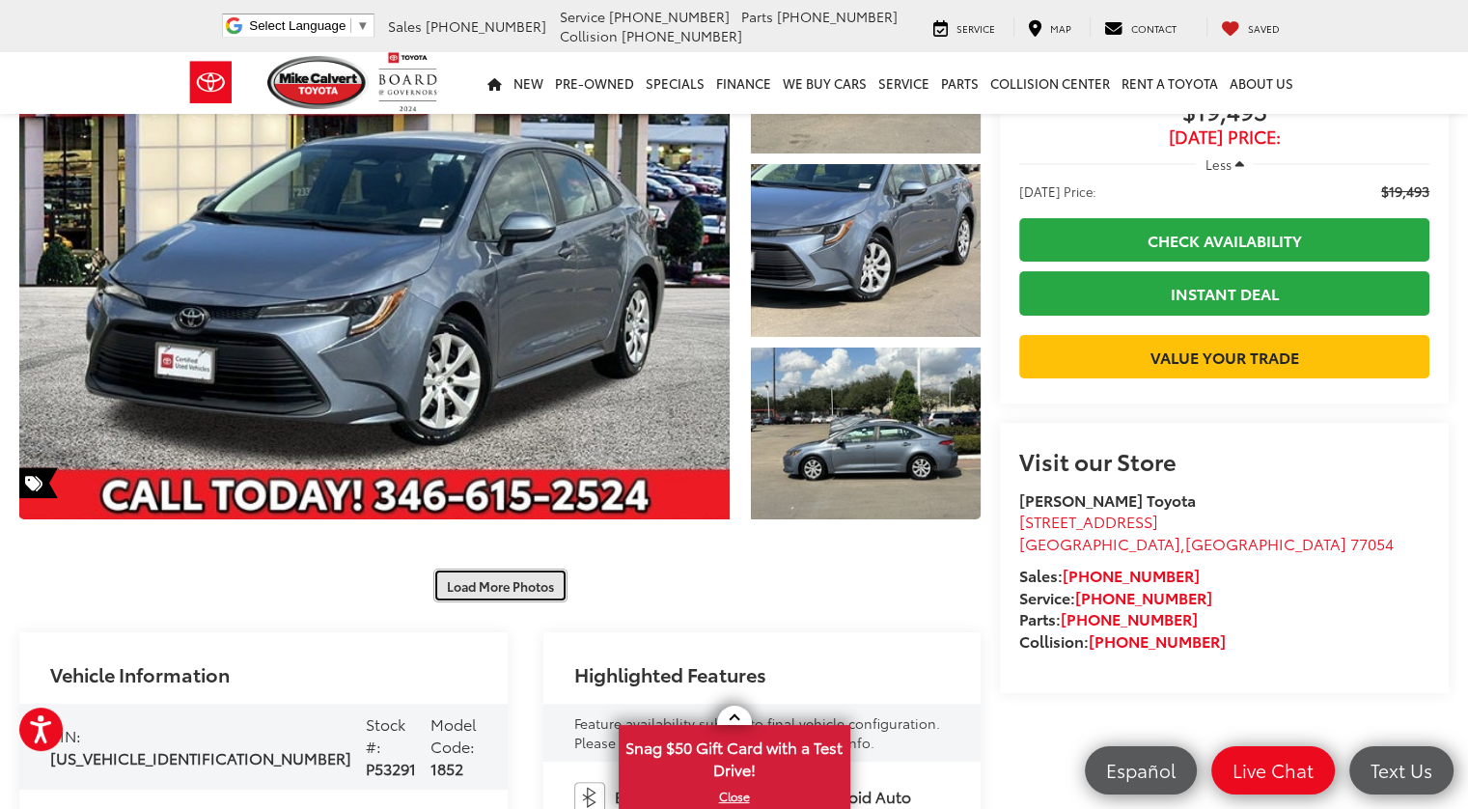
click at [492, 571] on button "Load More Photos" at bounding box center [500, 586] width 134 height 34
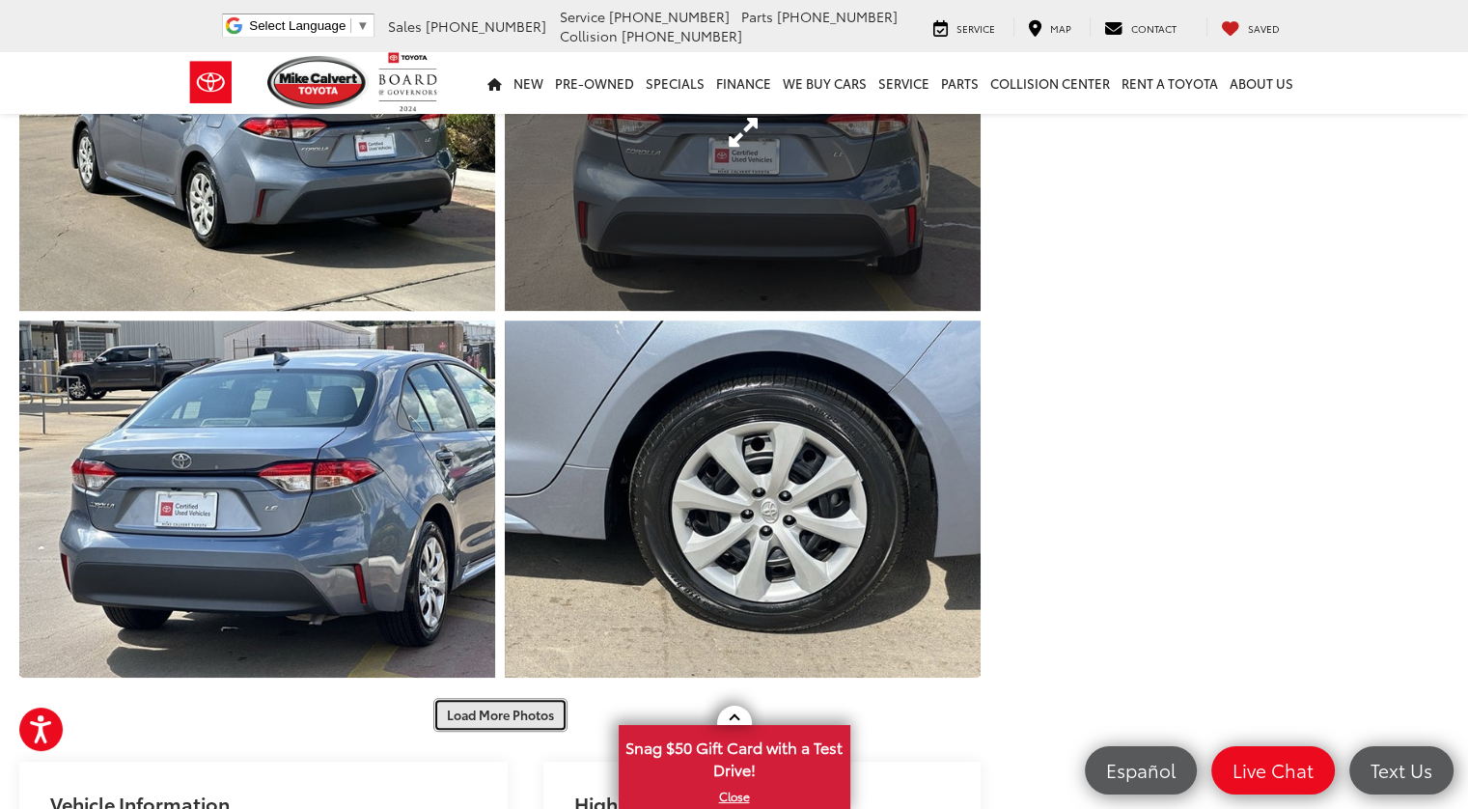
scroll to position [965, 0]
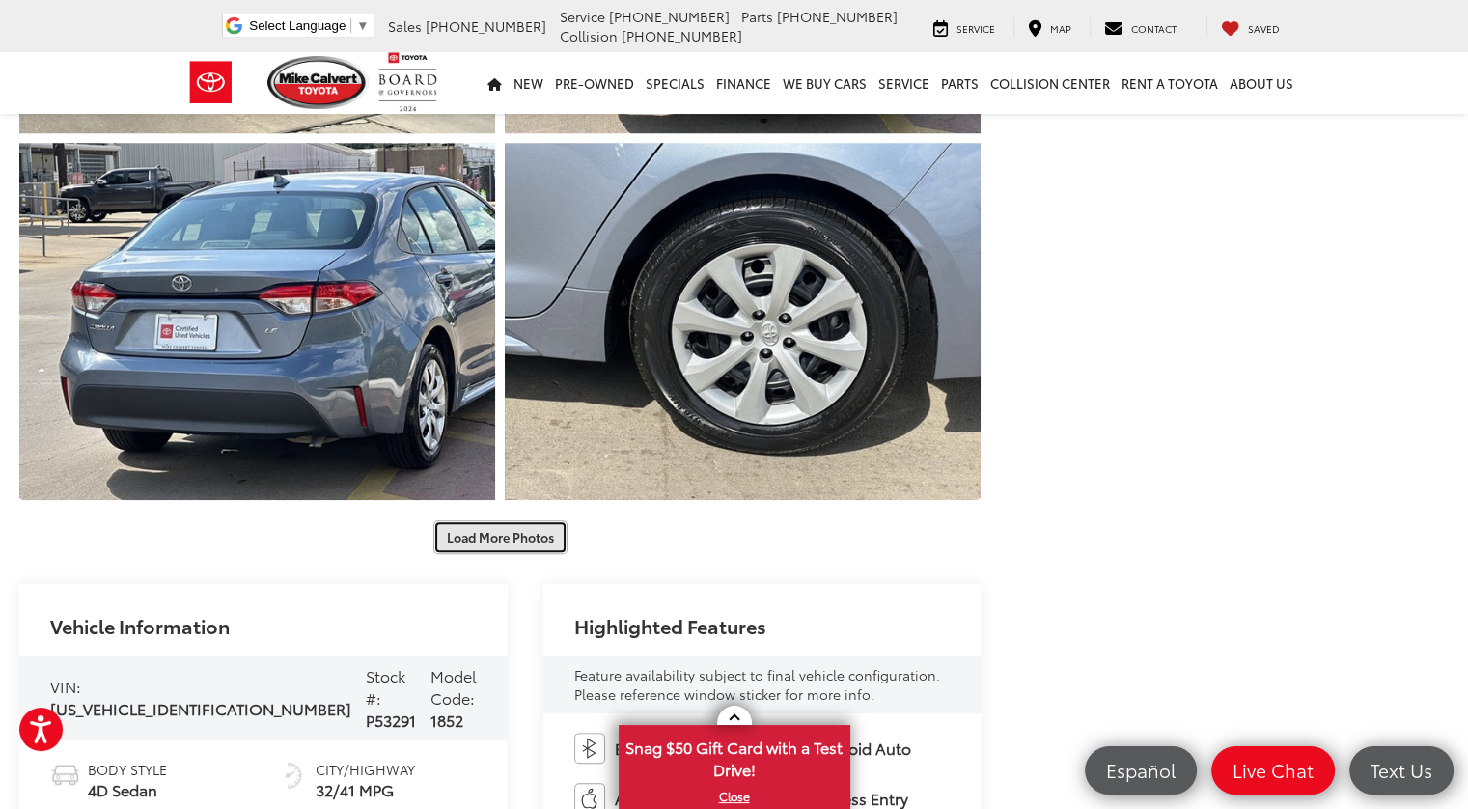
click at [503, 542] on button "Load More Photos" at bounding box center [500, 537] width 134 height 34
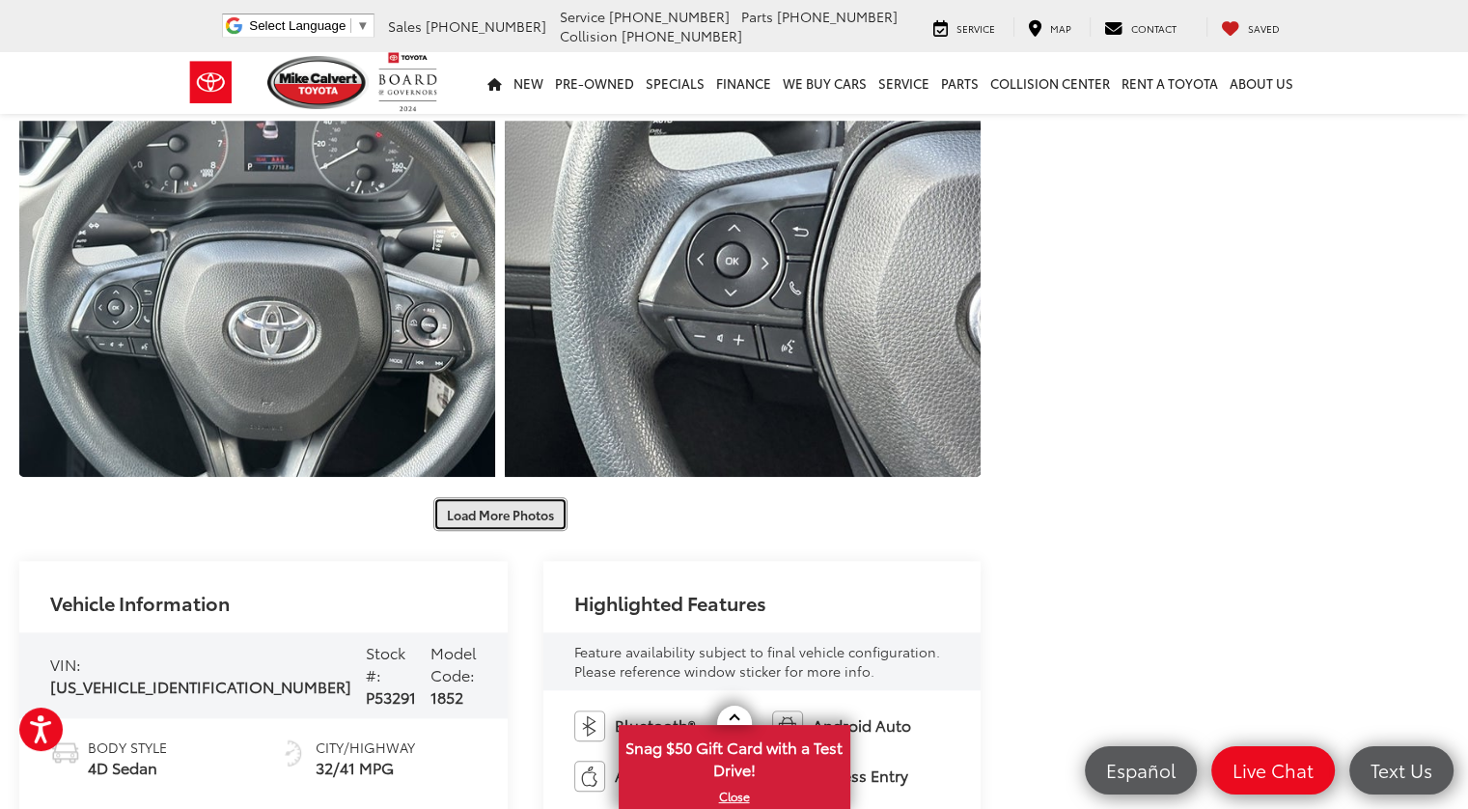
scroll to position [1738, 0]
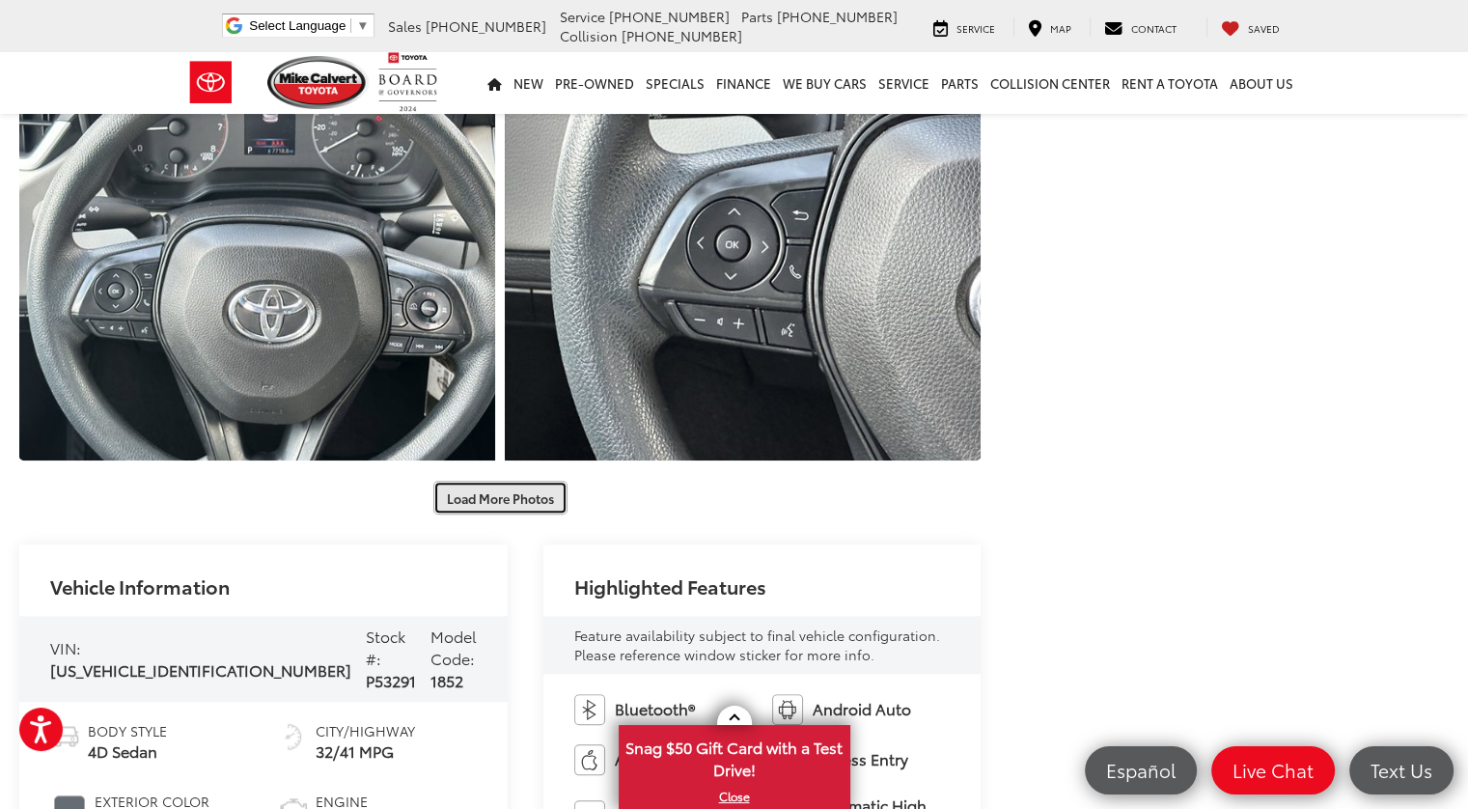
click at [498, 499] on button "Load More Photos" at bounding box center [500, 498] width 134 height 34
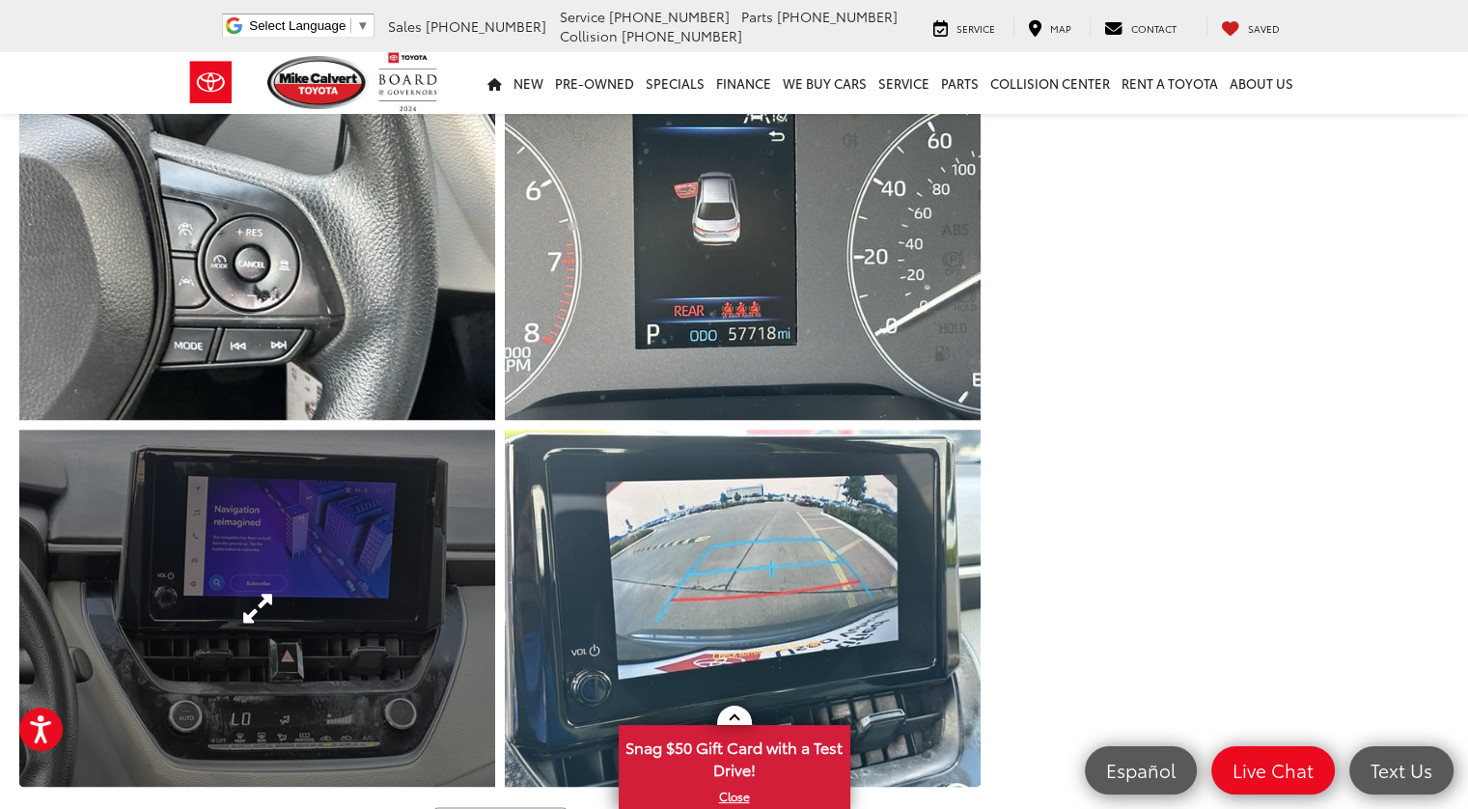
scroll to position [2510, 0]
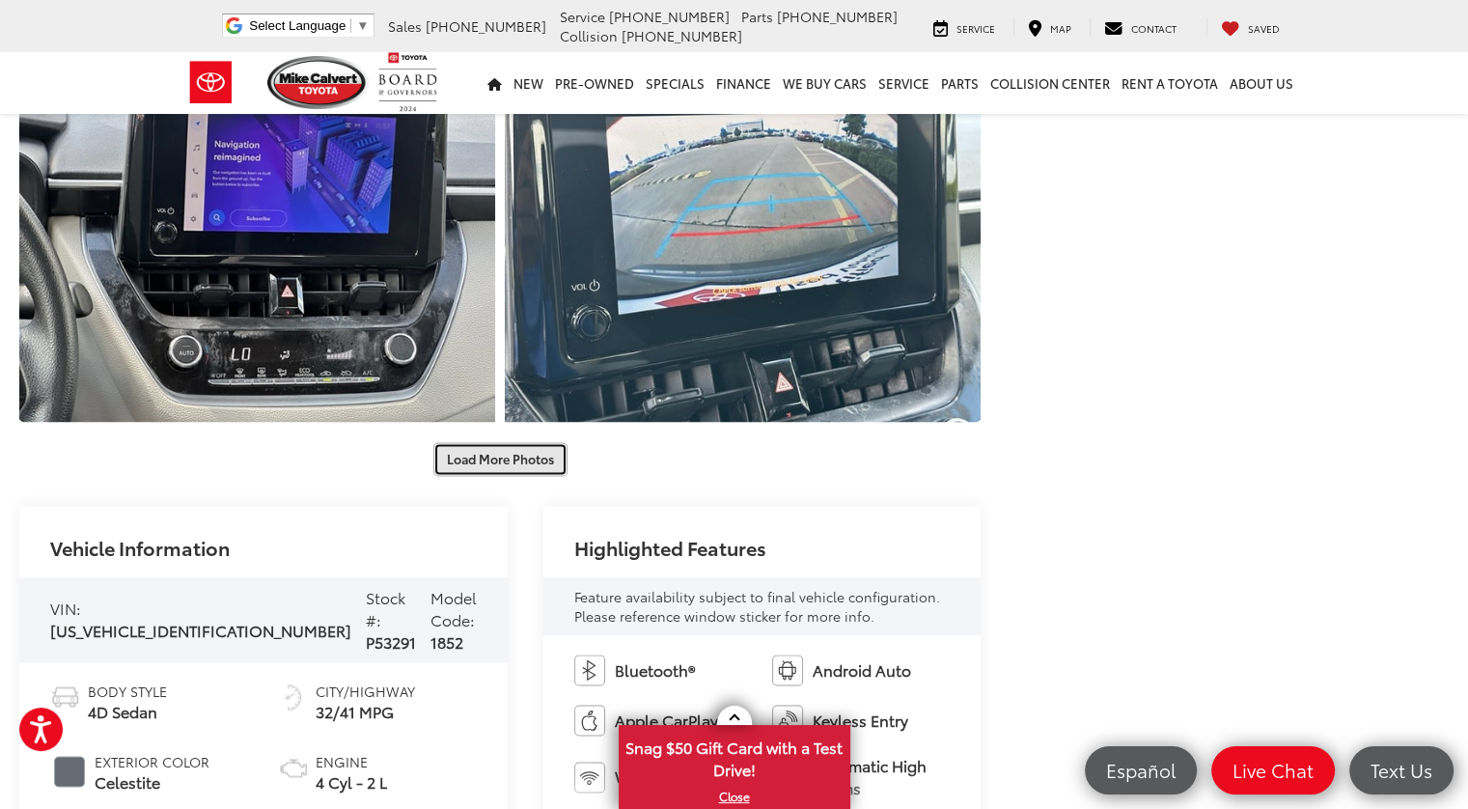
click at [456, 457] on button "Load More Photos" at bounding box center [500, 459] width 134 height 34
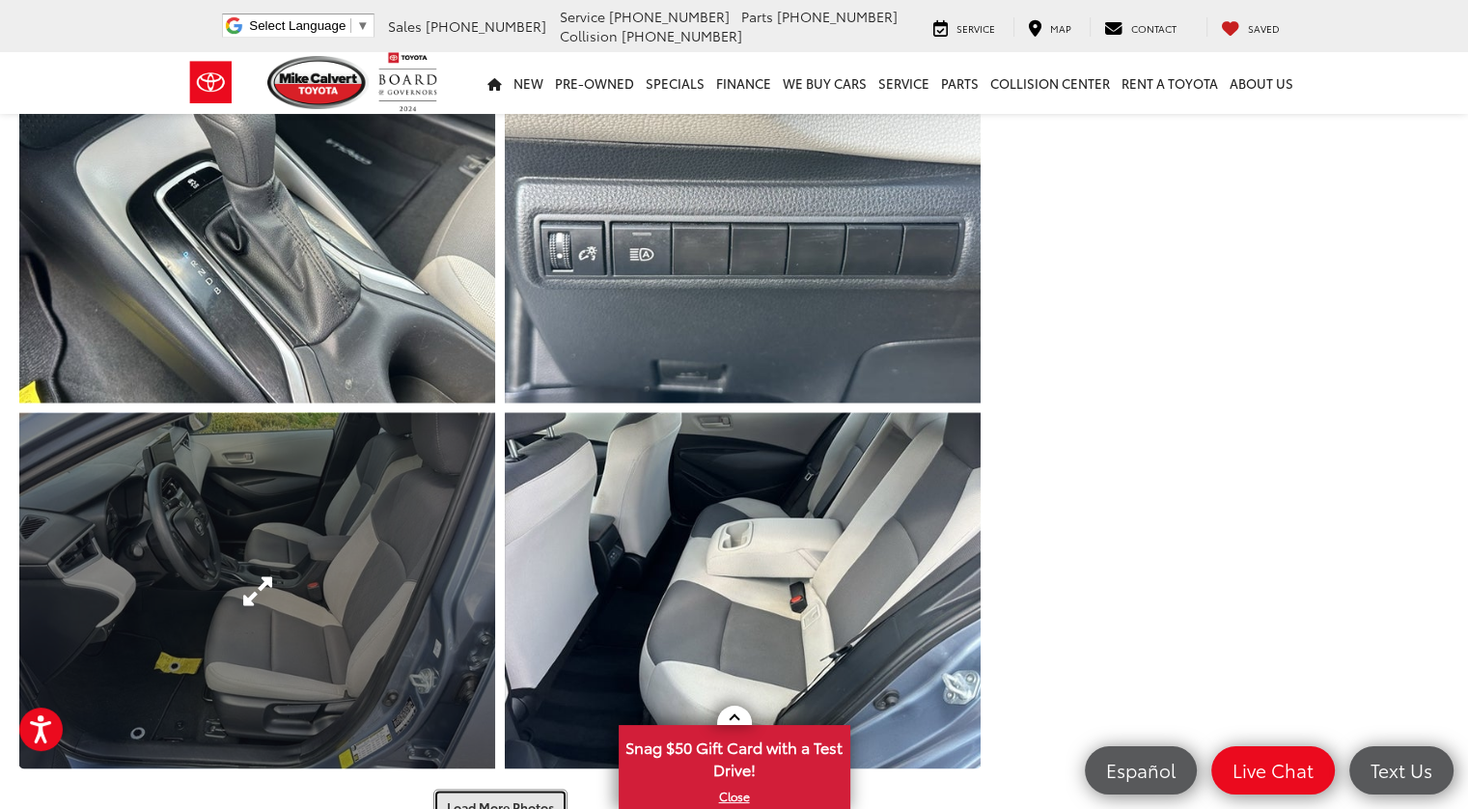
scroll to position [3186, 0]
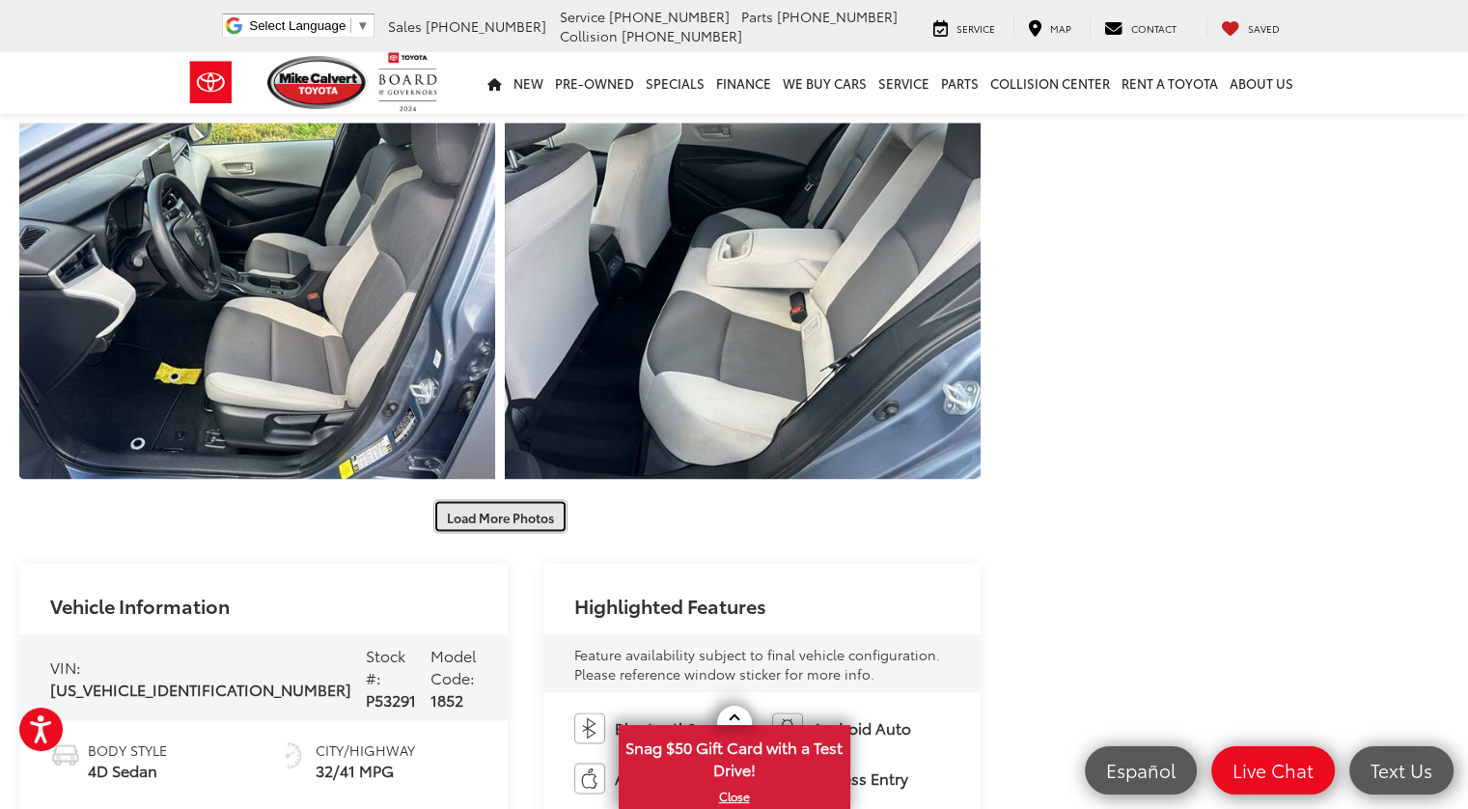
click at [485, 518] on button "Load More Photos" at bounding box center [500, 516] width 134 height 34
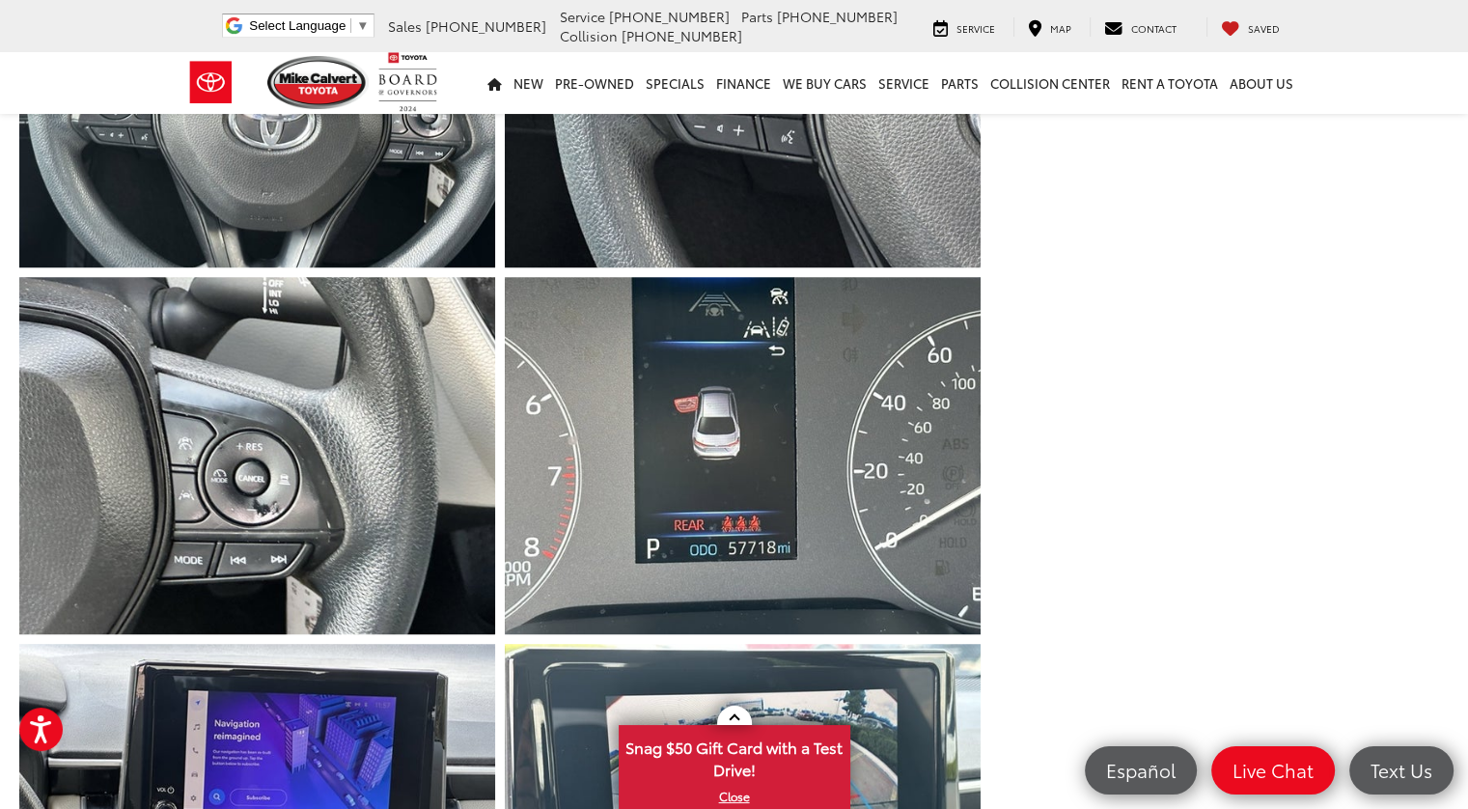
scroll to position [2414, 0]
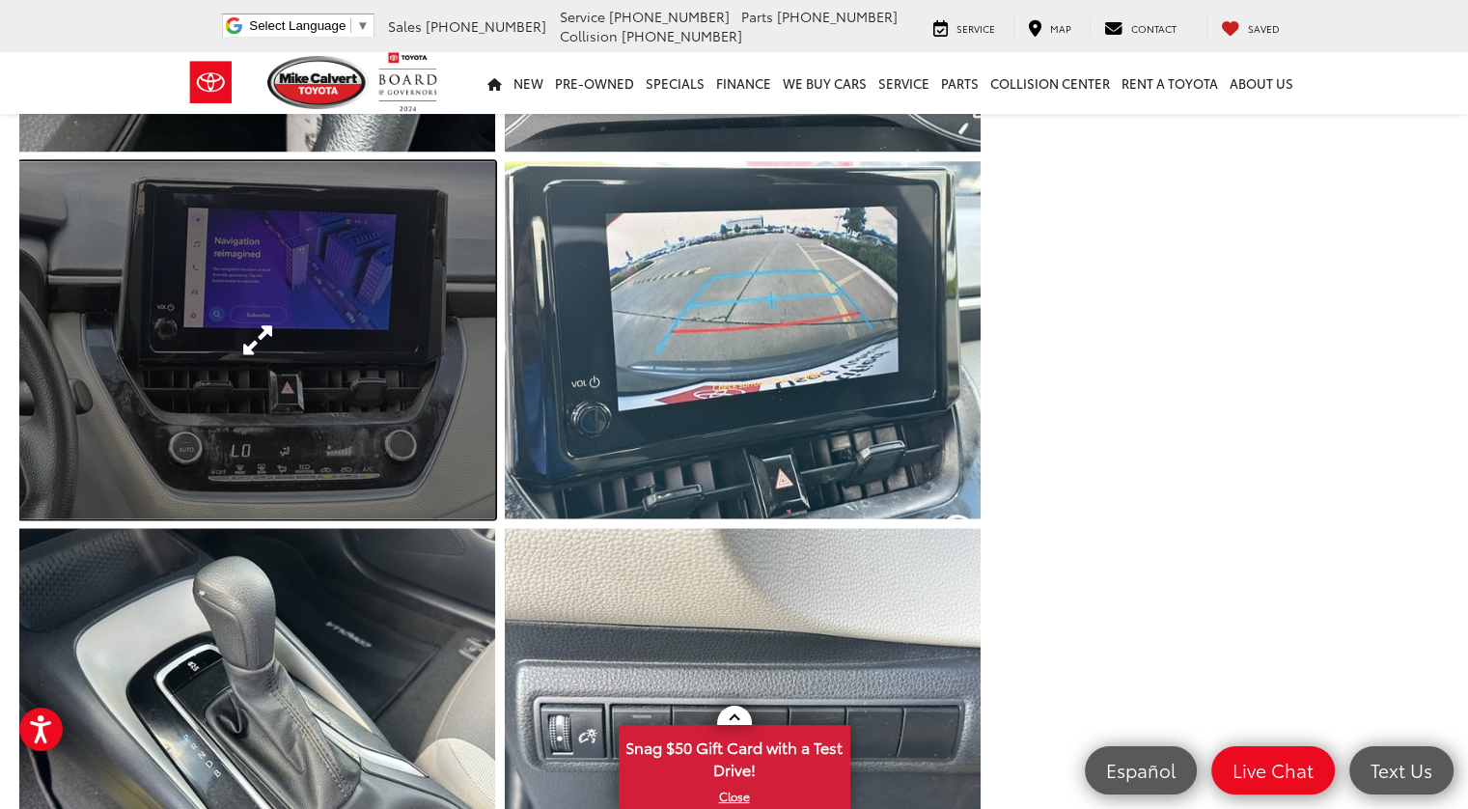
click at [295, 470] on link "Expand Photo 14" at bounding box center [257, 339] width 476 height 357
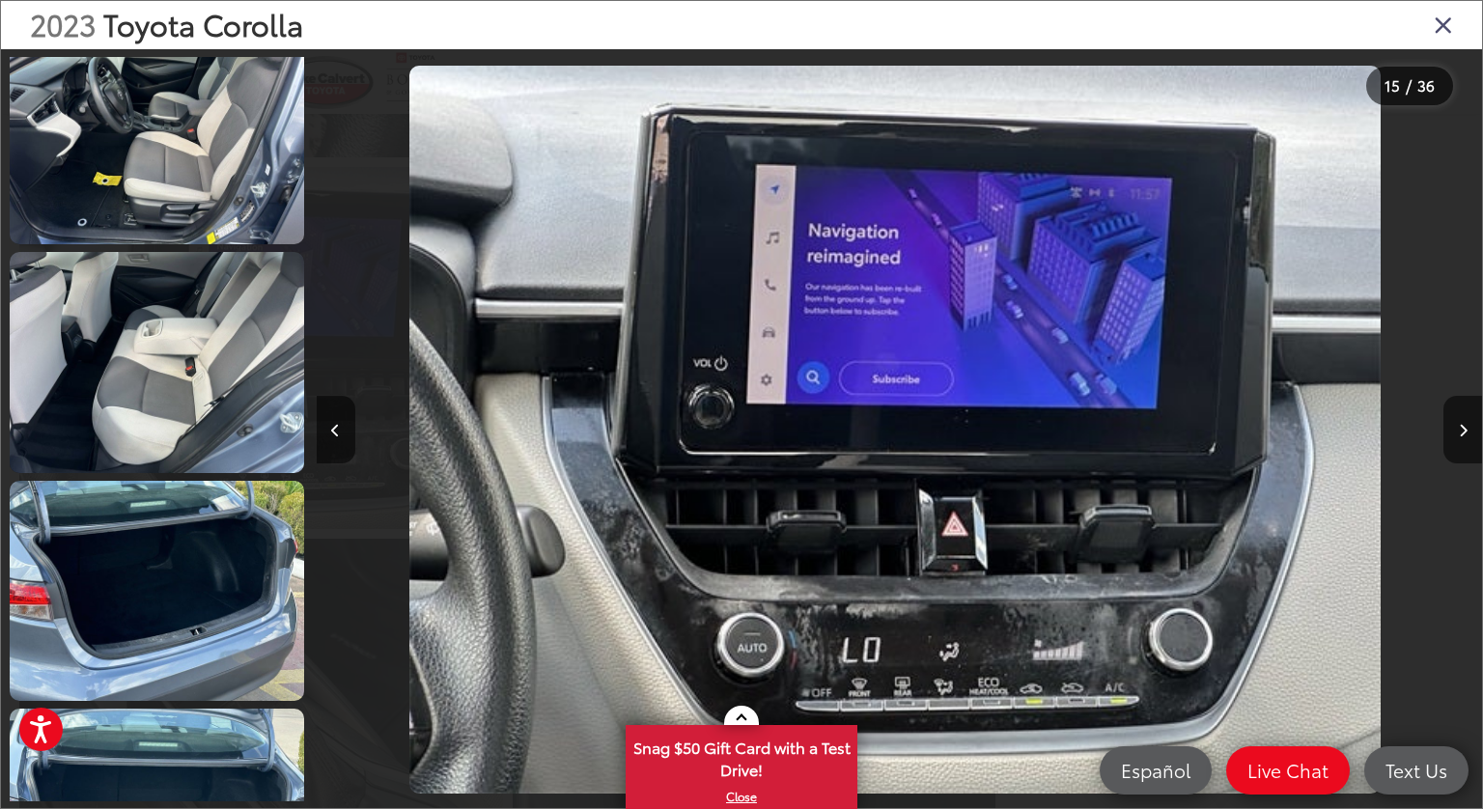
scroll to position [4156, 0]
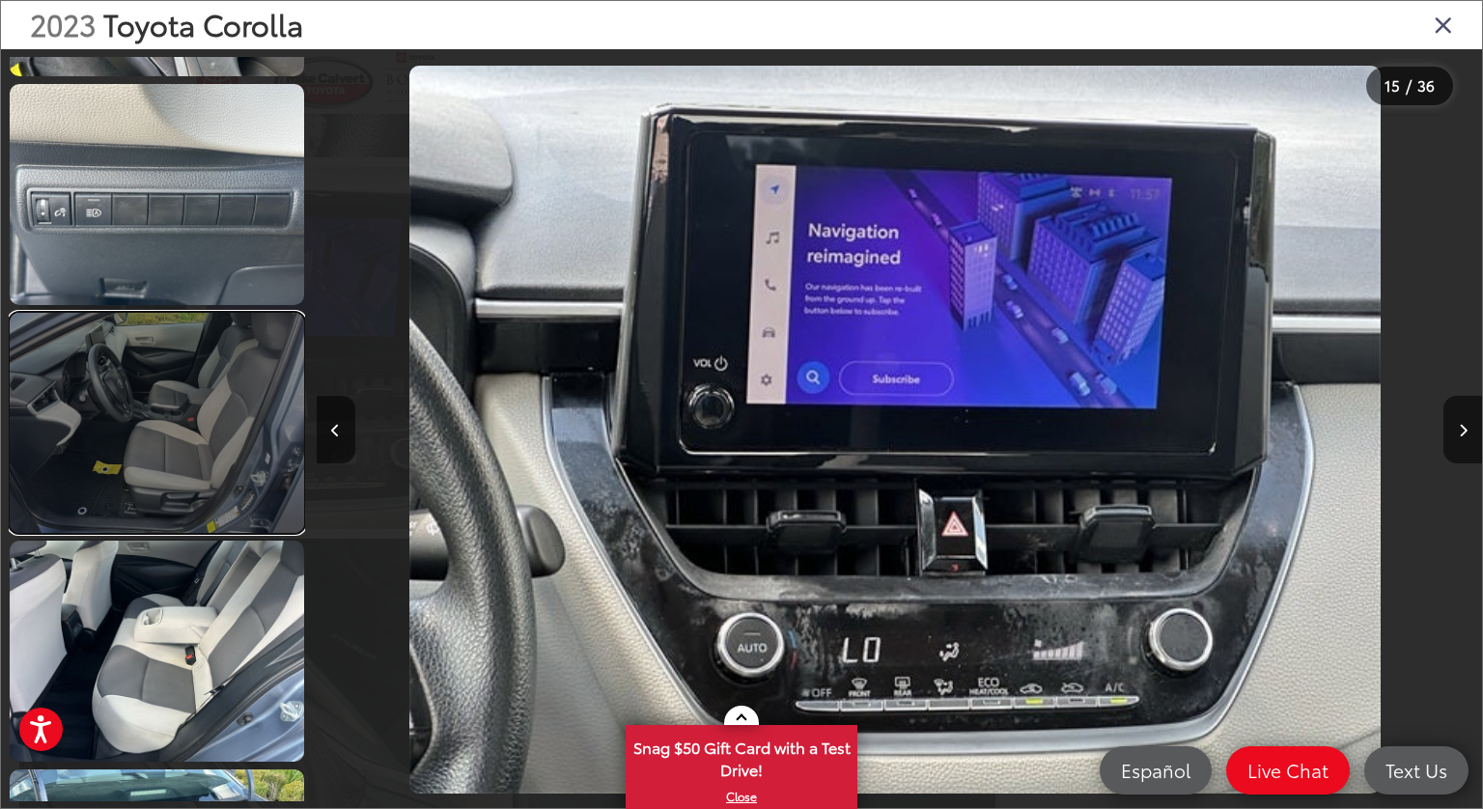
click at [162, 334] on link at bounding box center [157, 423] width 294 height 221
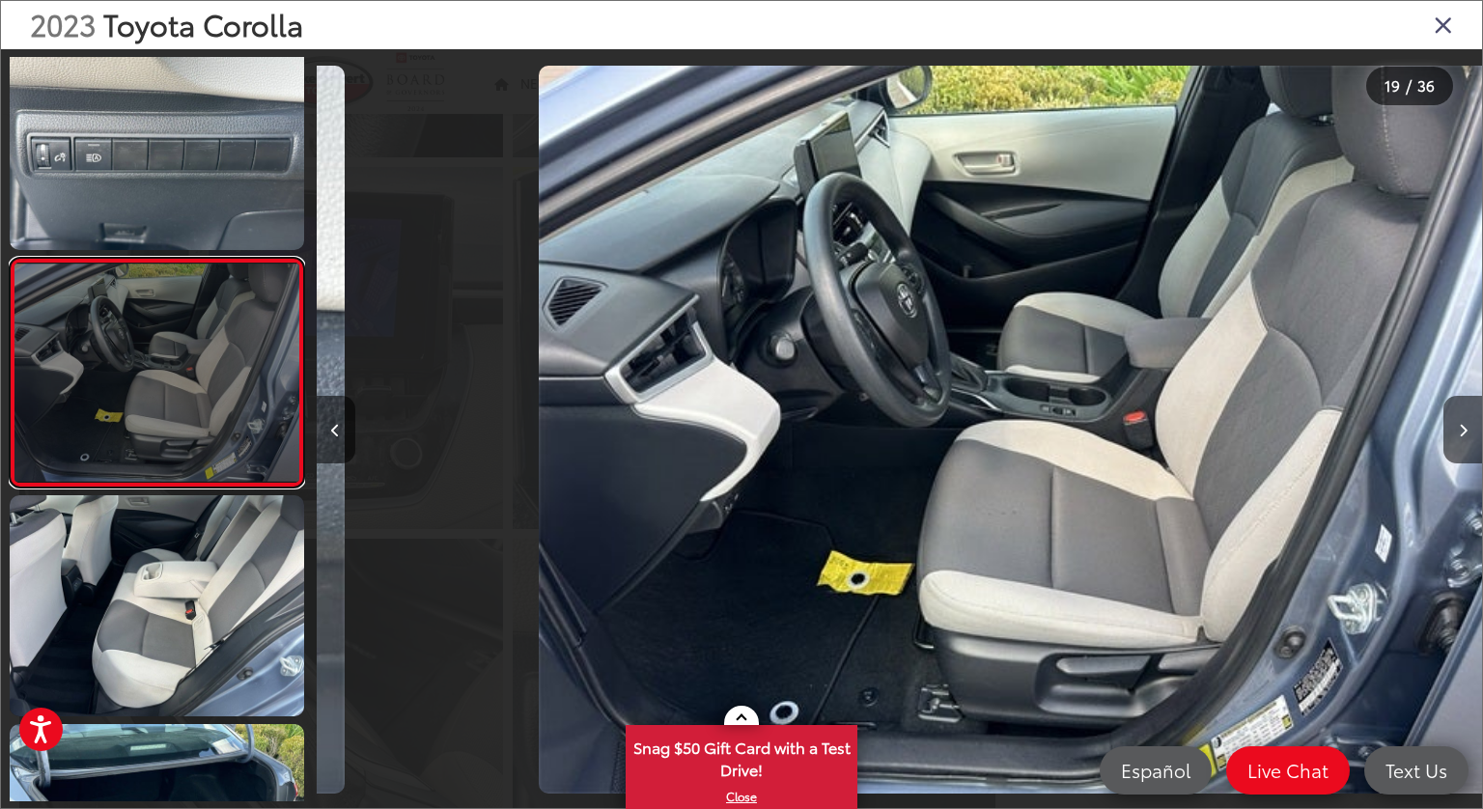
scroll to position [0, 20983]
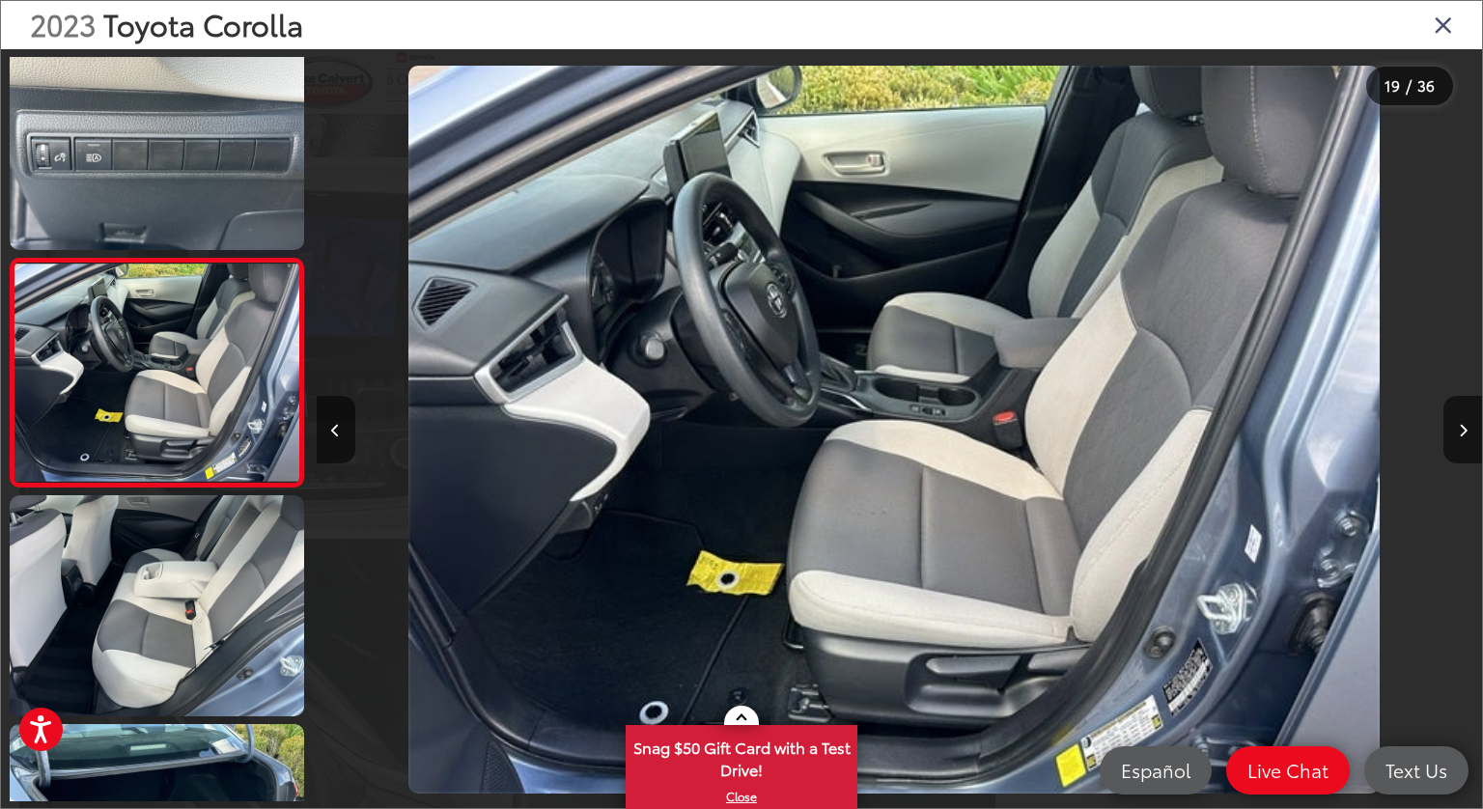
click at [1449, 34] on icon "Close gallery" at bounding box center [1443, 24] width 19 height 25
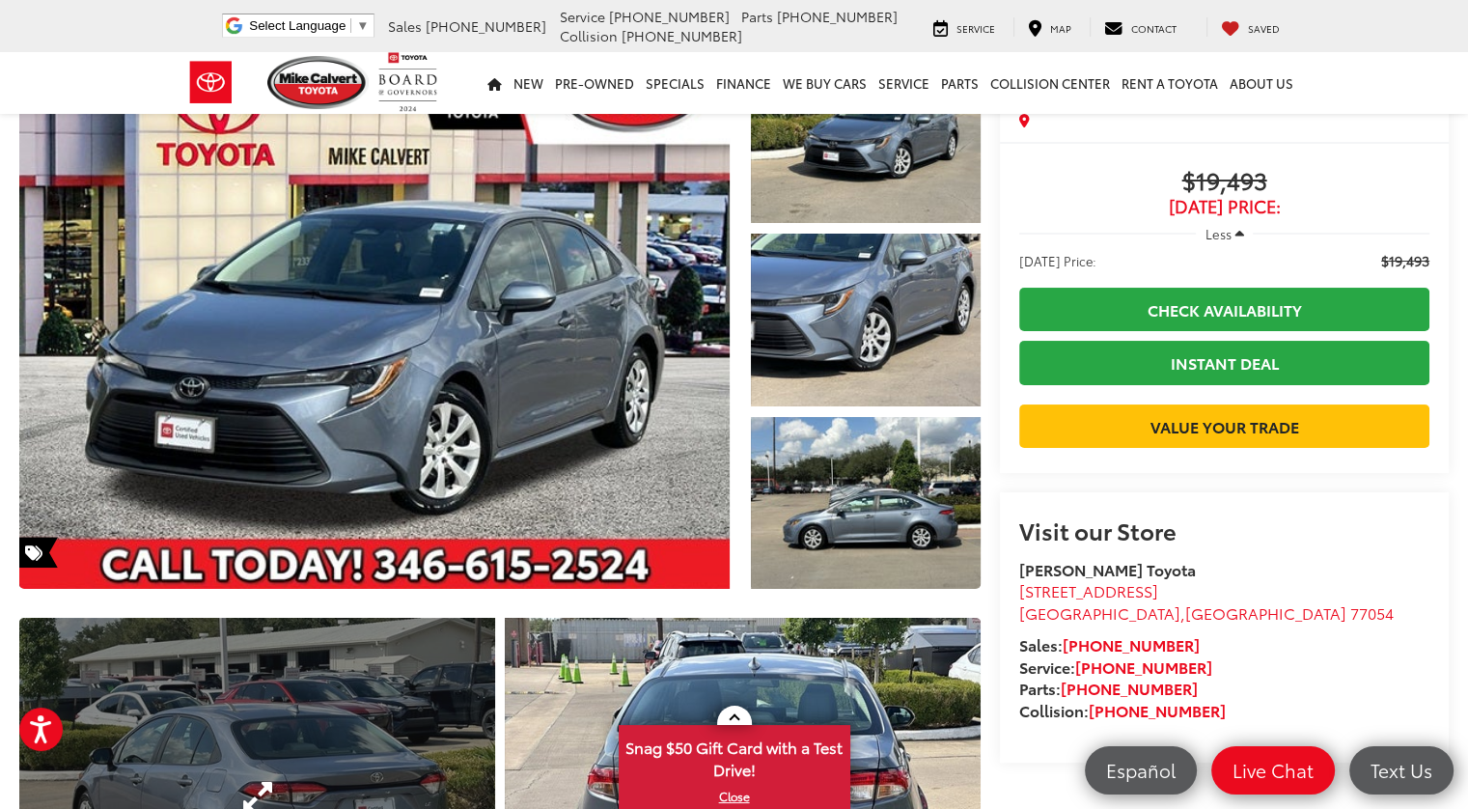
scroll to position [0, 0]
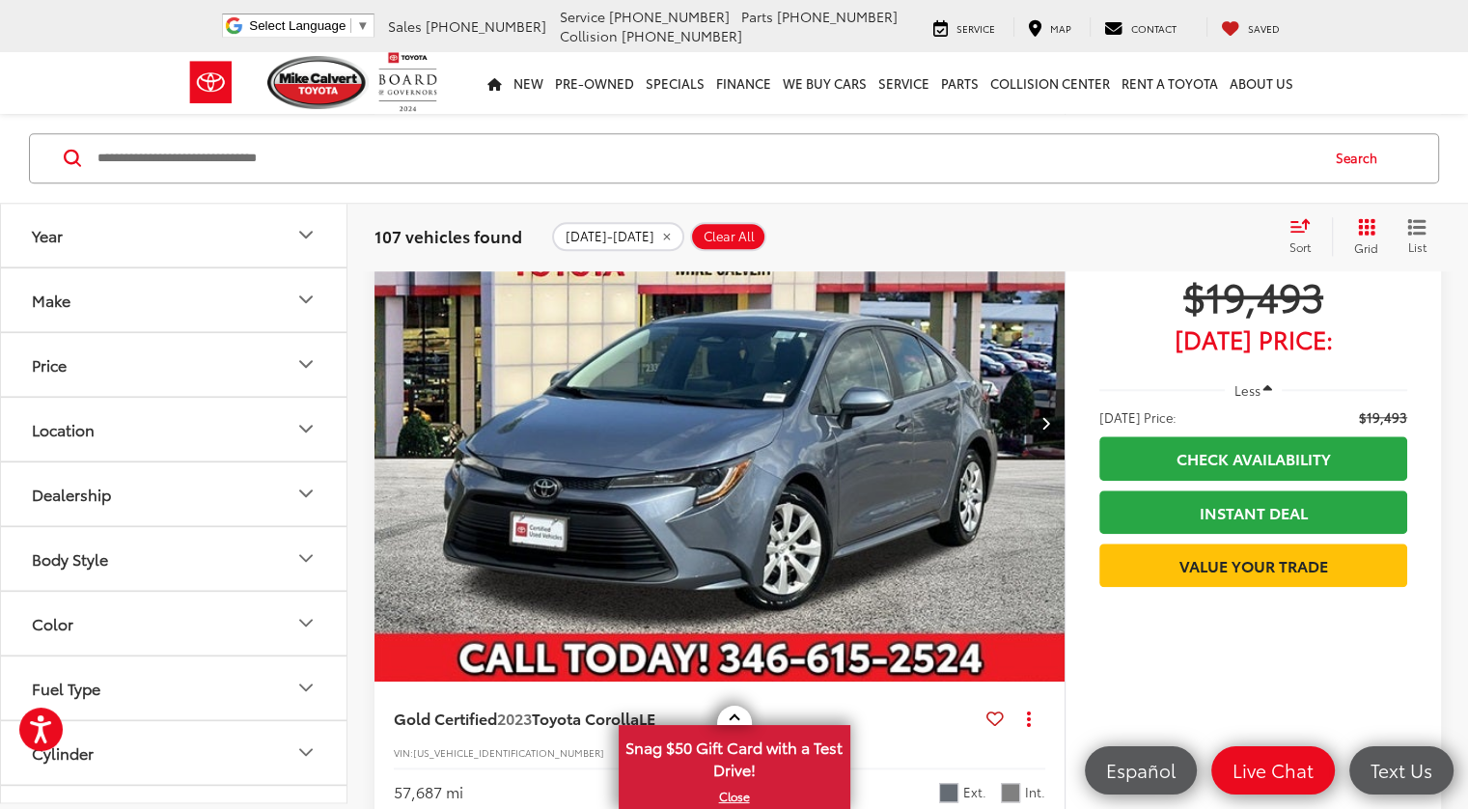
scroll to position [1942, 0]
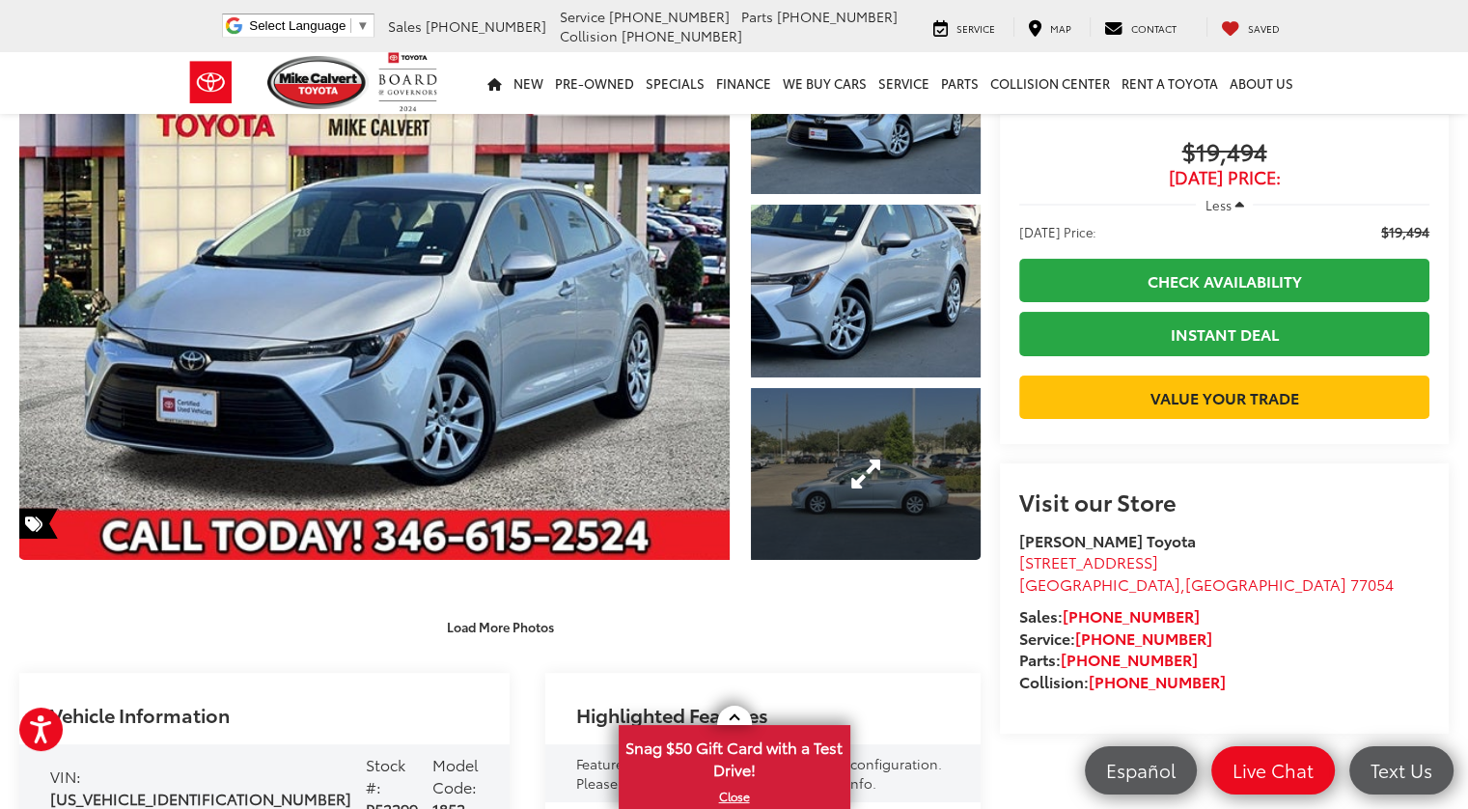
scroll to position [290, 0]
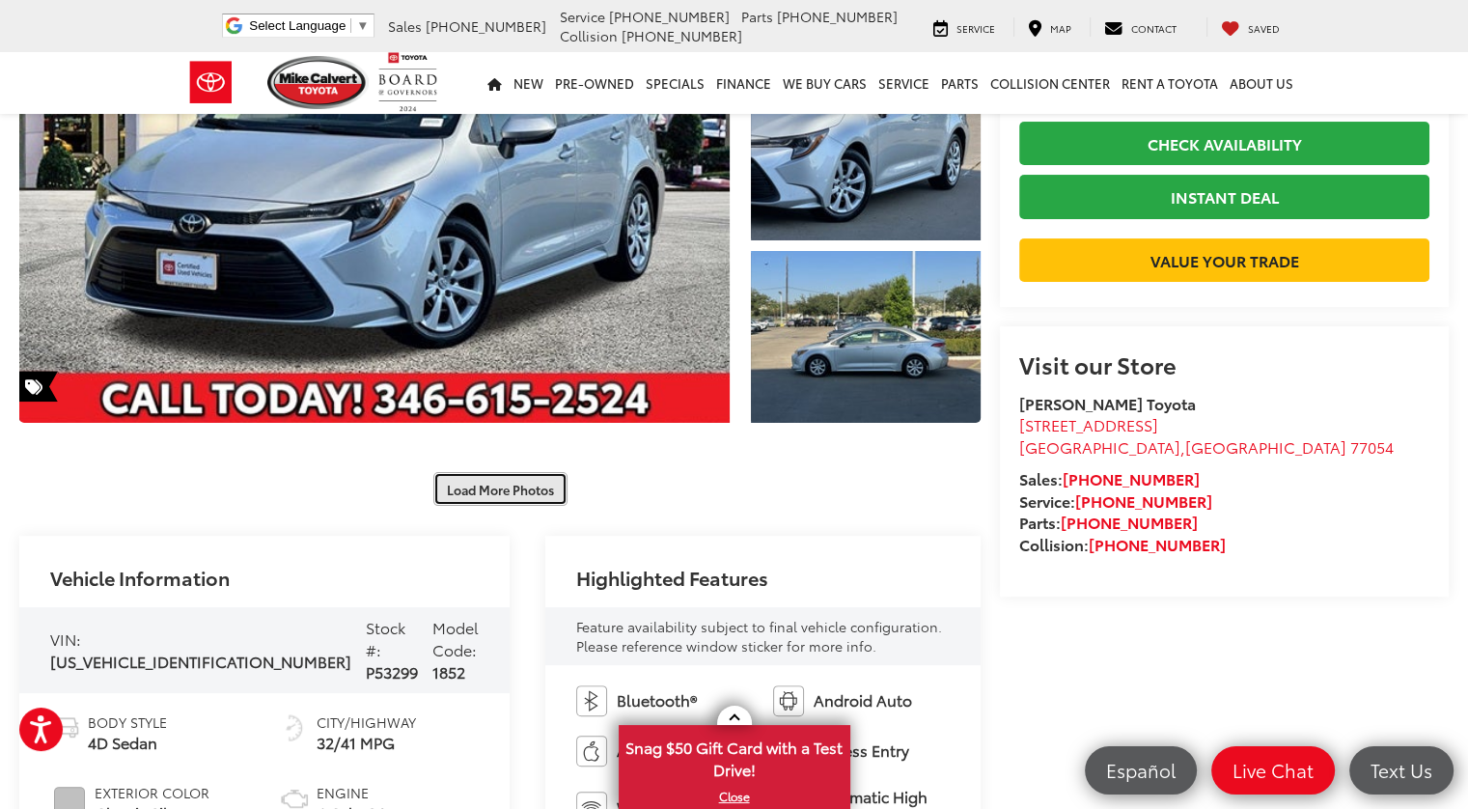
click at [536, 490] on button "Load More Photos" at bounding box center [500, 489] width 134 height 34
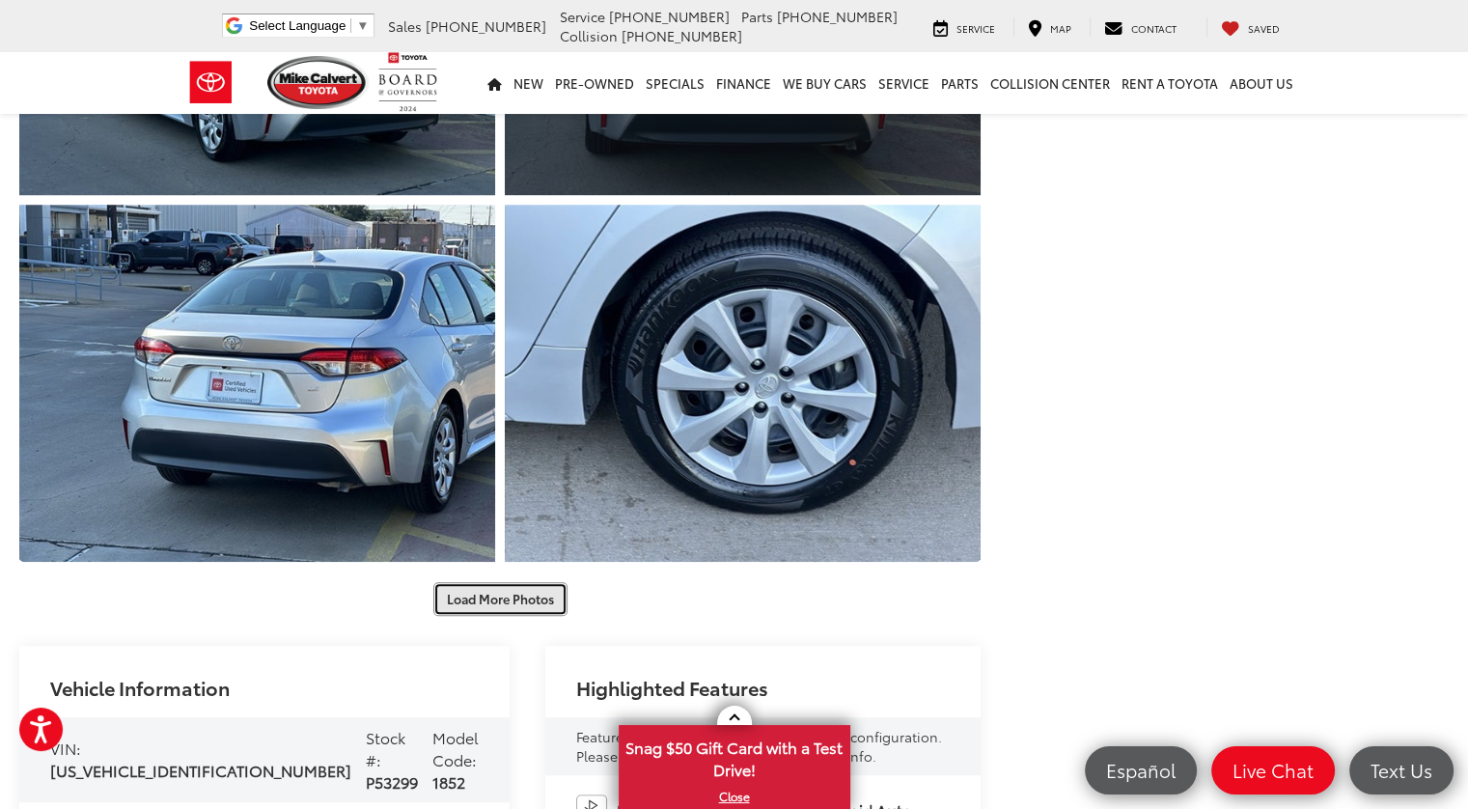
scroll to position [1158, 0]
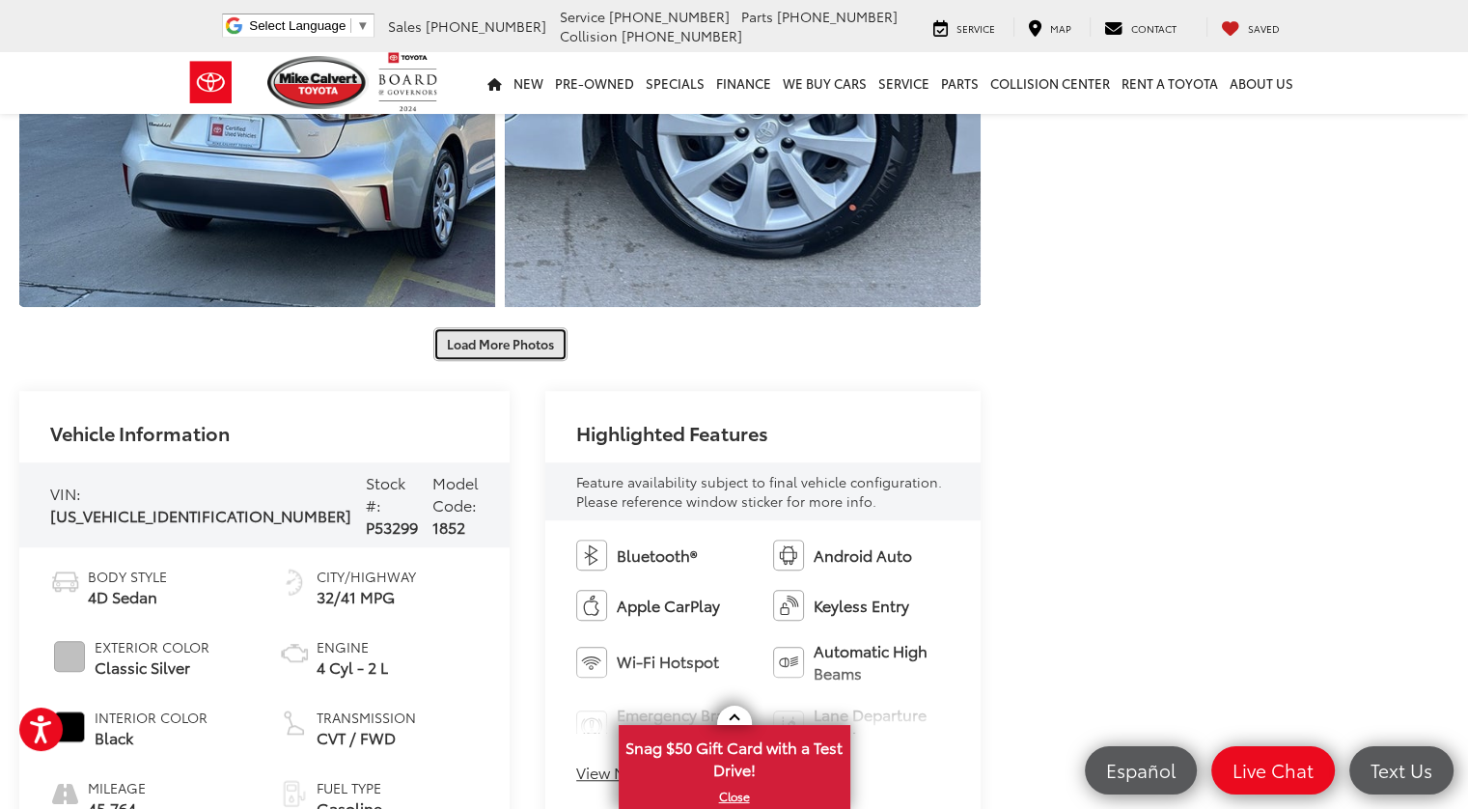
click at [462, 333] on button "Load More Photos" at bounding box center [500, 344] width 134 height 34
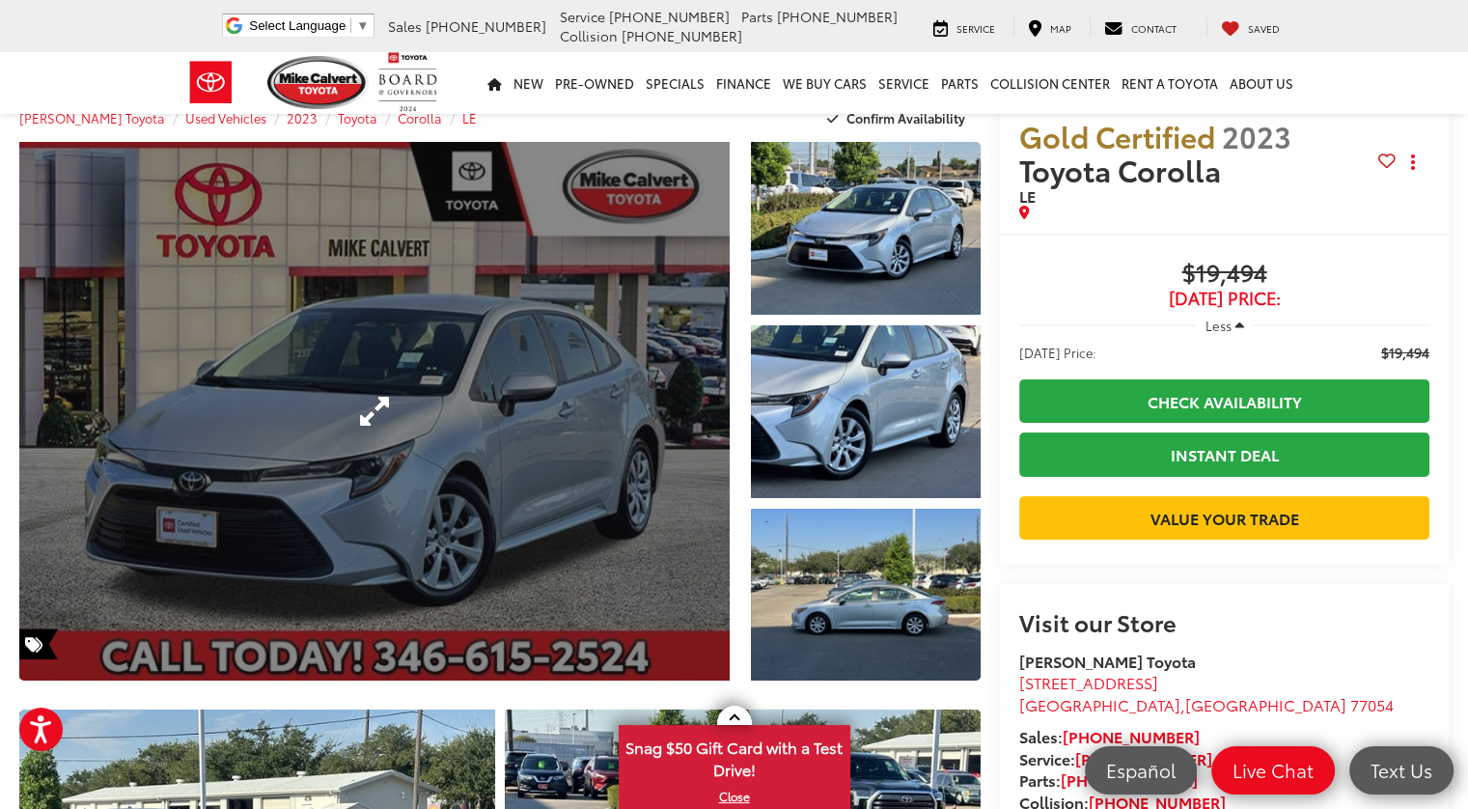
scroll to position [0, 0]
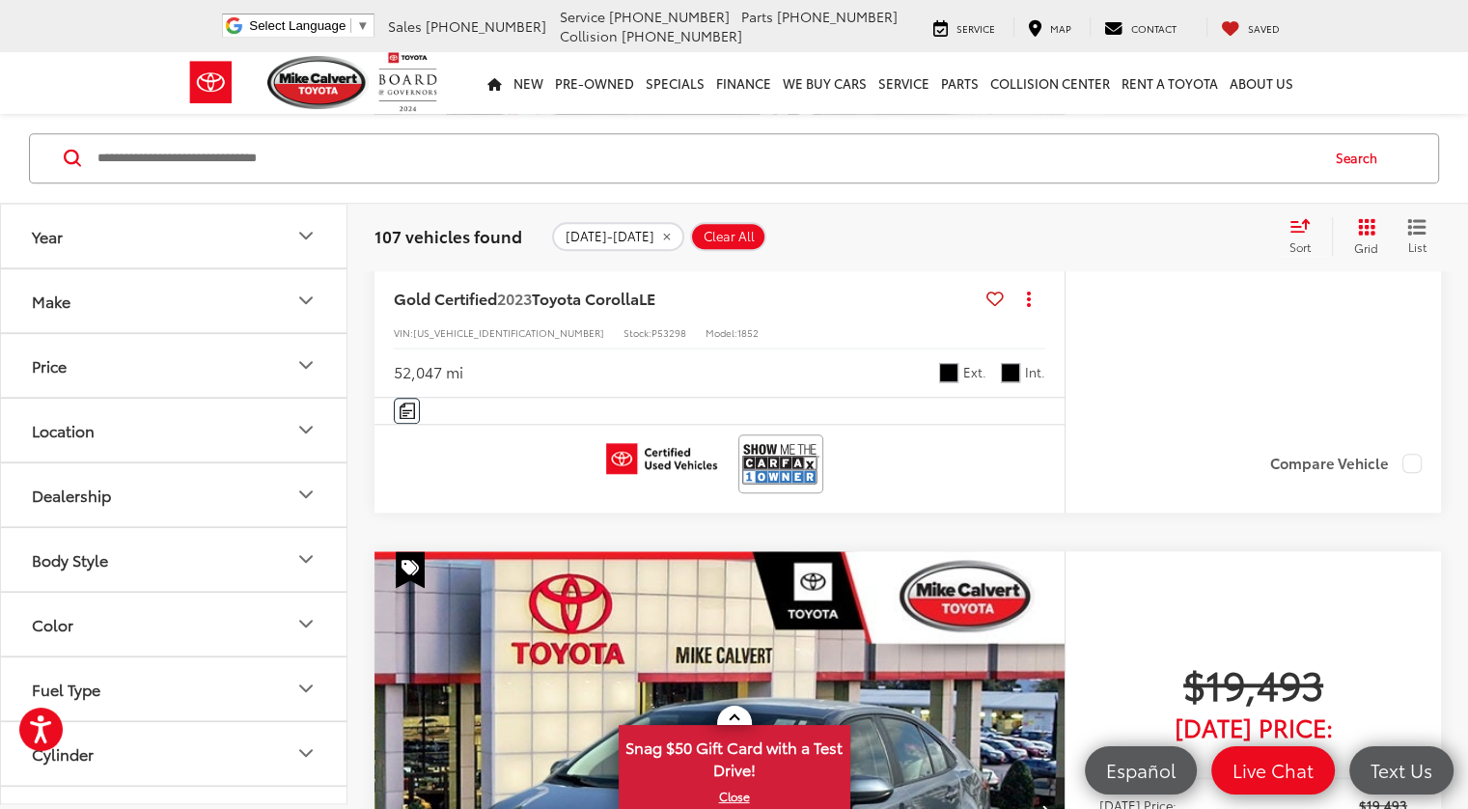
scroll to position [1857, 0]
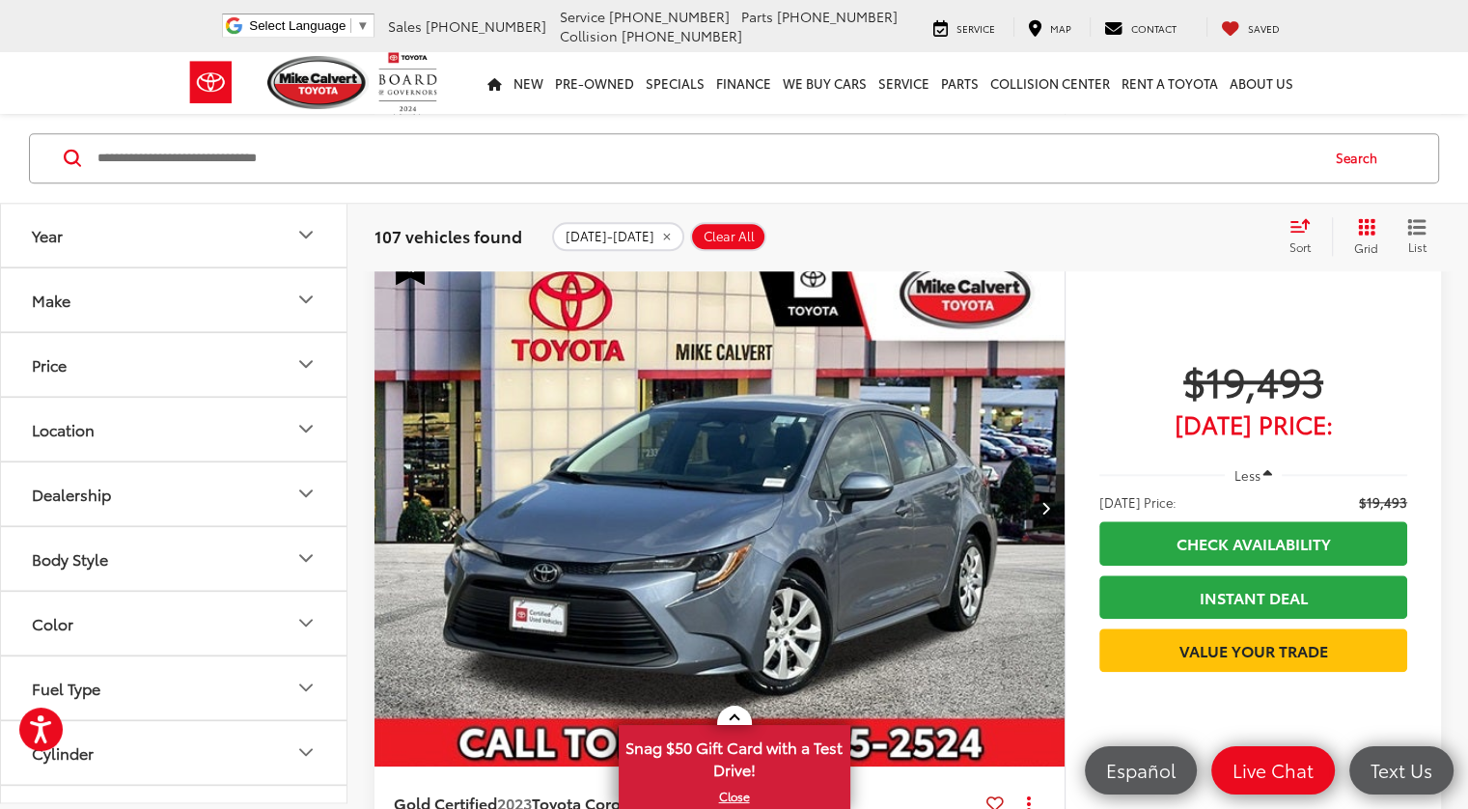
click at [151, 309] on button "Make" at bounding box center [175, 299] width 348 height 63
click at [116, 486] on button "Body Style" at bounding box center [175, 490] width 348 height 63
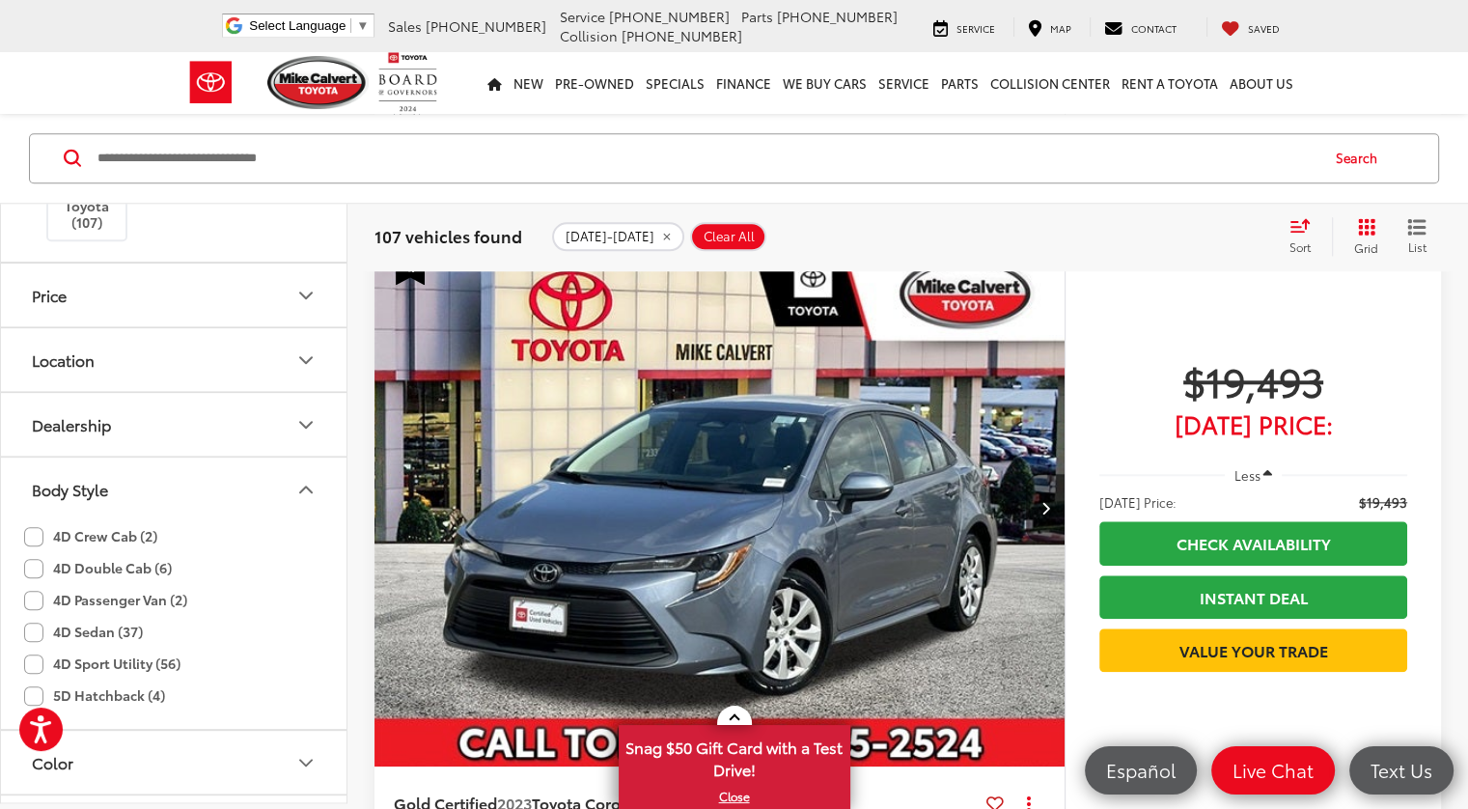
scroll to position [386, 0]
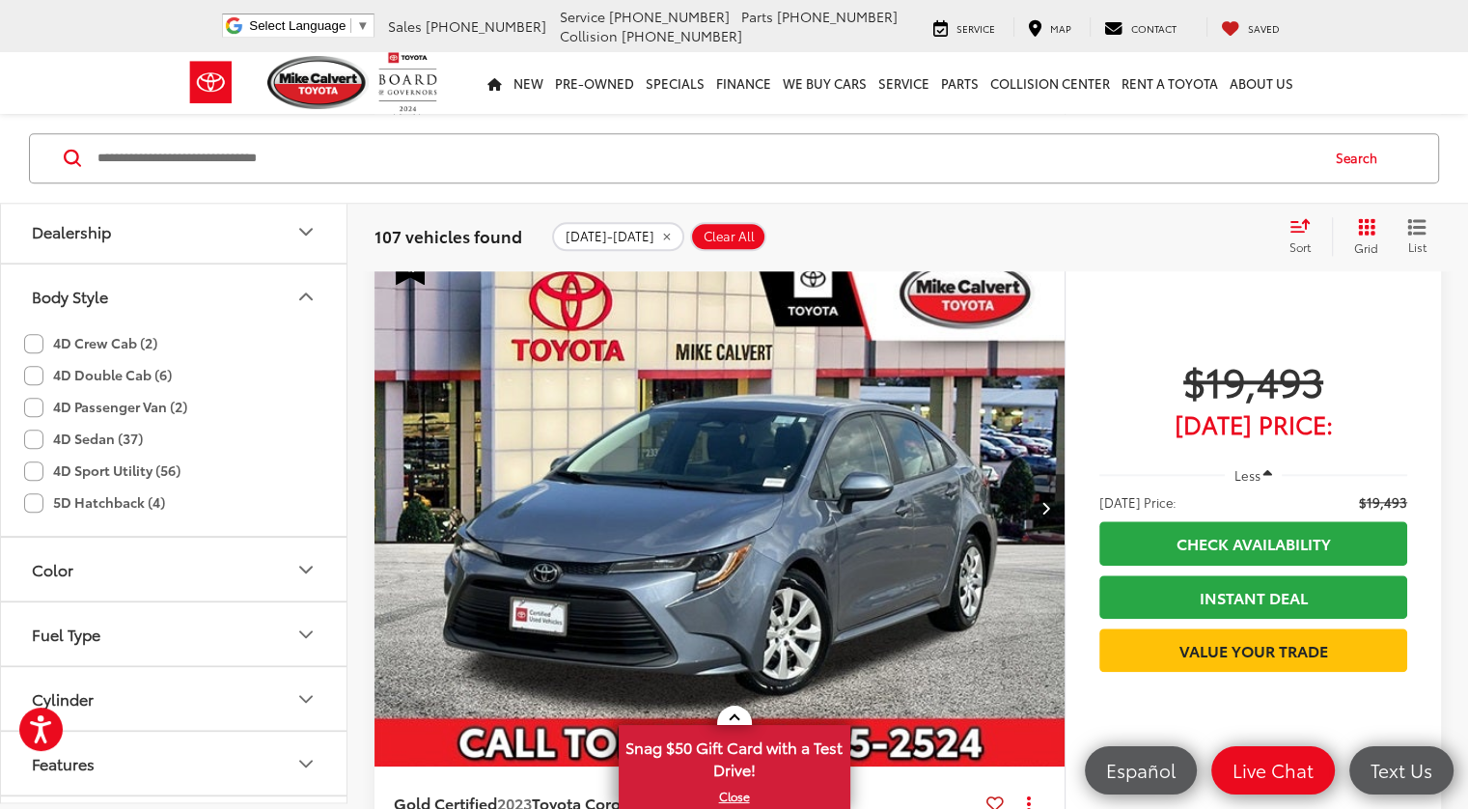
click at [32, 470] on label "4D Sport Utility (56)" at bounding box center [102, 472] width 156 height 32
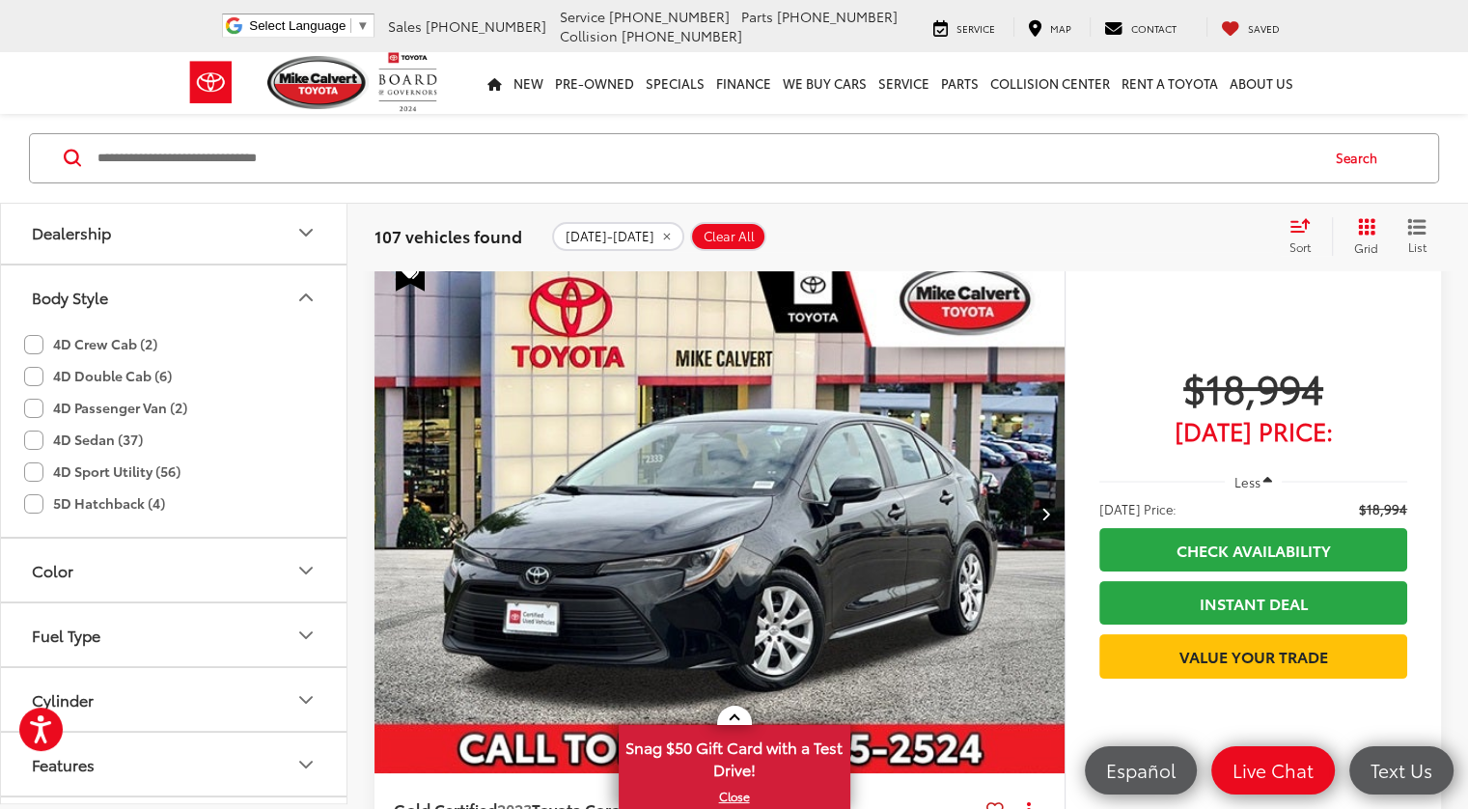
scroll to position [216, 0]
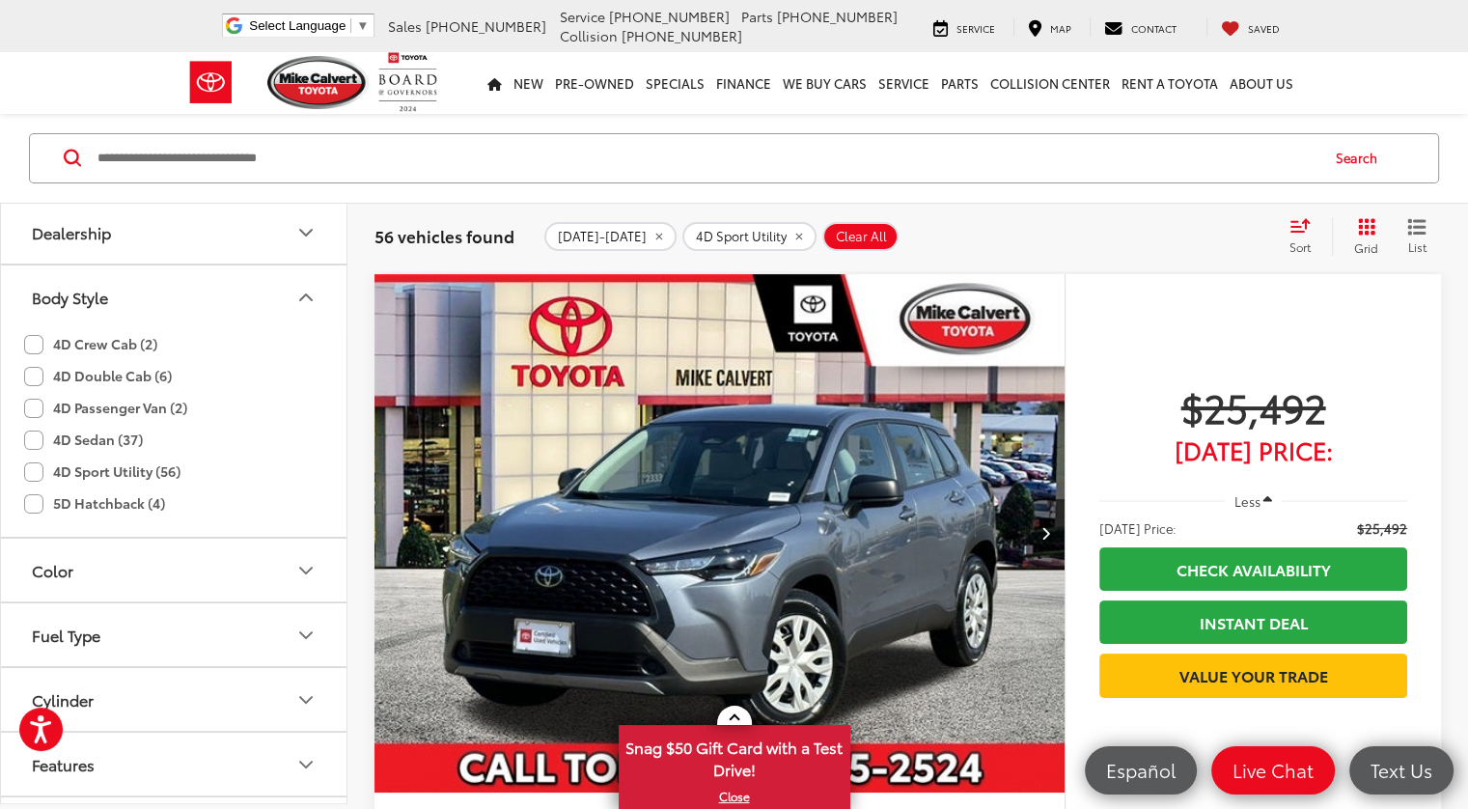
click at [37, 495] on label "5D Hatchback (4)" at bounding box center [94, 504] width 141 height 32
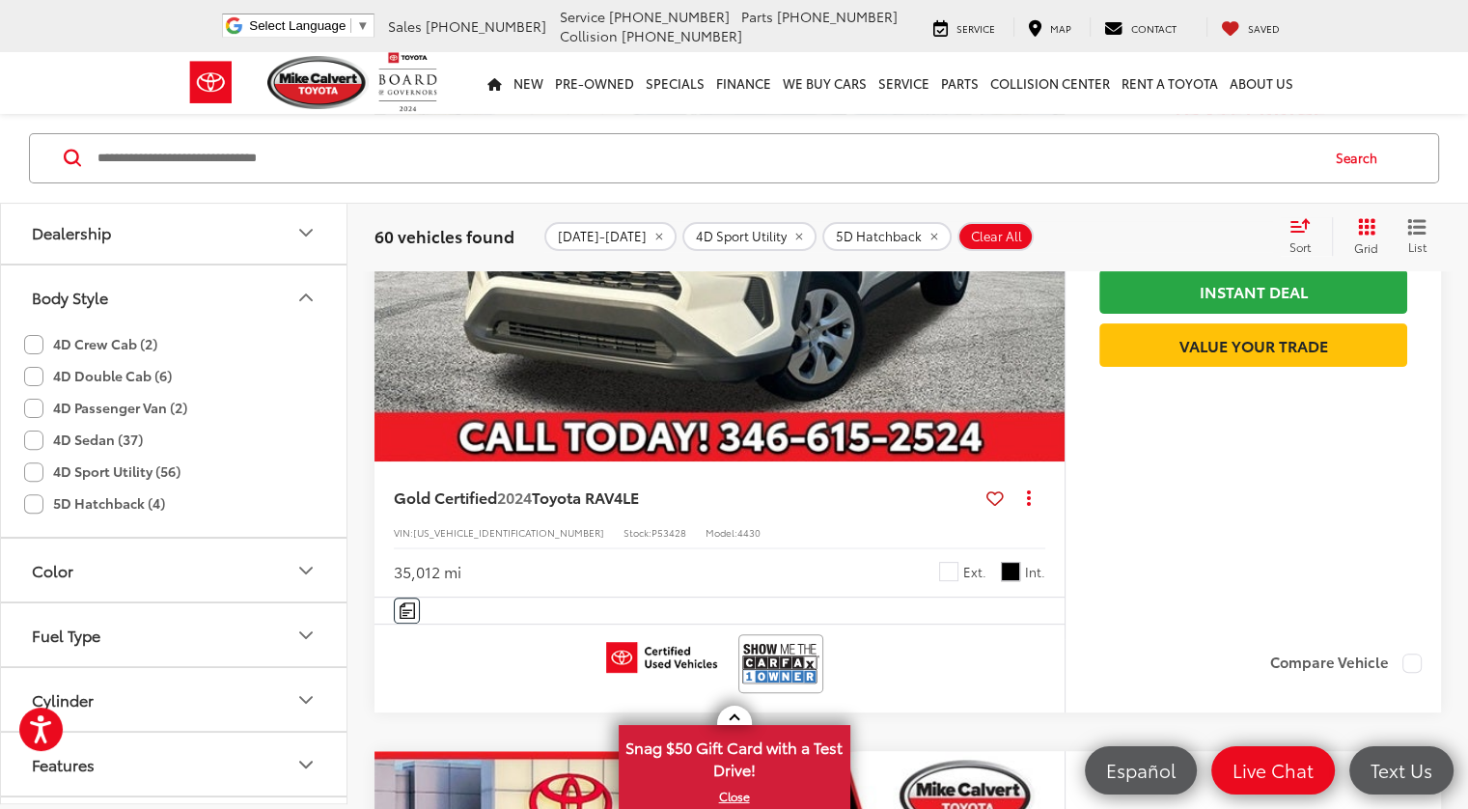
scroll to position [8036, 0]
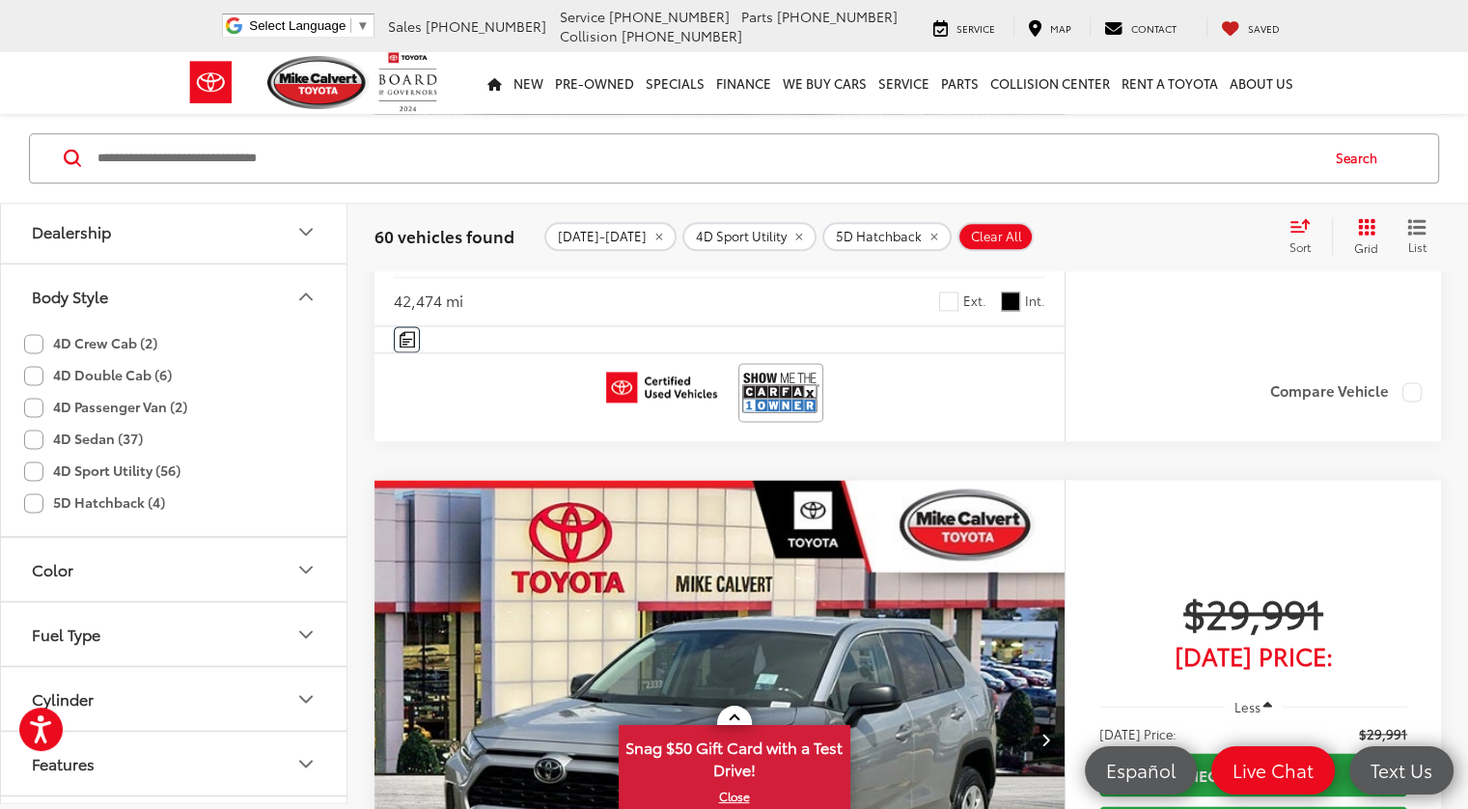
scroll to position [2630, 0]
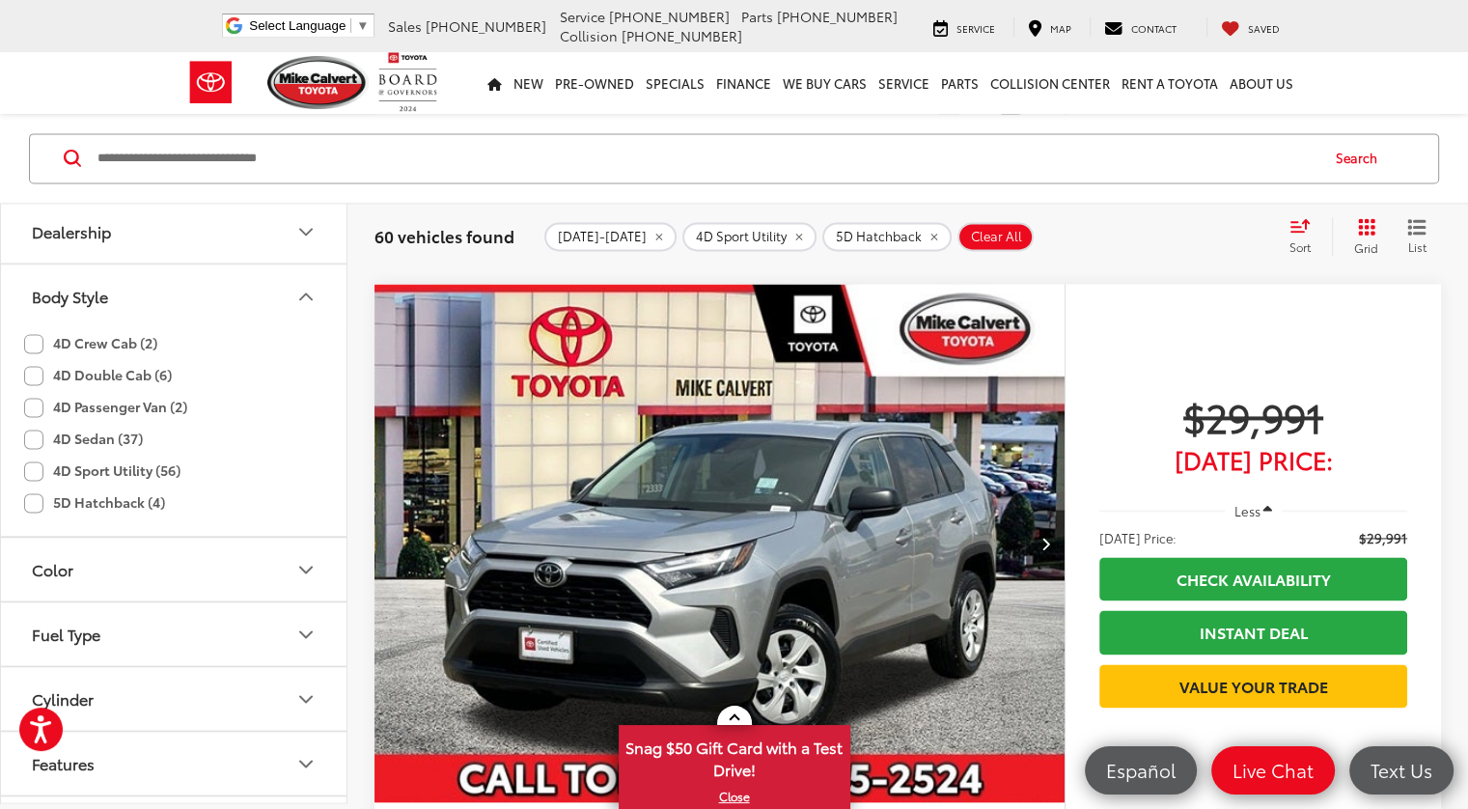
click at [181, 577] on button "Color" at bounding box center [175, 570] width 348 height 63
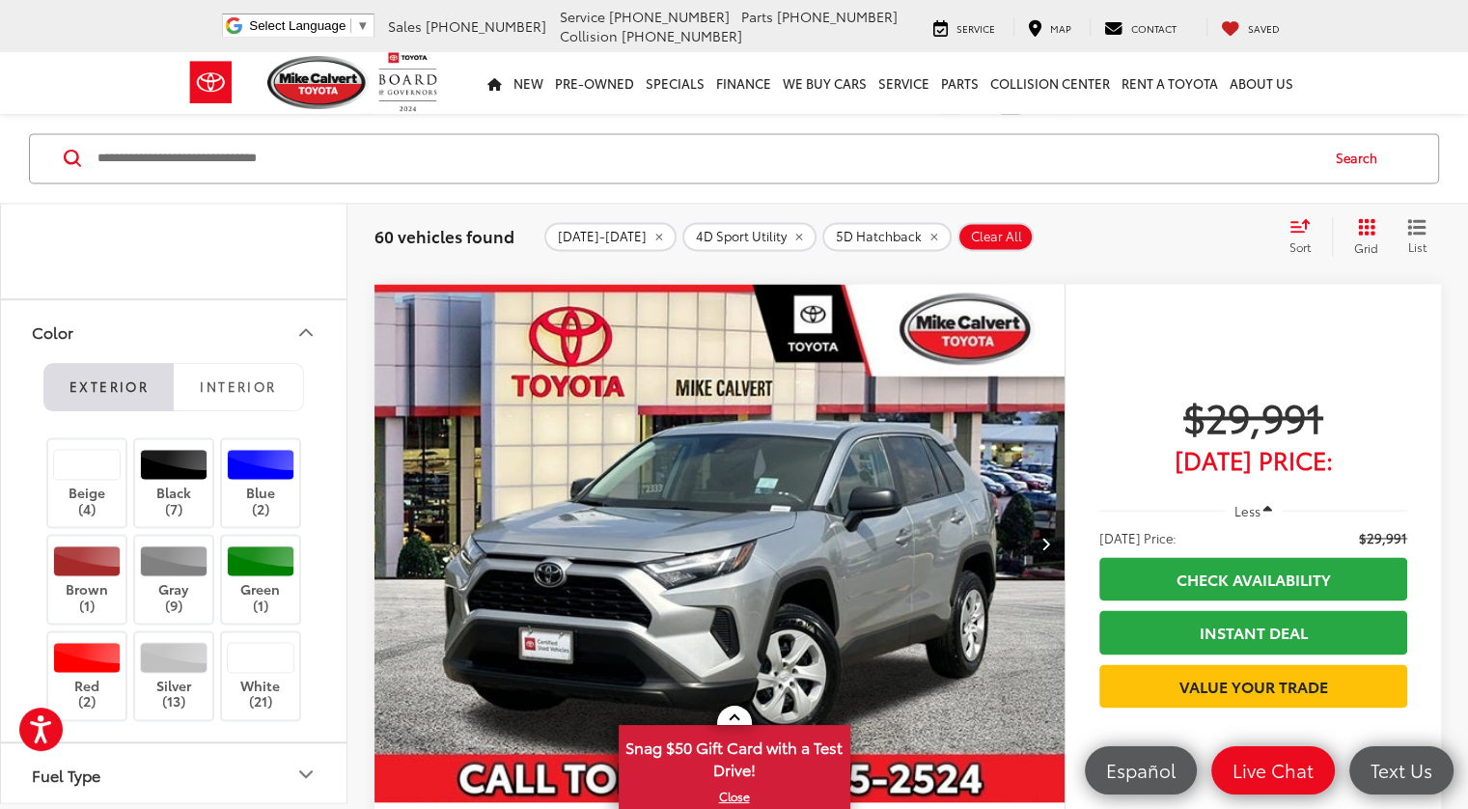
scroll to position [772, 0]
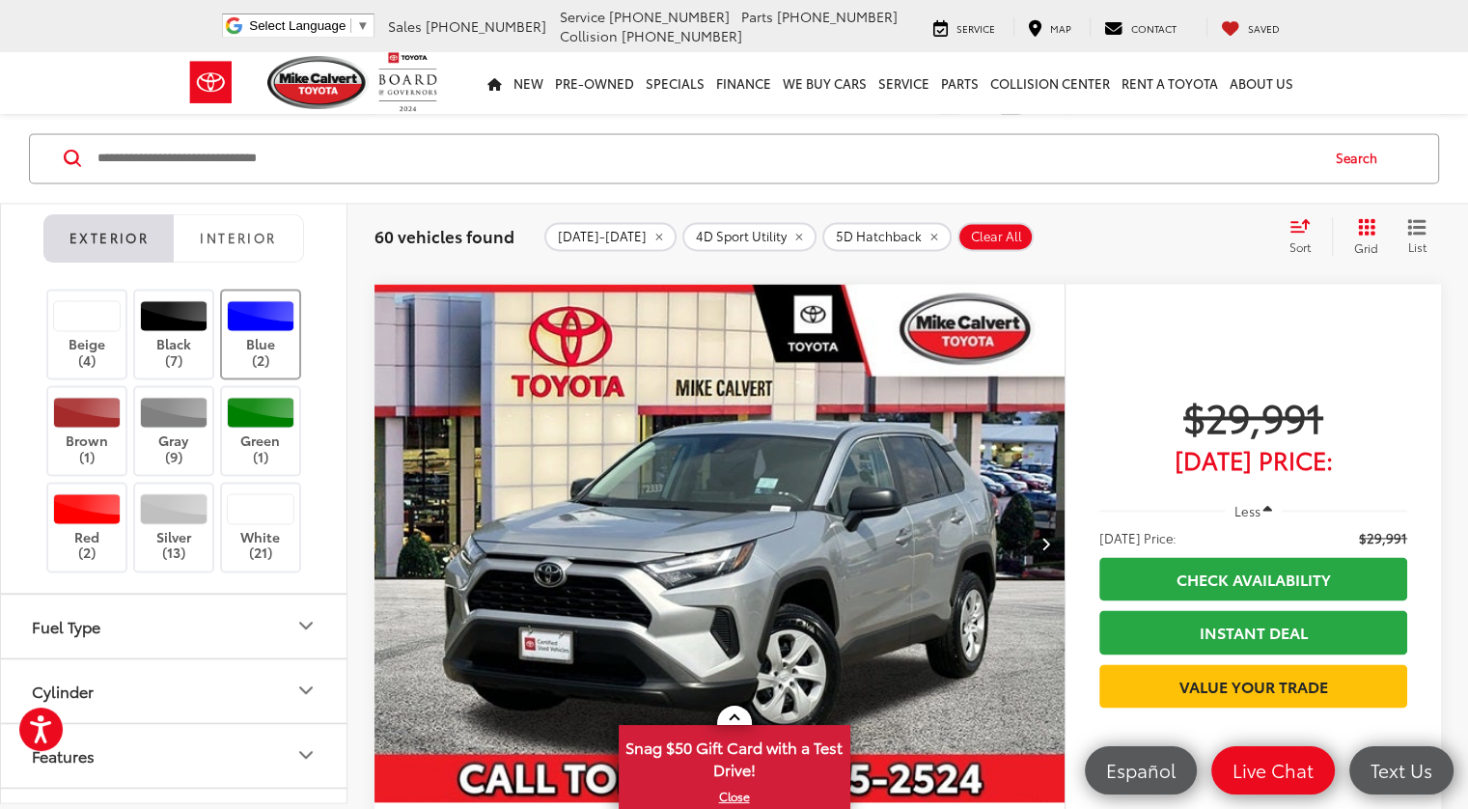
click at [268, 352] on label "Blue (2)" at bounding box center [261, 334] width 78 height 69
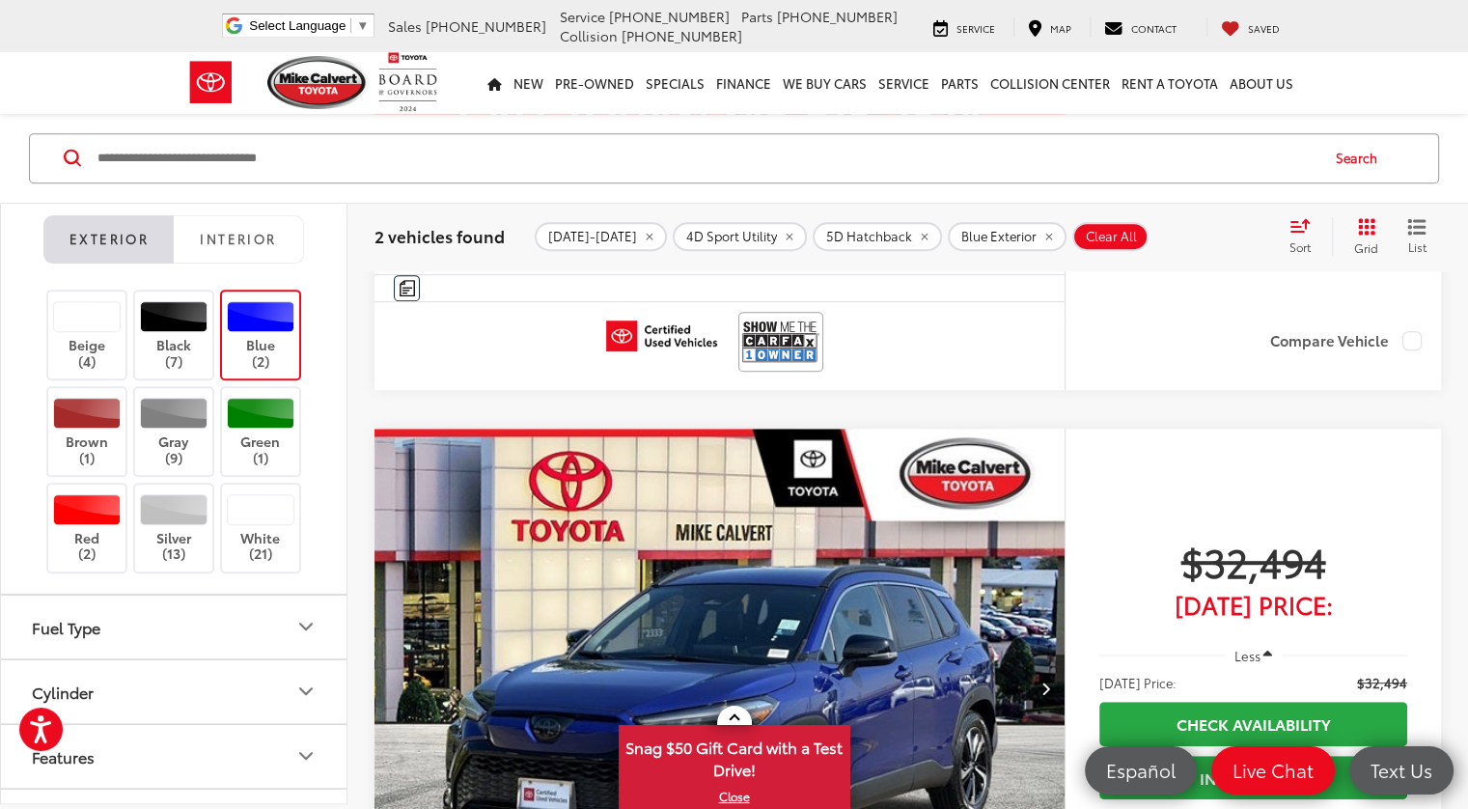
scroll to position [892, 0]
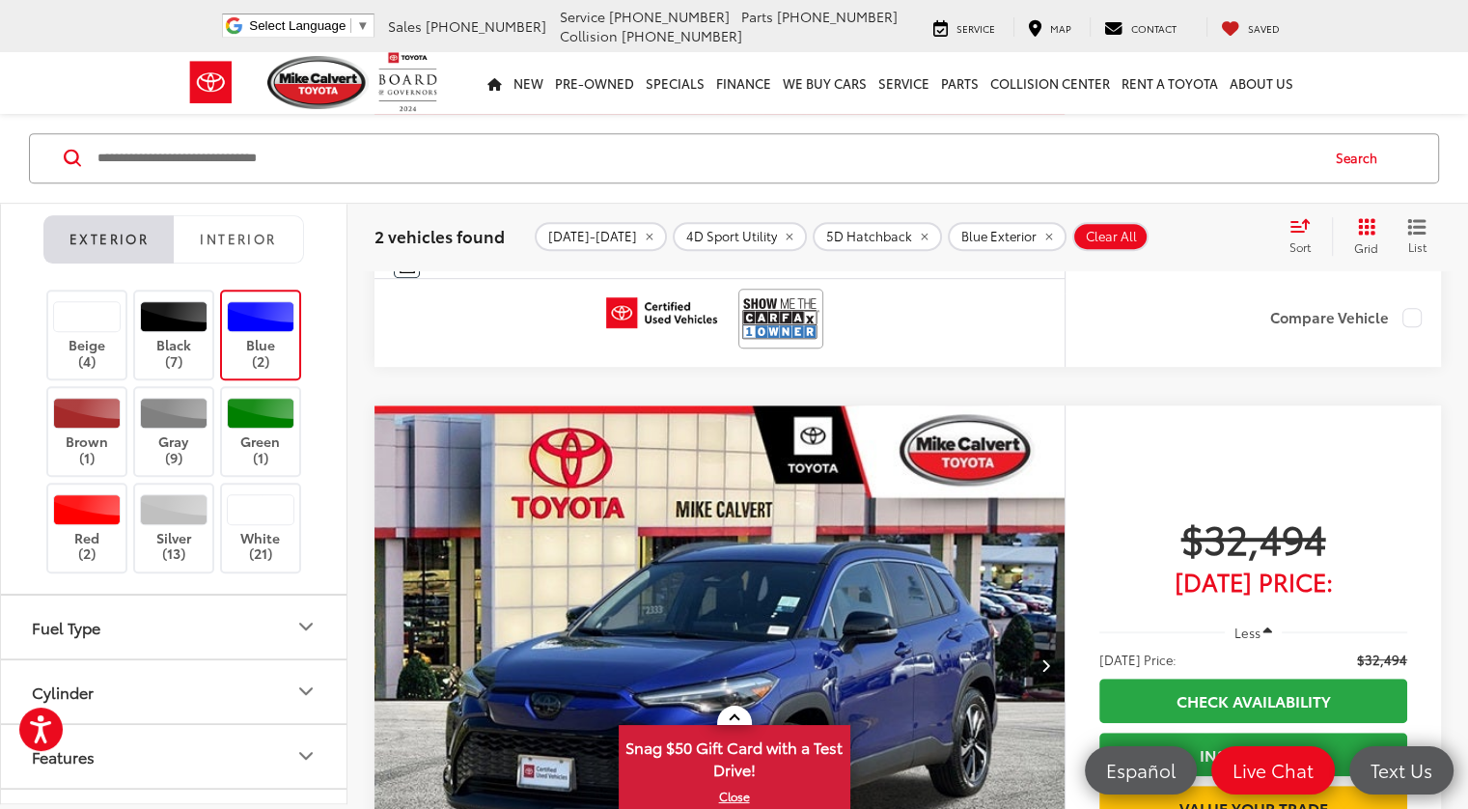
click at [282, 349] on label "Blue (2)" at bounding box center [261, 334] width 78 height 69
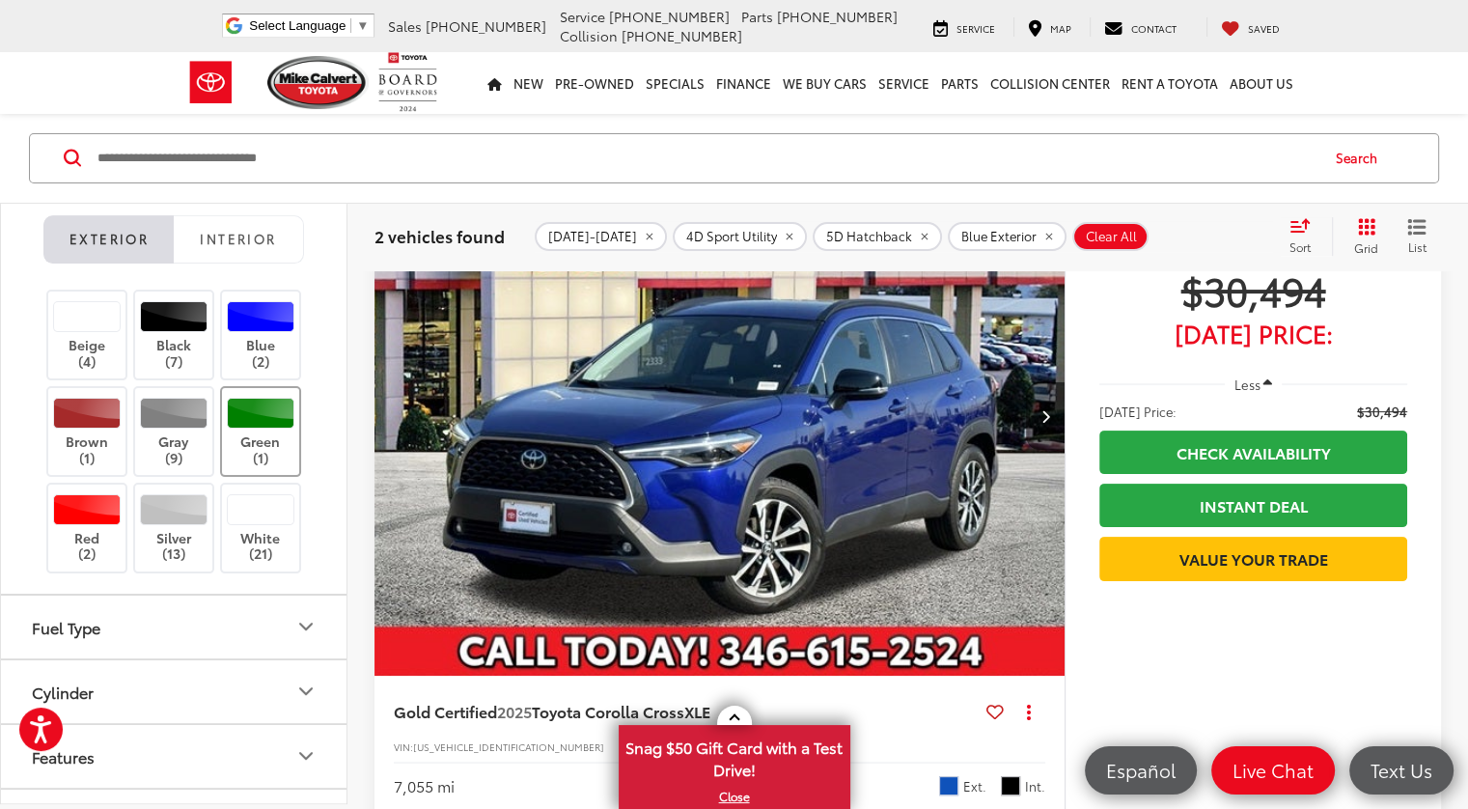
click at [258, 434] on label "Green (1)" at bounding box center [261, 431] width 78 height 69
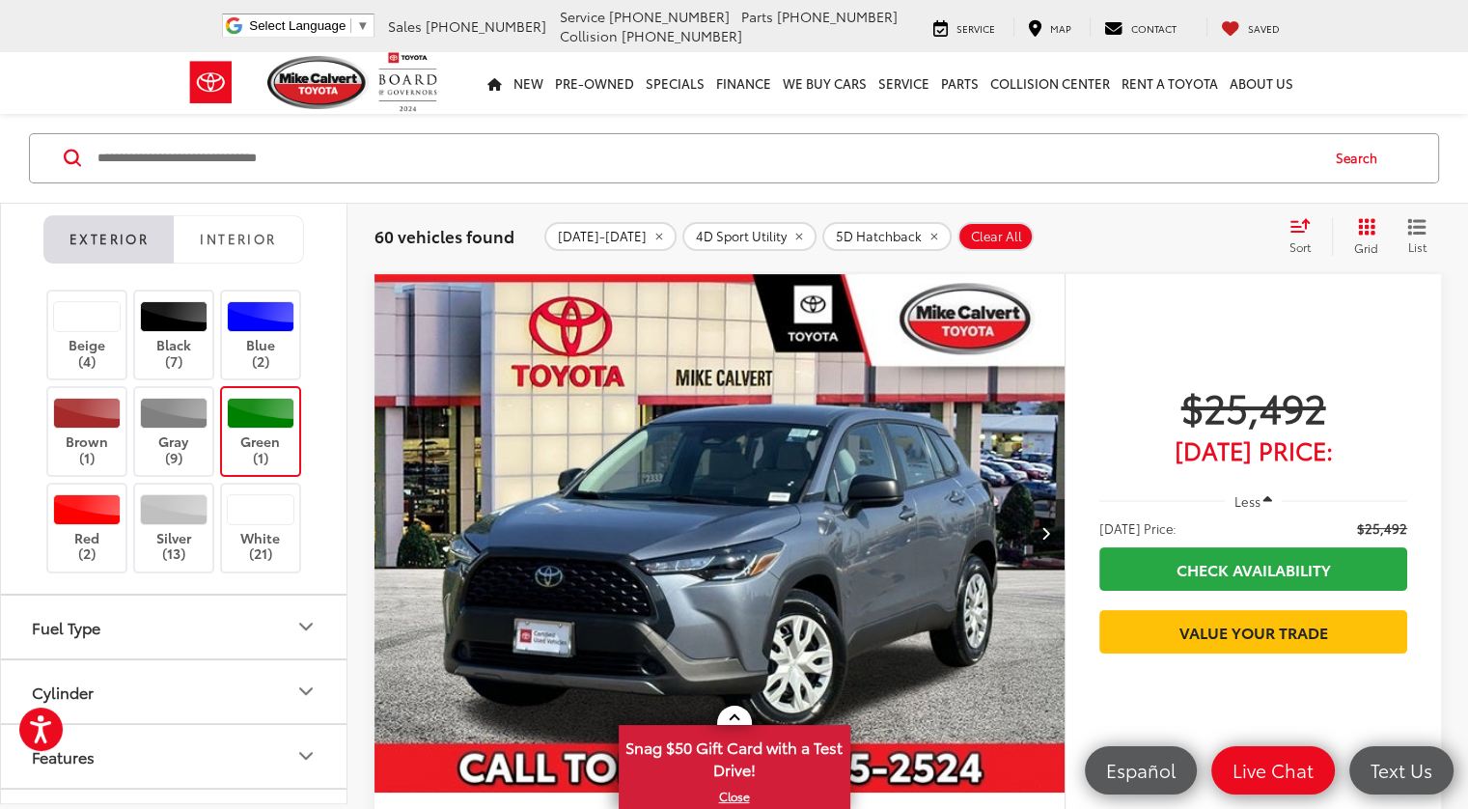
scroll to position [216, 0]
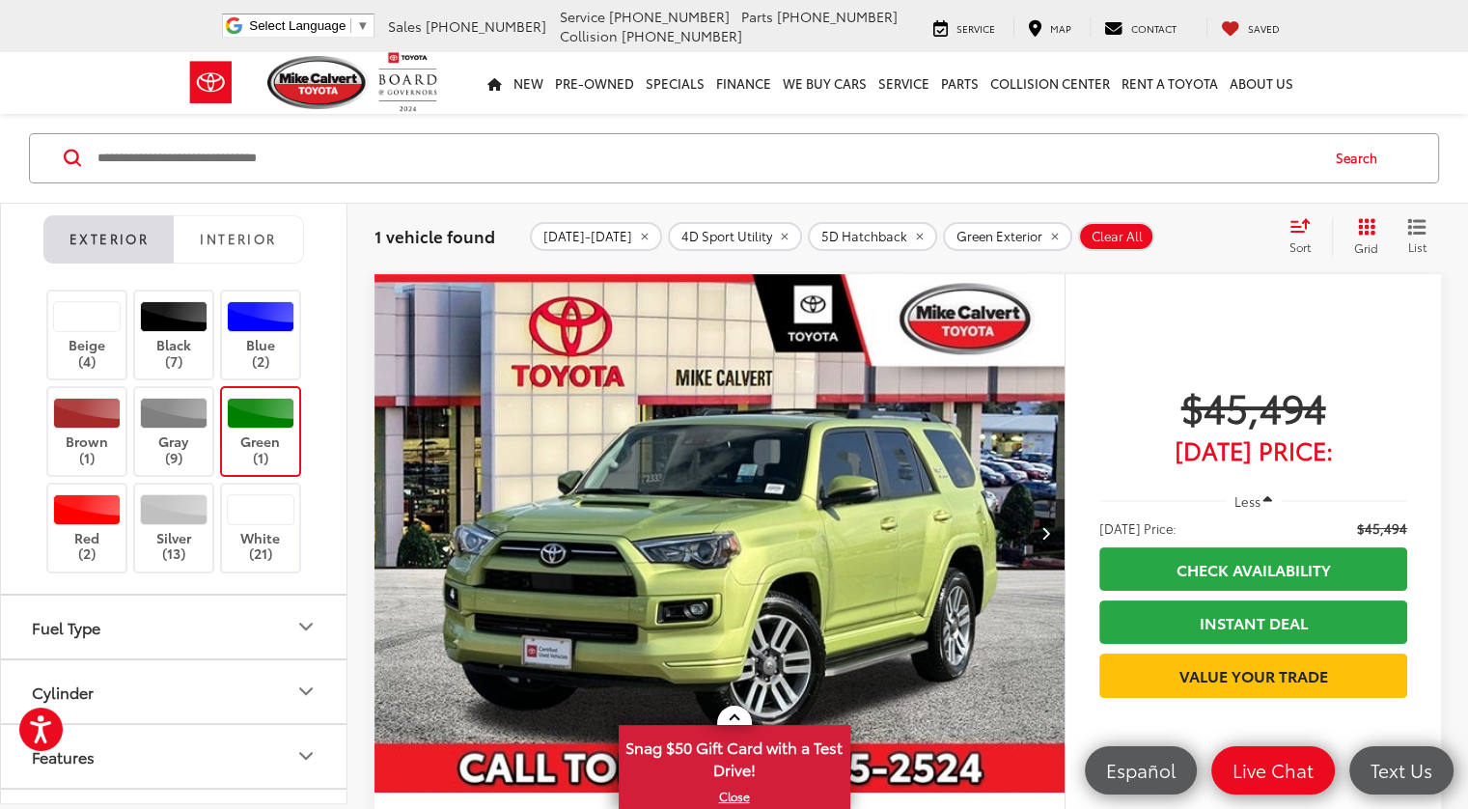
click at [258, 435] on label "Green (1)" at bounding box center [261, 432] width 78 height 69
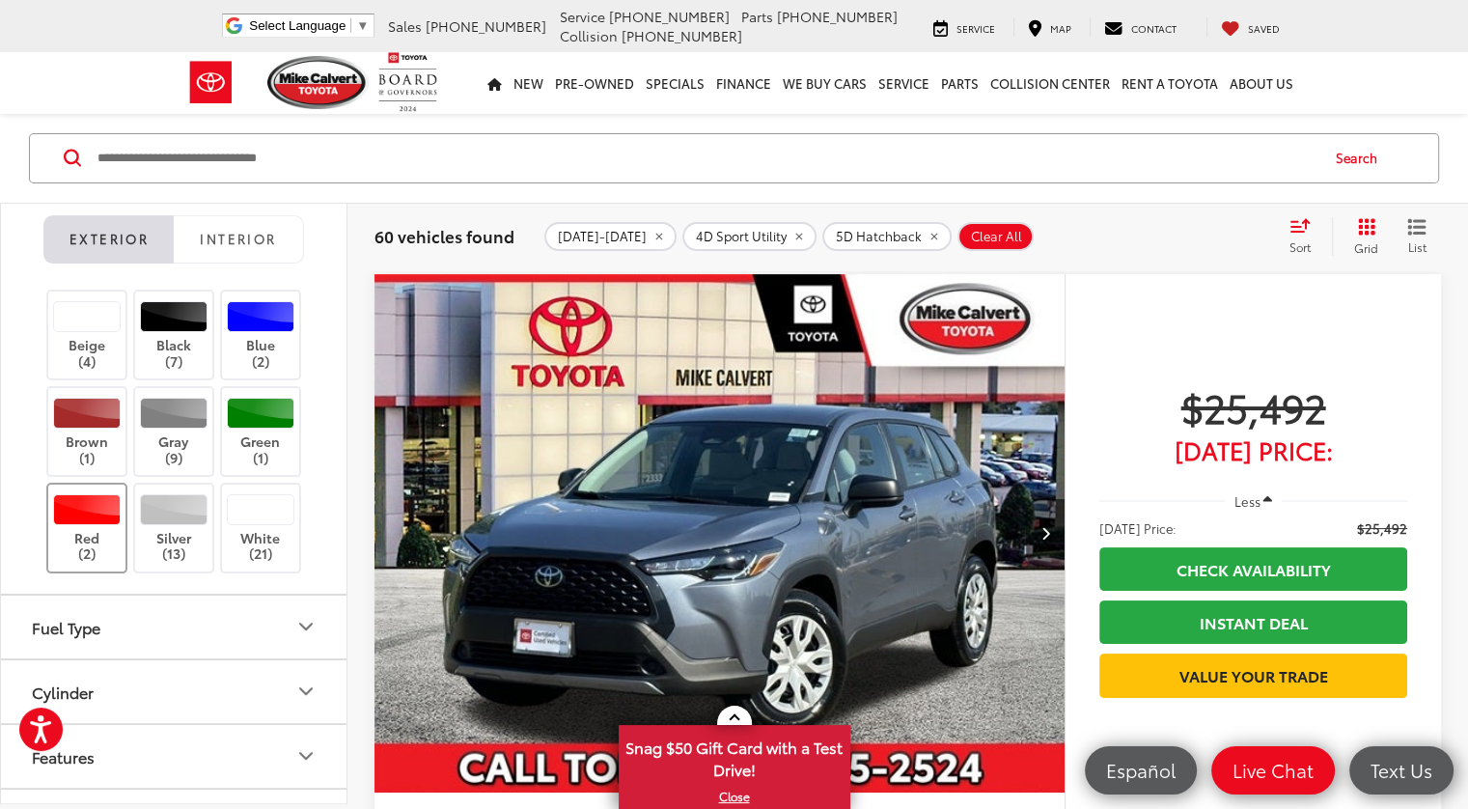
click at [113, 542] on label "Red (2)" at bounding box center [87, 528] width 78 height 69
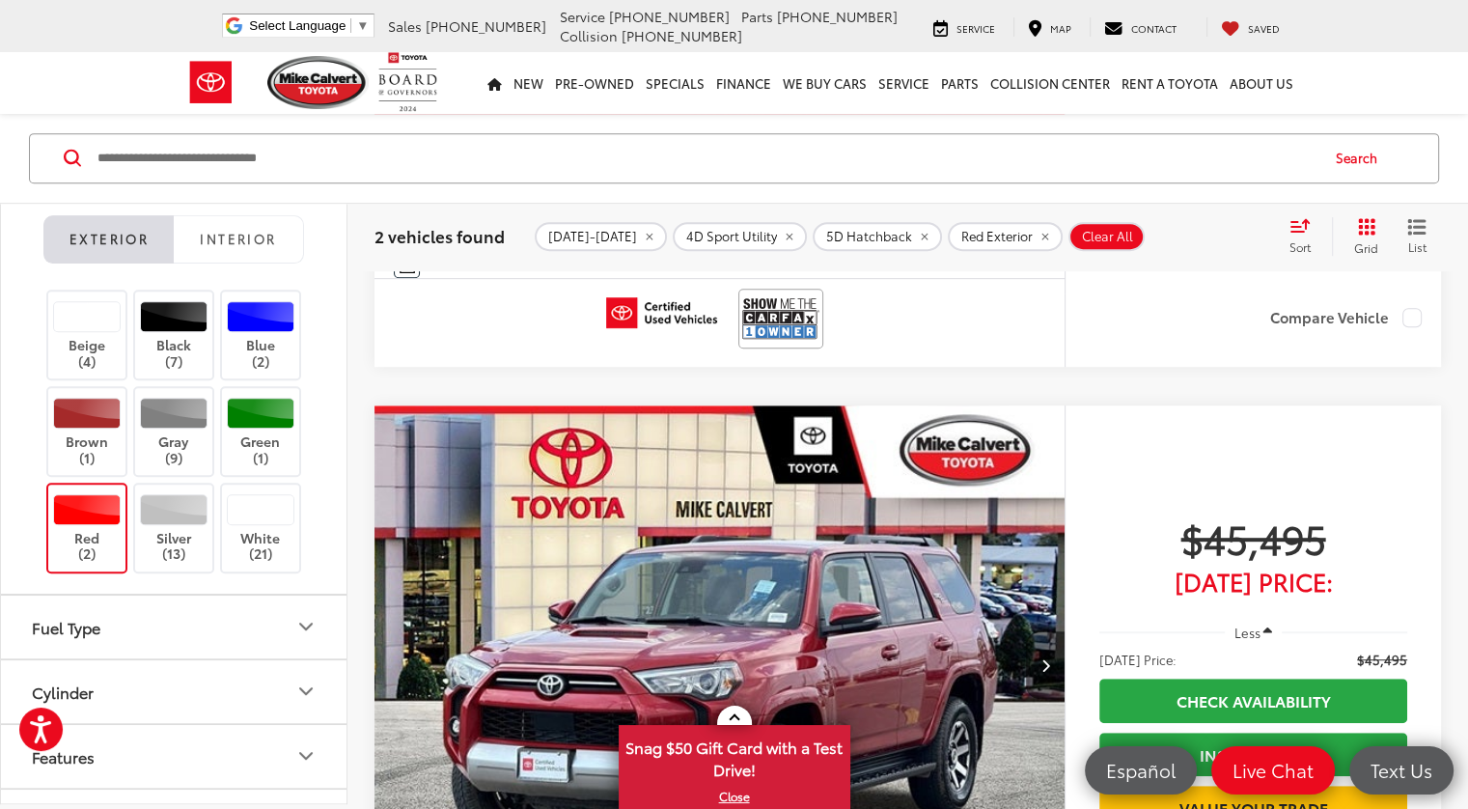
scroll to position [409, 0]
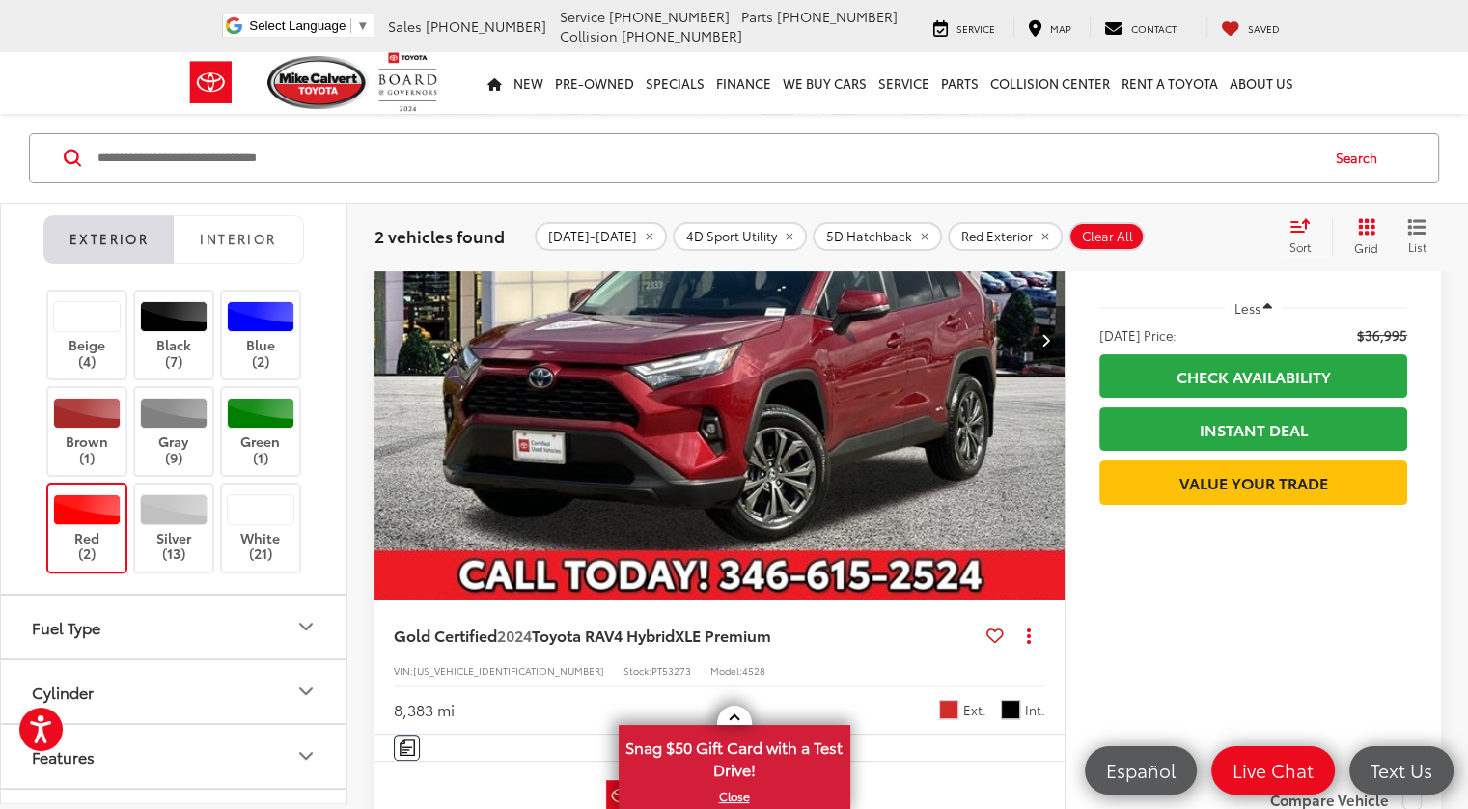
click at [76, 534] on label "Red (2)" at bounding box center [87, 527] width 78 height 69
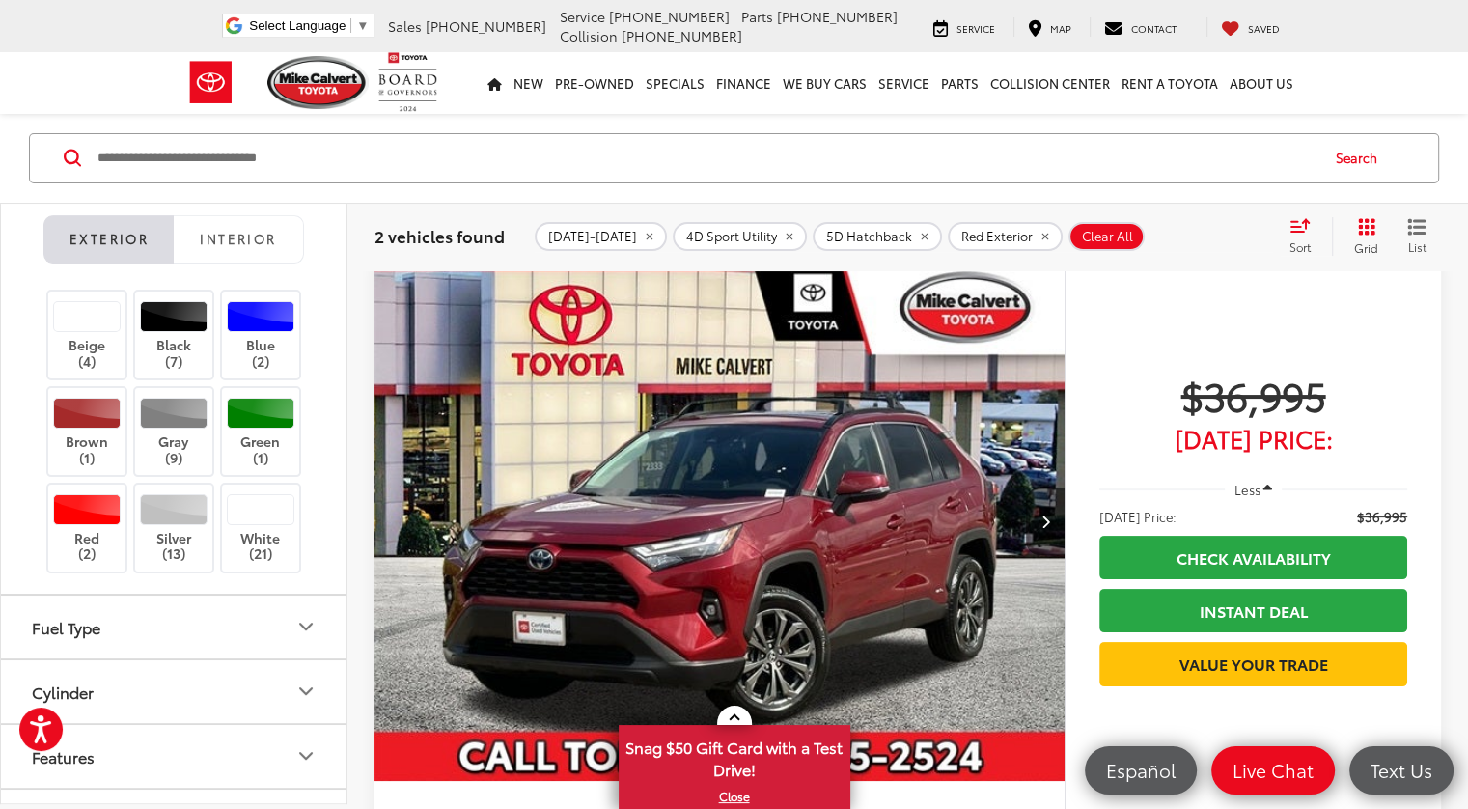
scroll to position [216, 0]
